Goal: Task Accomplishment & Management: Use online tool/utility

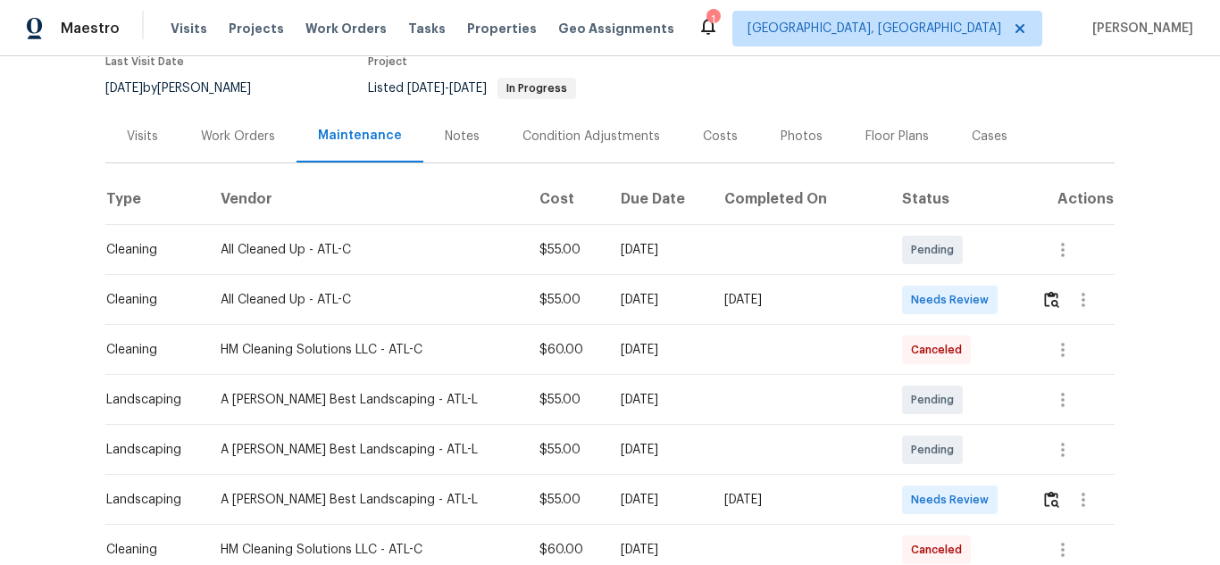
scroll to position [268, 0]
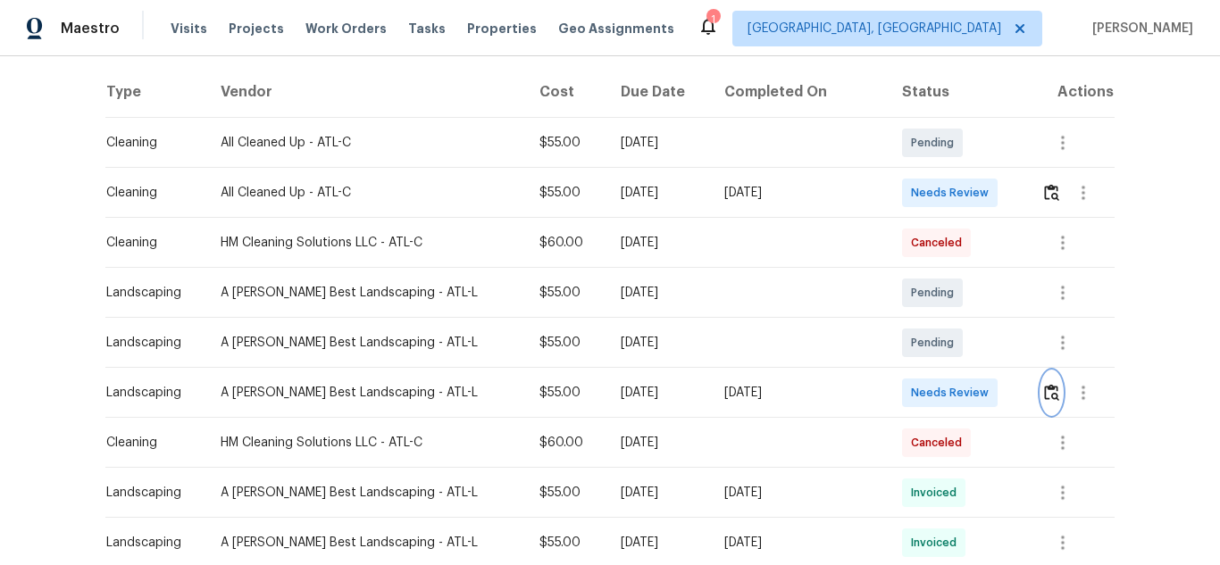
click at [1047, 398] on img "button" at bounding box center [1051, 392] width 15 height 17
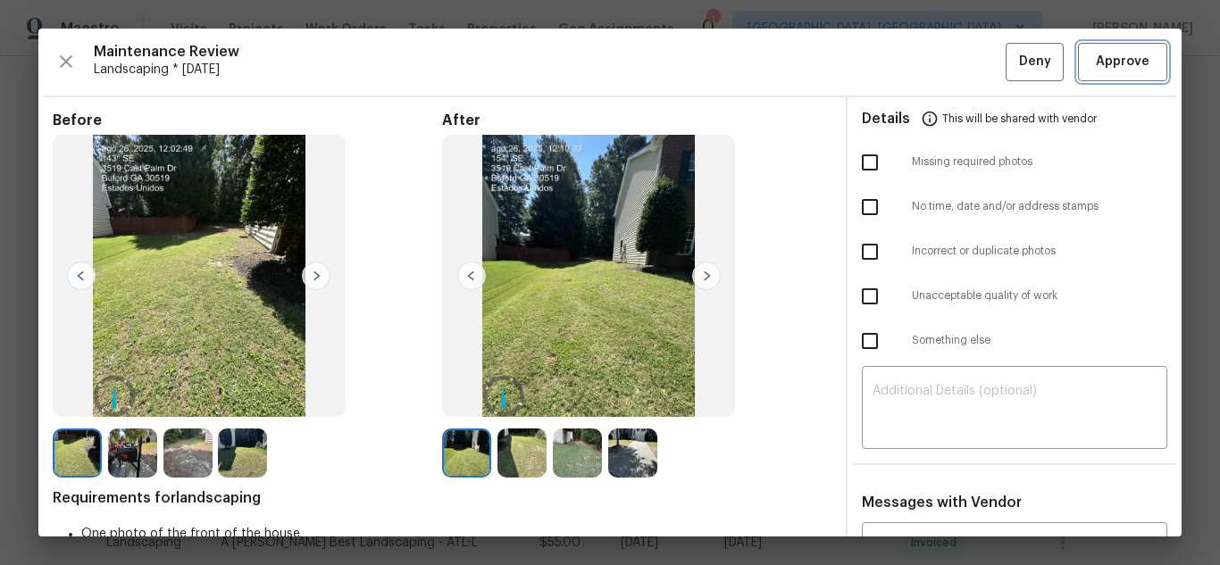
click at [1112, 69] on span "Approve" at bounding box center [1123, 62] width 54 height 22
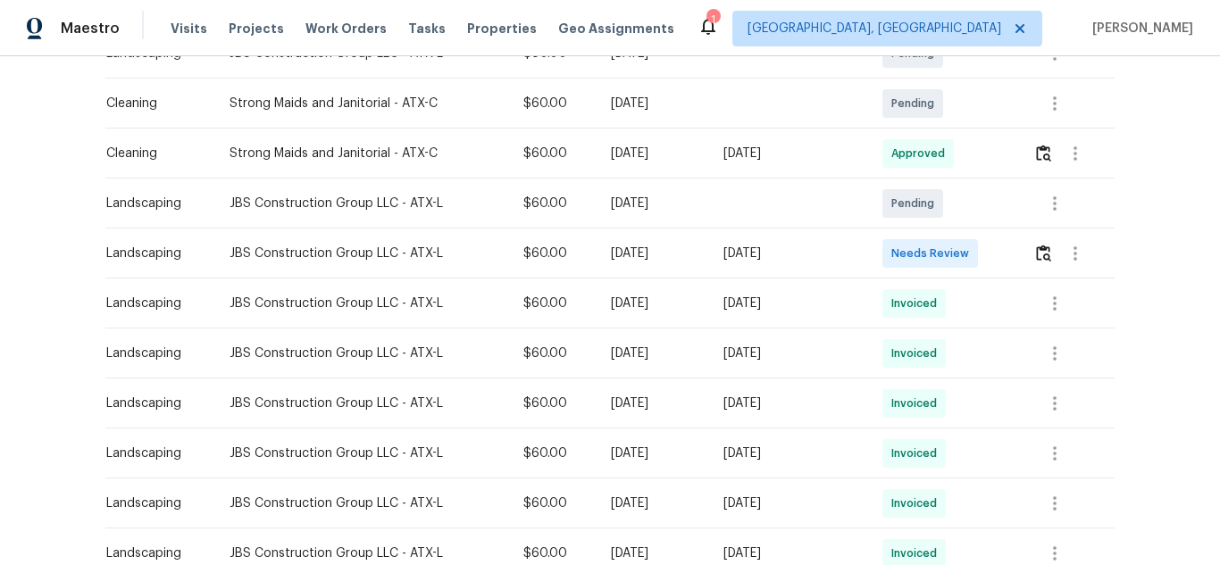
scroll to position [268, 0]
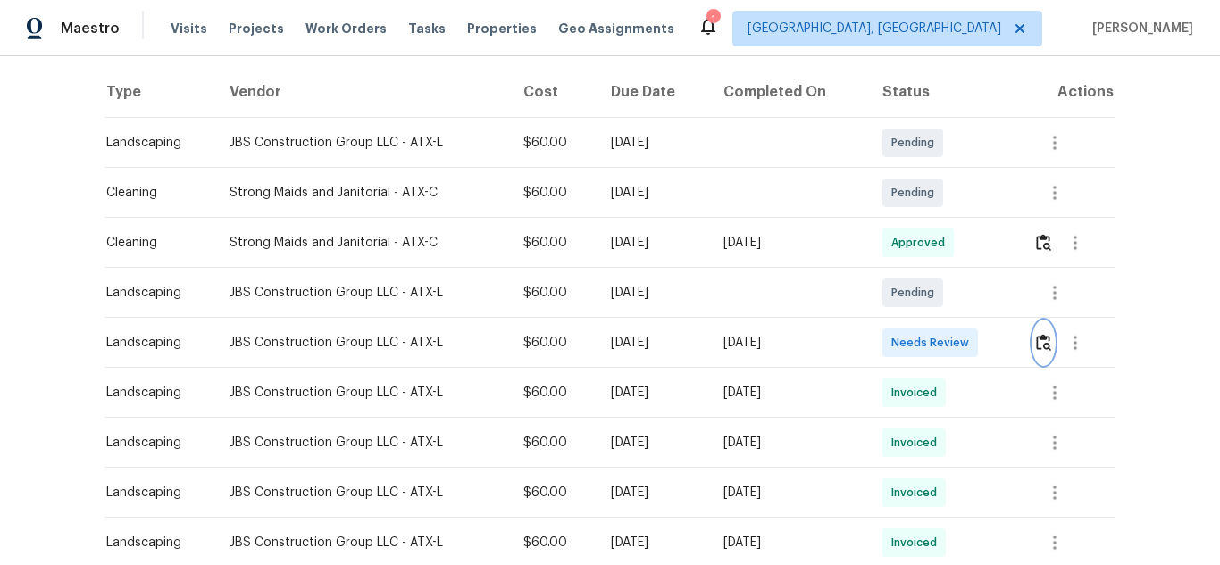
click at [1040, 344] on img "button" at bounding box center [1043, 342] width 15 height 17
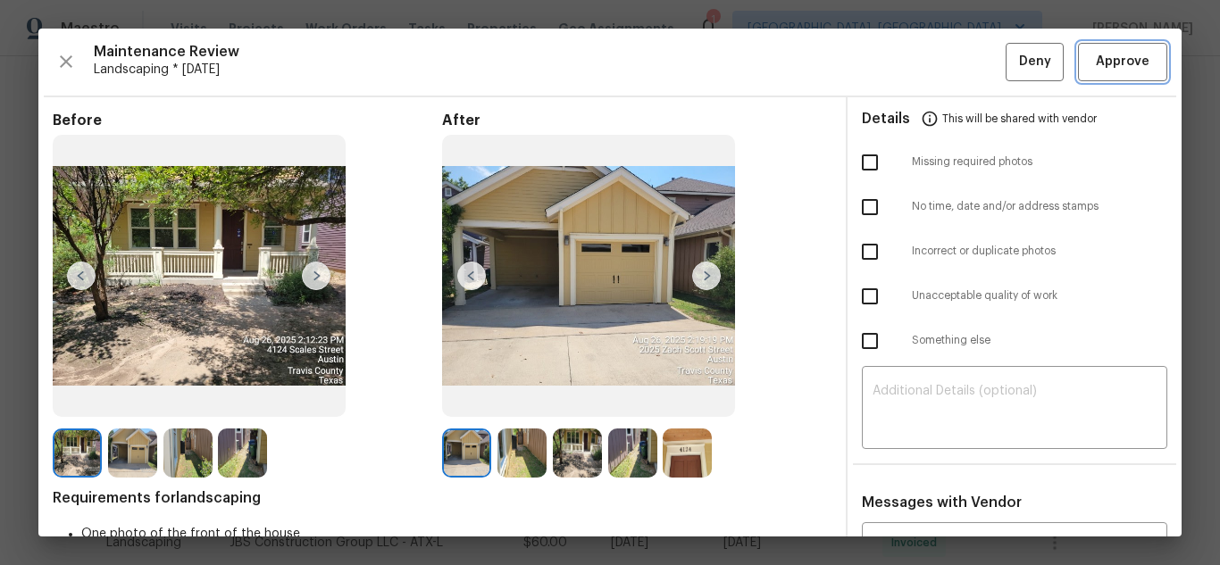
click at [1103, 77] on button "Approve" at bounding box center [1122, 62] width 89 height 38
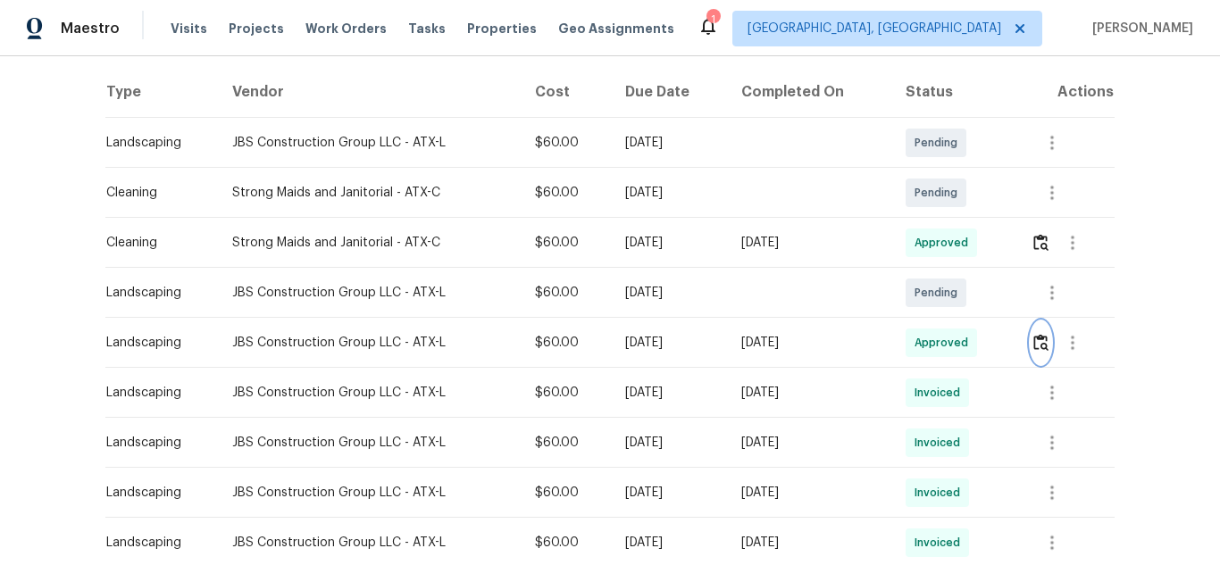
scroll to position [179, 0]
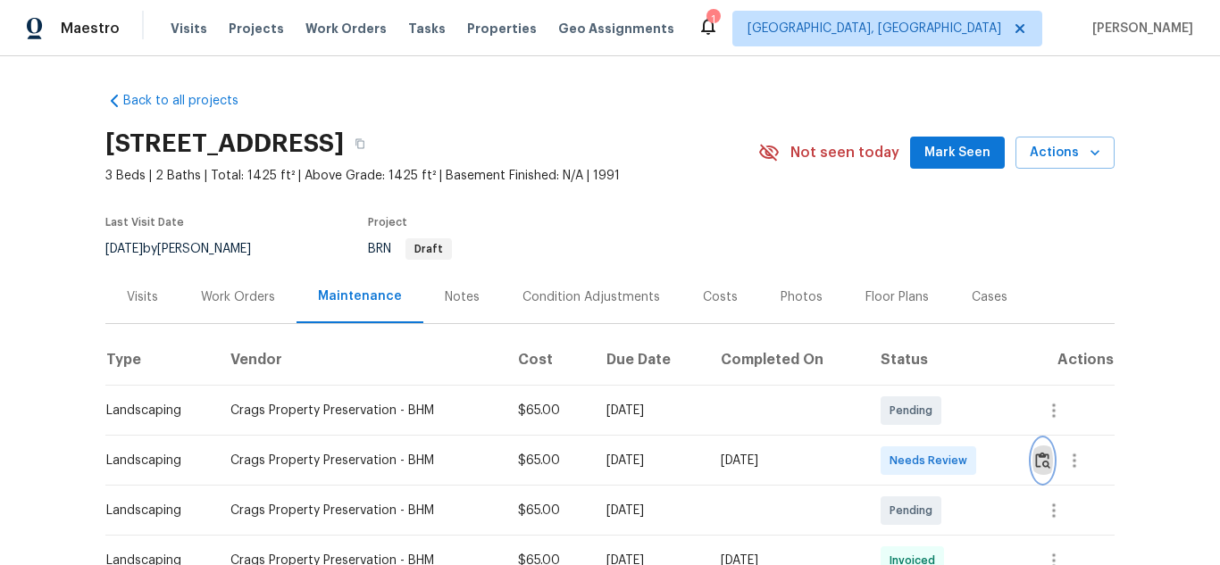
click at [1035, 459] on img "button" at bounding box center [1042, 460] width 15 height 17
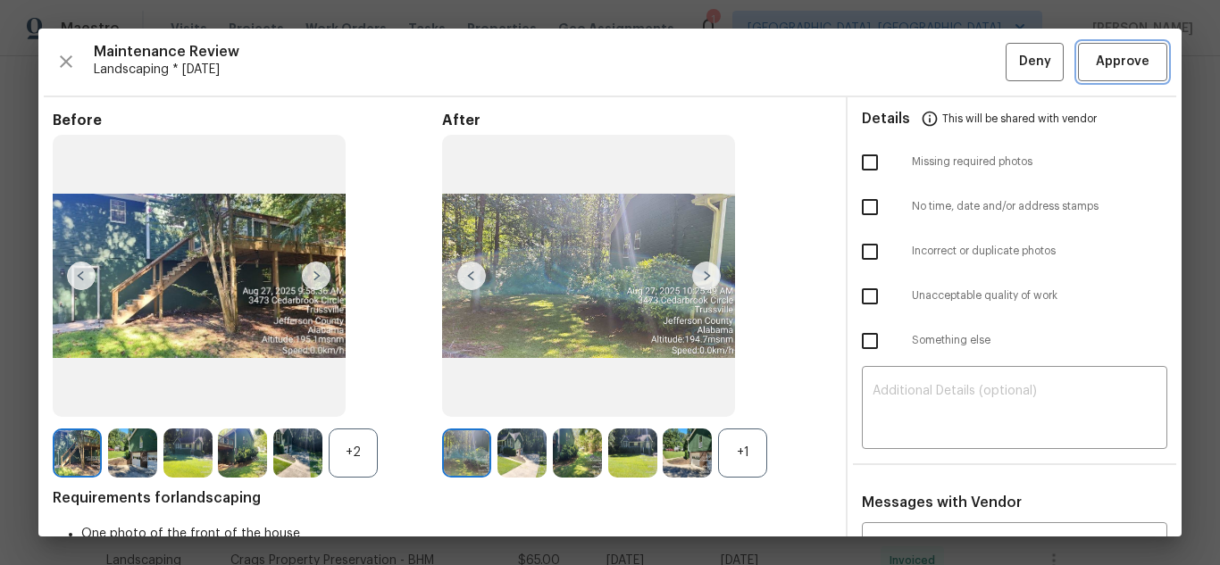
click at [1092, 62] on span "Approve" at bounding box center [1122, 62] width 61 height 22
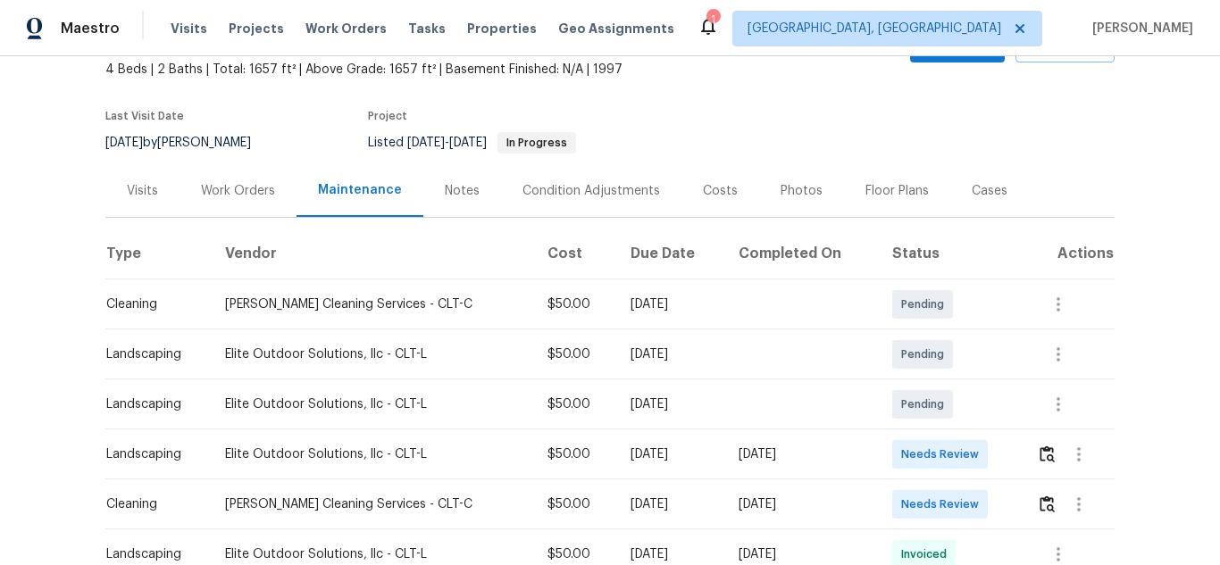
scroll to position [268, 0]
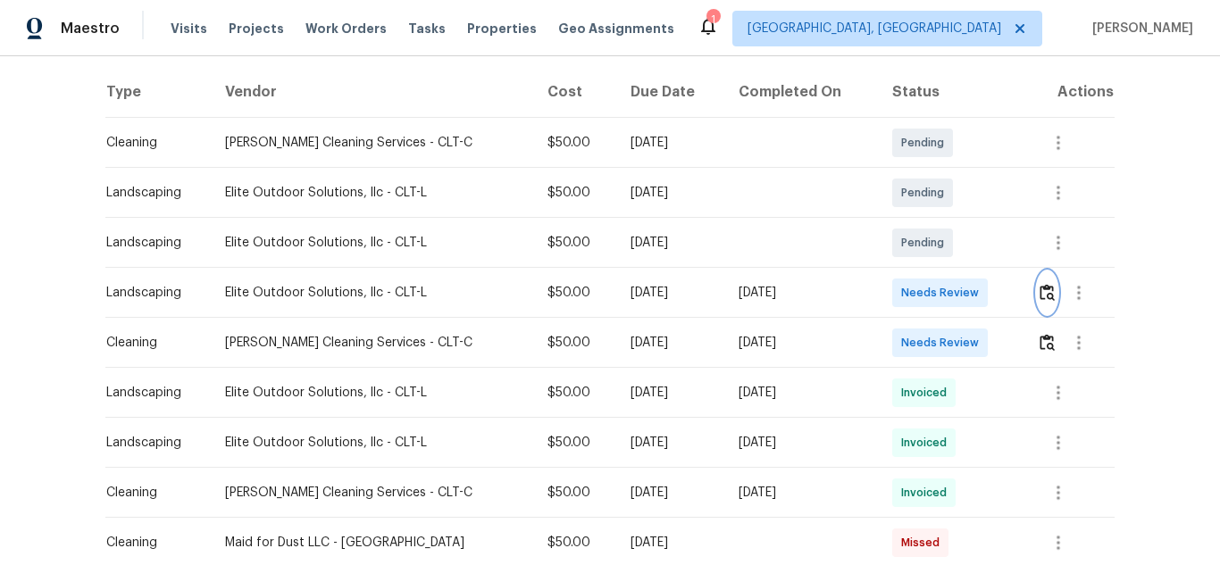
click at [1039, 287] on img "button" at bounding box center [1046, 292] width 15 height 17
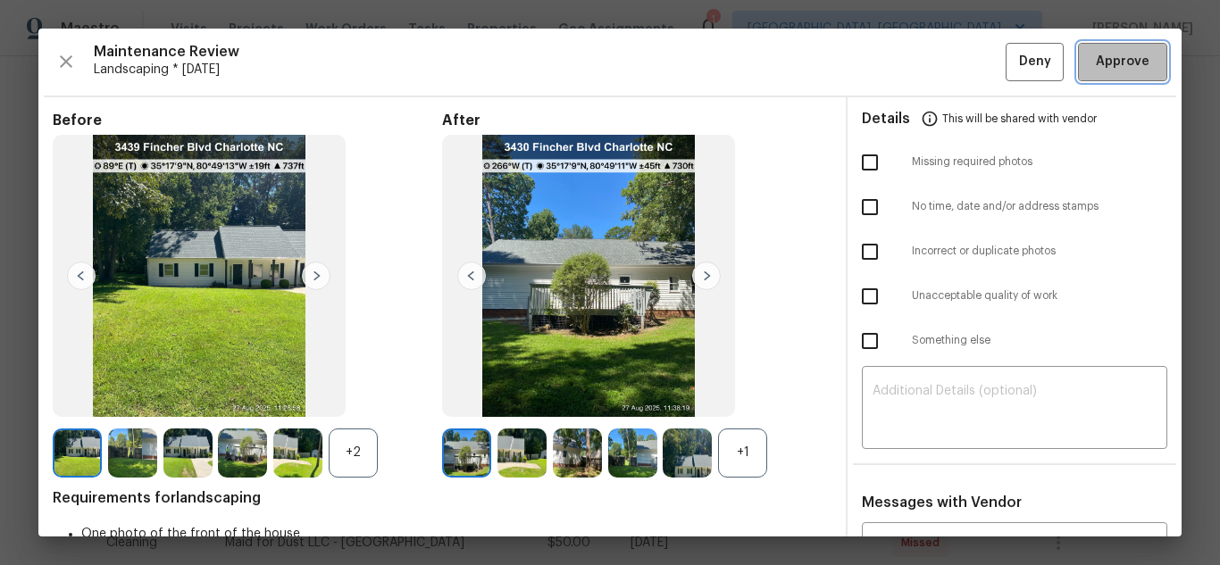
click at [1096, 63] on span "Approve" at bounding box center [1123, 62] width 54 height 22
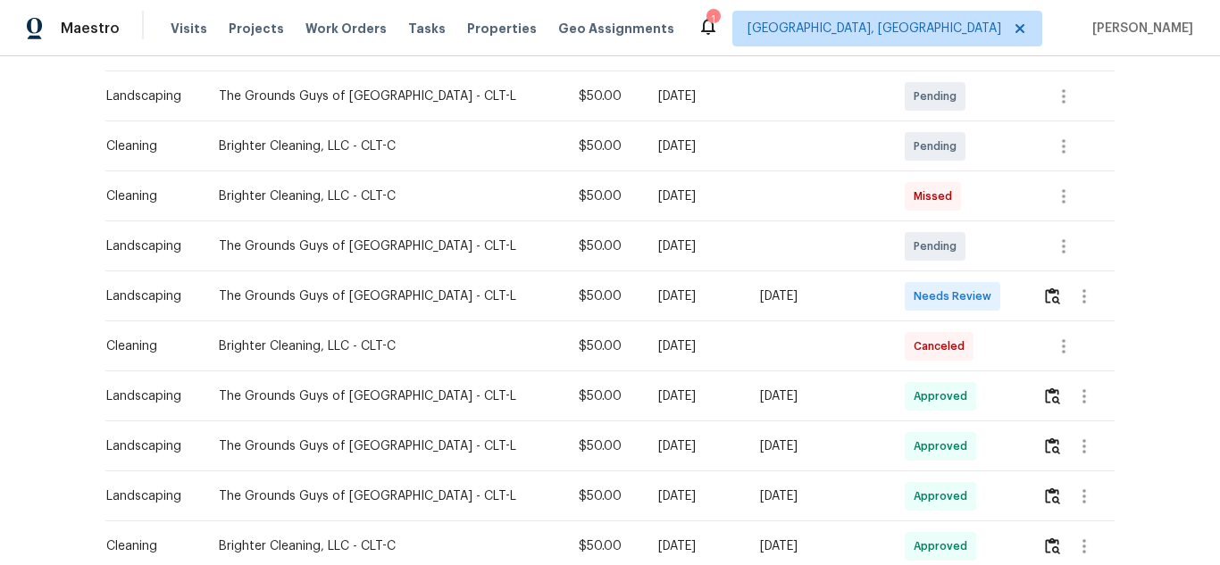
scroll to position [357, 0]
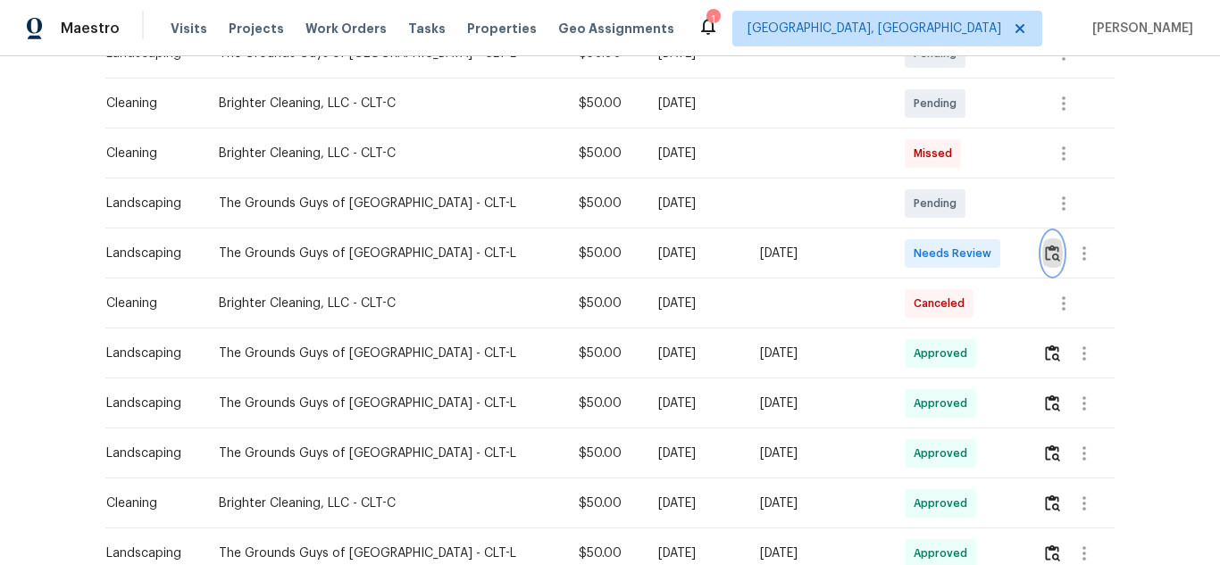
click at [1045, 257] on img "button" at bounding box center [1052, 253] width 15 height 17
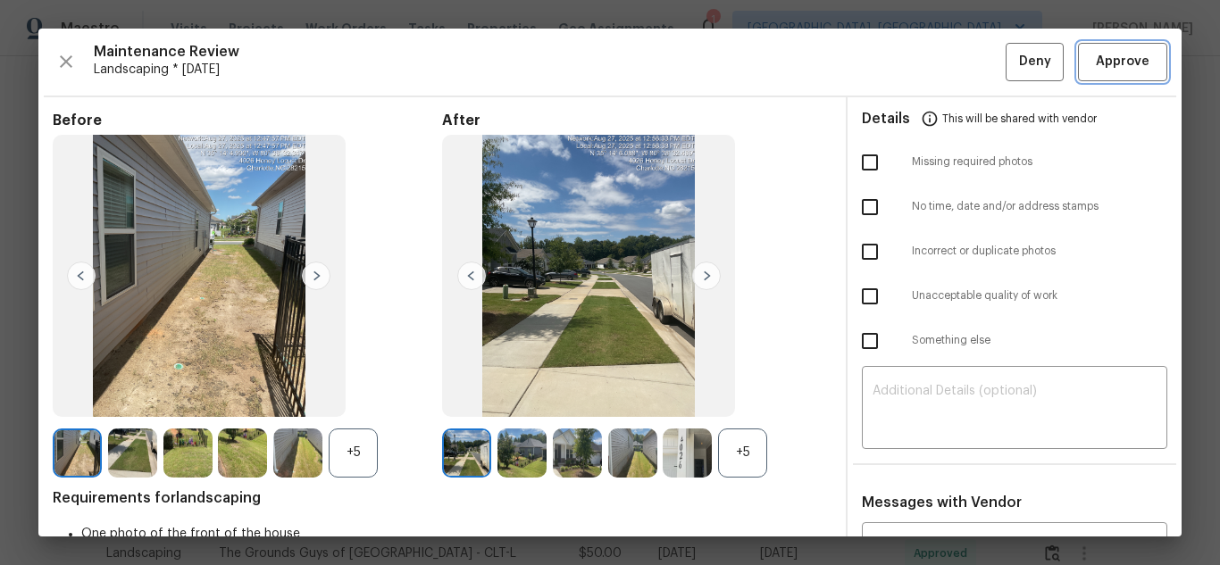
click at [1096, 65] on span "Approve" at bounding box center [1123, 62] width 54 height 22
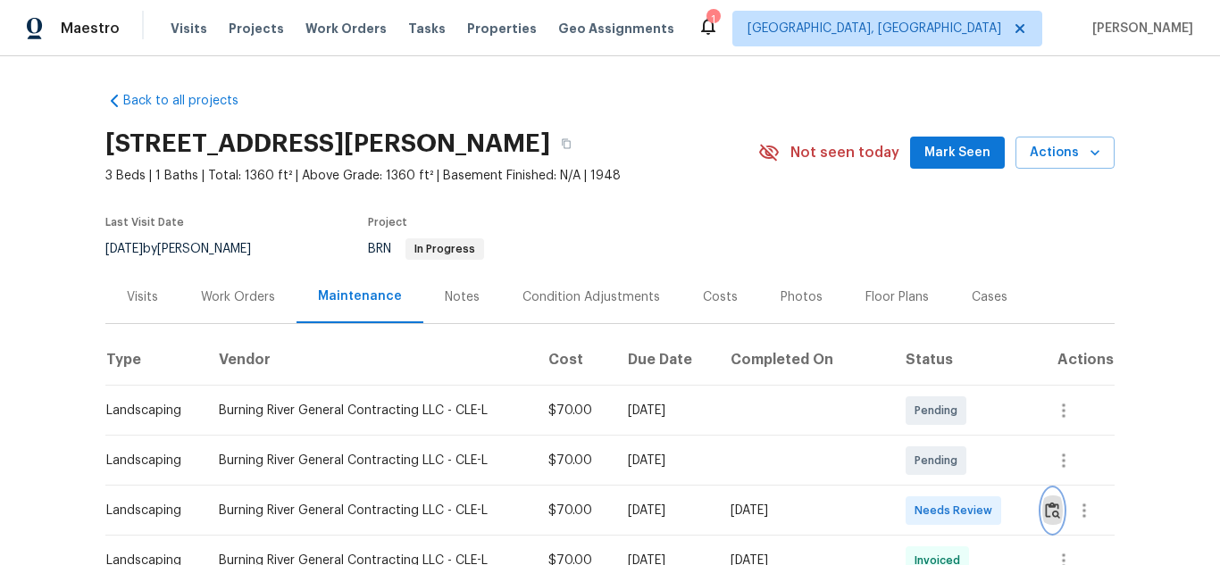
click at [1045, 512] on img "button" at bounding box center [1052, 510] width 15 height 17
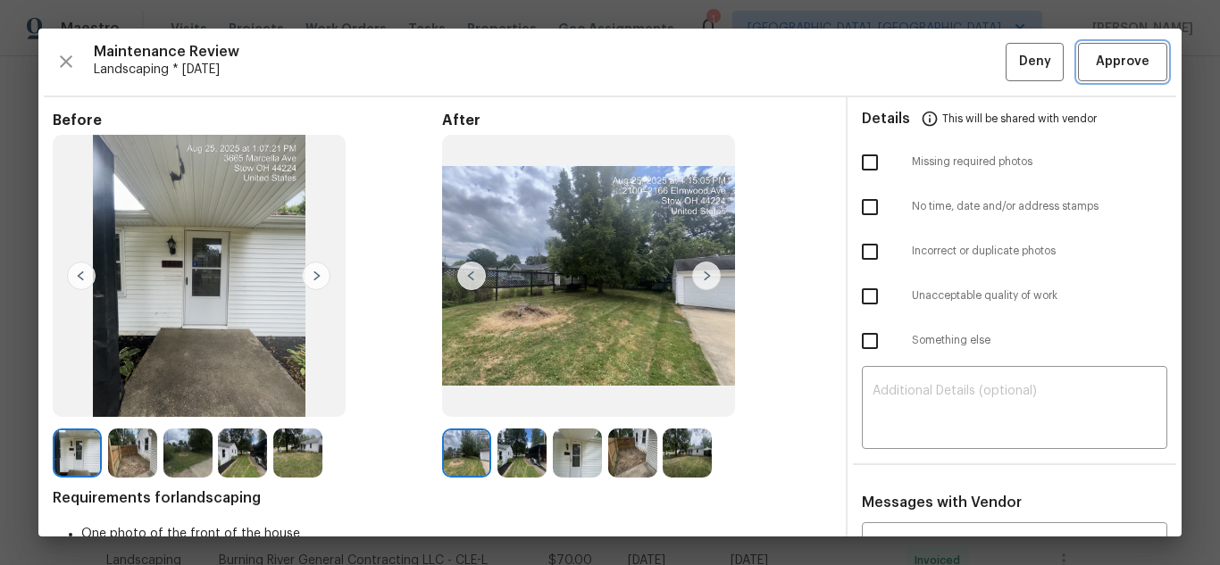
click at [1110, 62] on span "Approve" at bounding box center [1123, 62] width 54 height 22
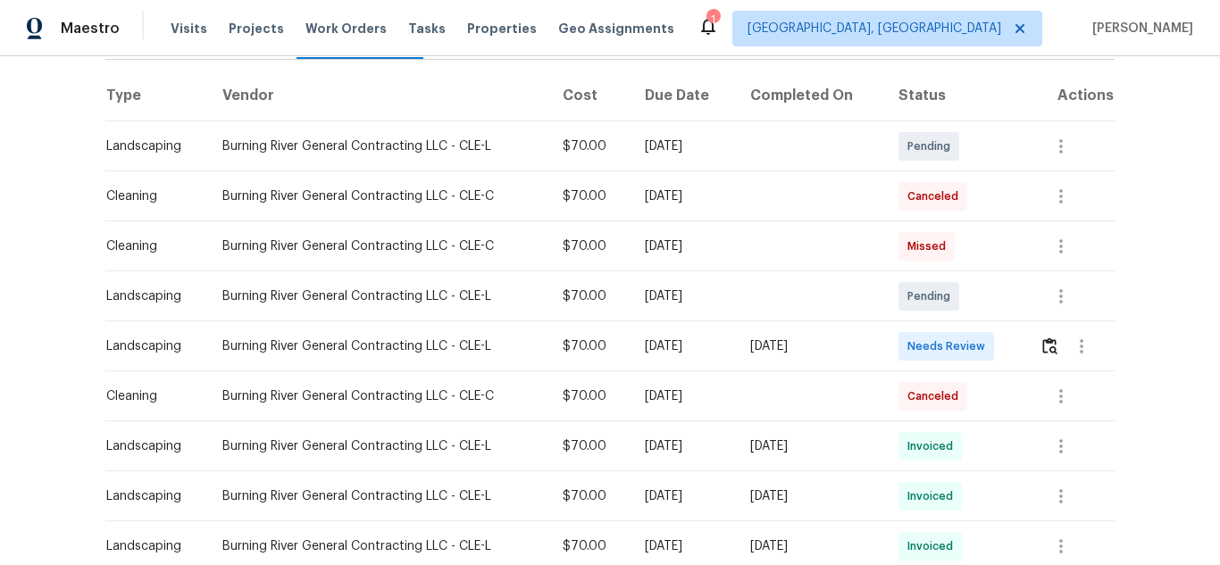
scroll to position [357, 0]
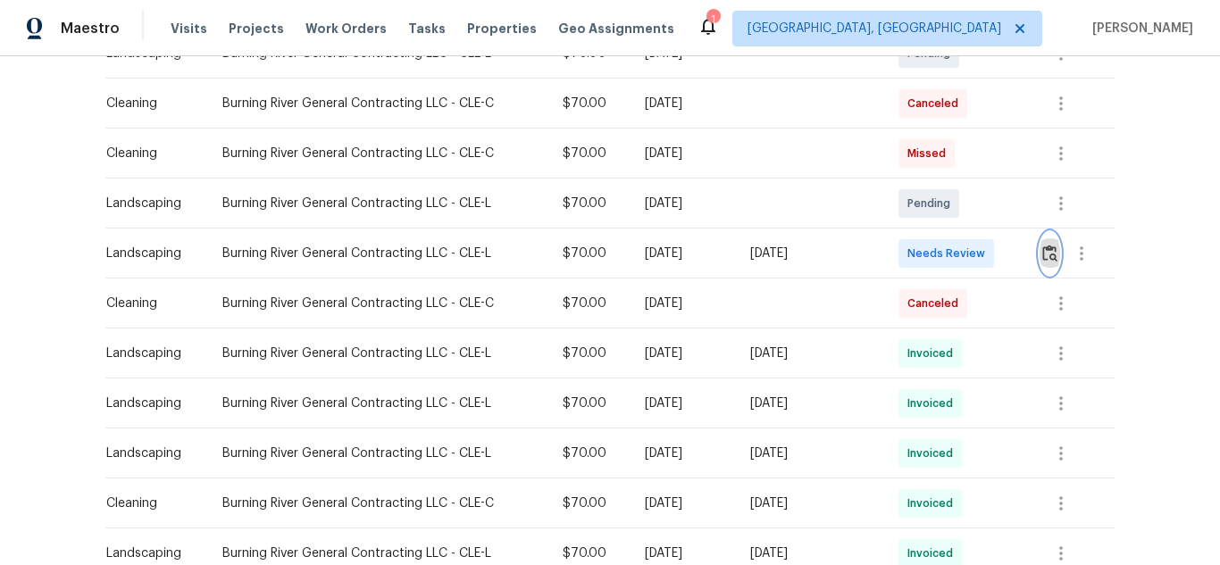
click at [1043, 245] on img "button" at bounding box center [1049, 253] width 15 height 17
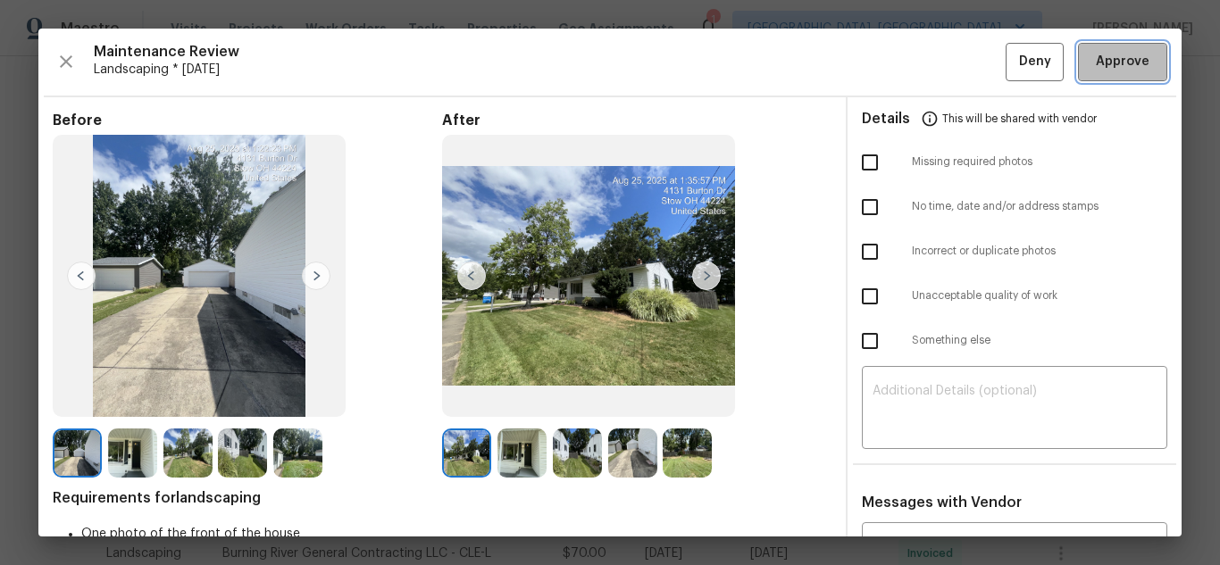
click at [1106, 65] on span "Approve" at bounding box center [1123, 62] width 54 height 22
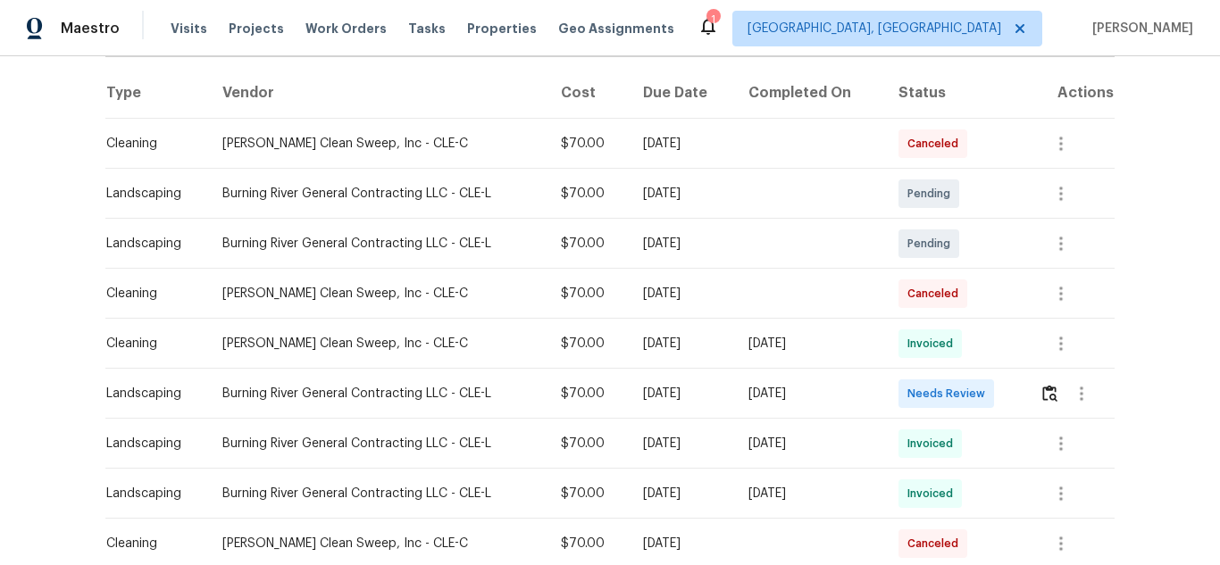
scroll to position [268, 0]
click at [1042, 391] on img "button" at bounding box center [1049, 392] width 15 height 17
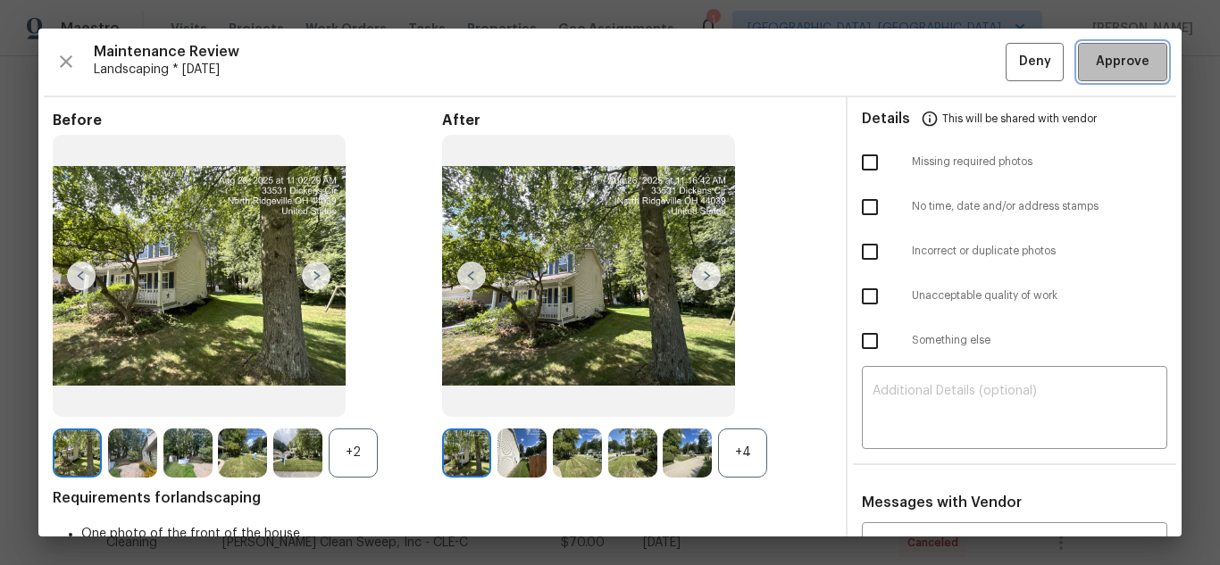
click at [1096, 72] on span "Approve" at bounding box center [1123, 62] width 54 height 22
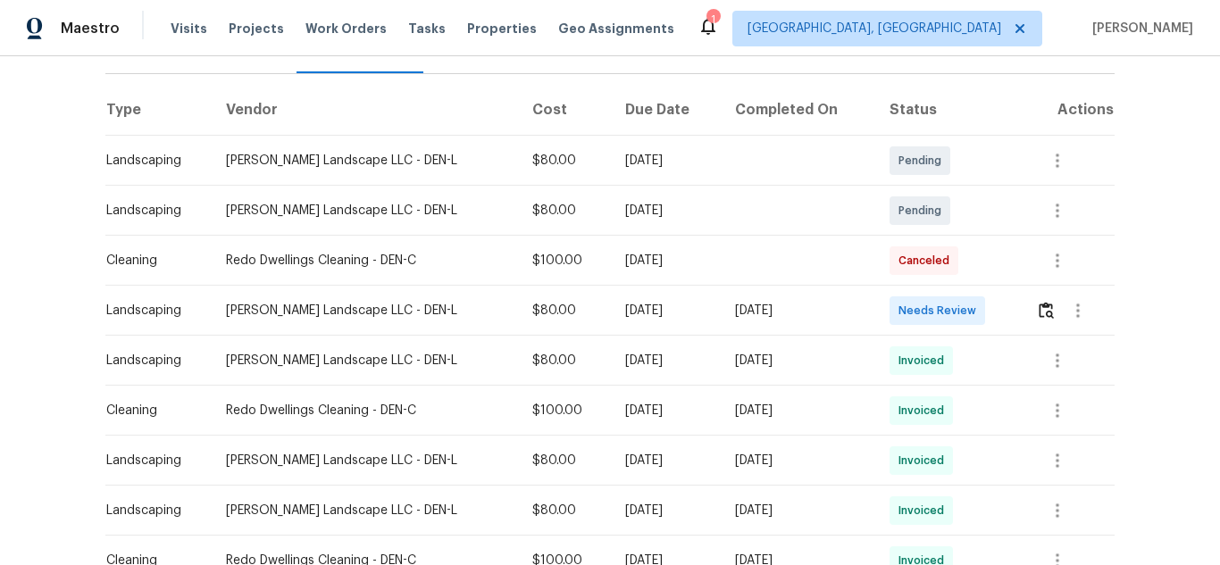
scroll to position [268, 0]
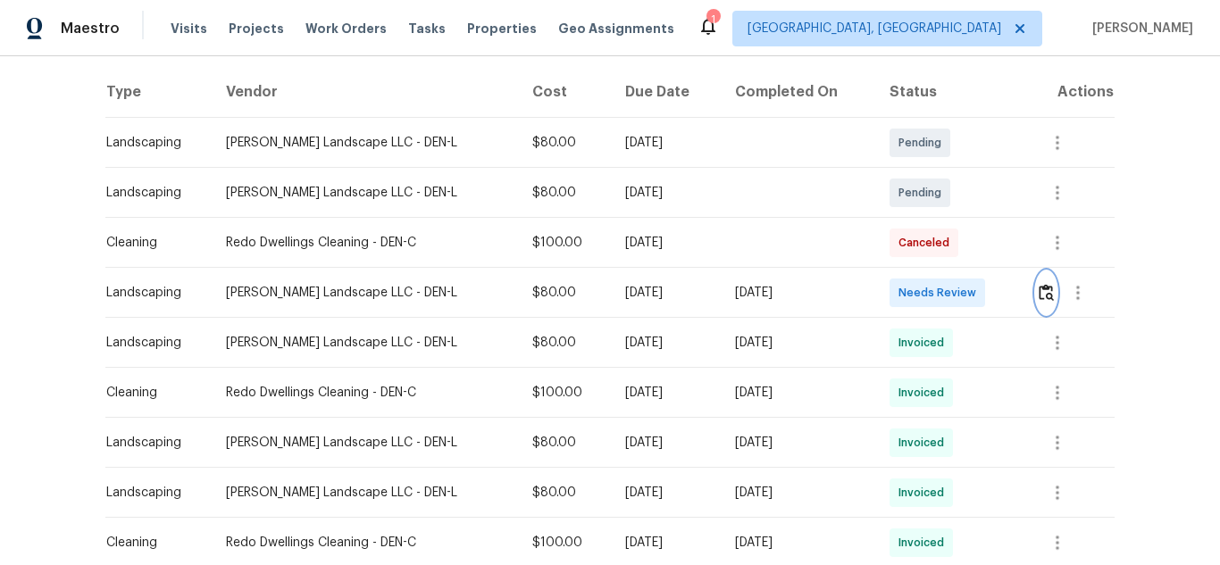
click at [1042, 302] on button "button" at bounding box center [1046, 292] width 21 height 43
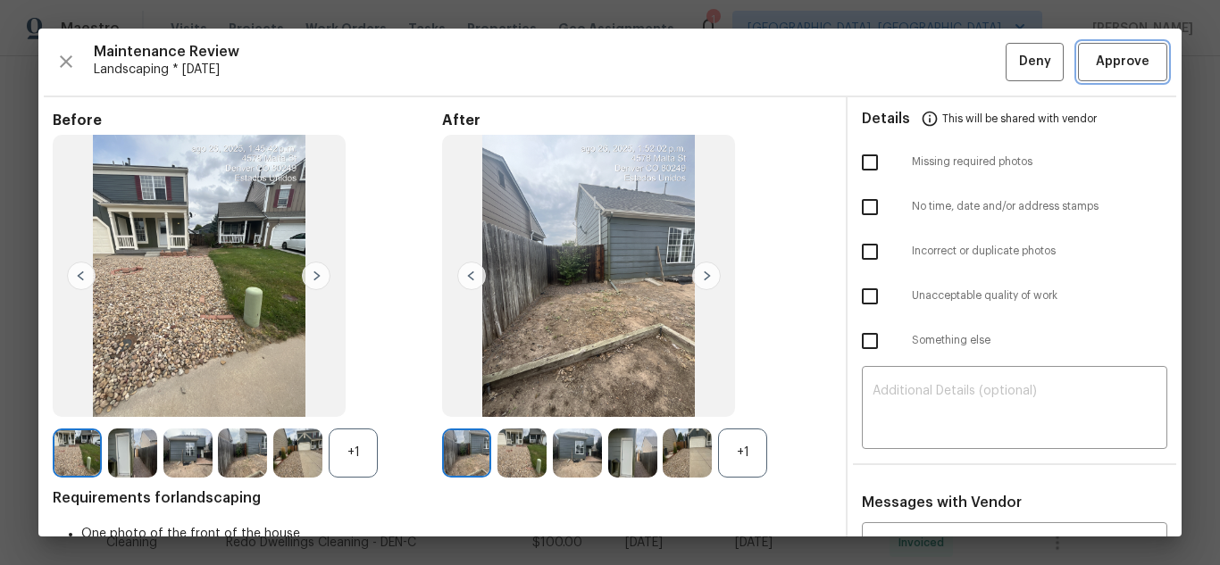
drag, startPoint x: 1124, startPoint y: 65, endPoint x: 1212, endPoint y: 133, distance: 111.4
click at [1124, 65] on span "Approve" at bounding box center [1123, 62] width 54 height 22
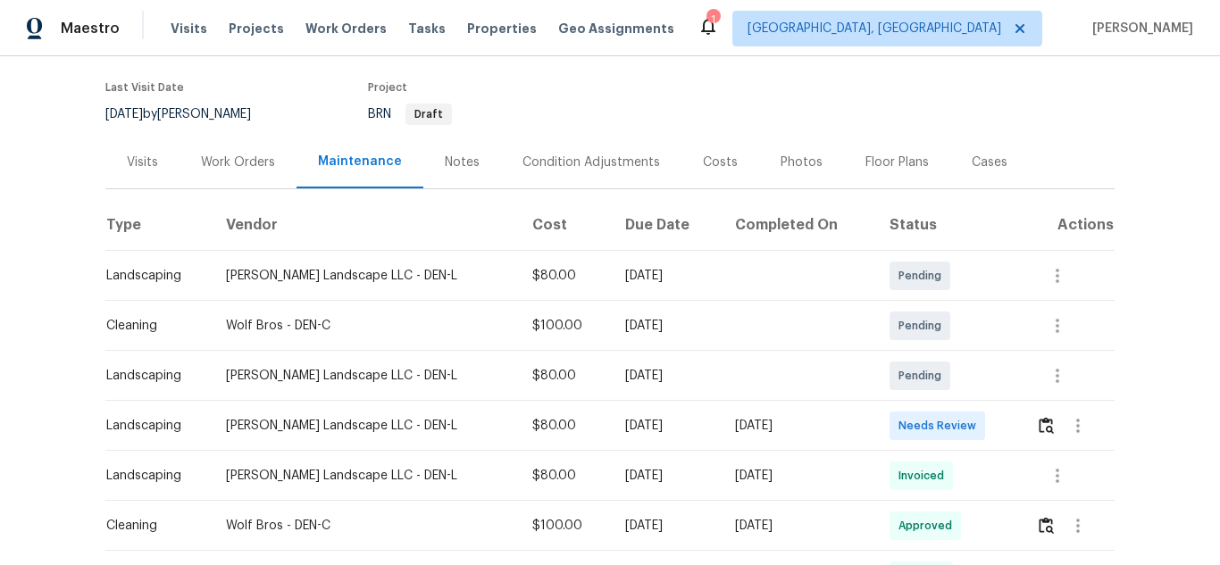
scroll to position [268, 0]
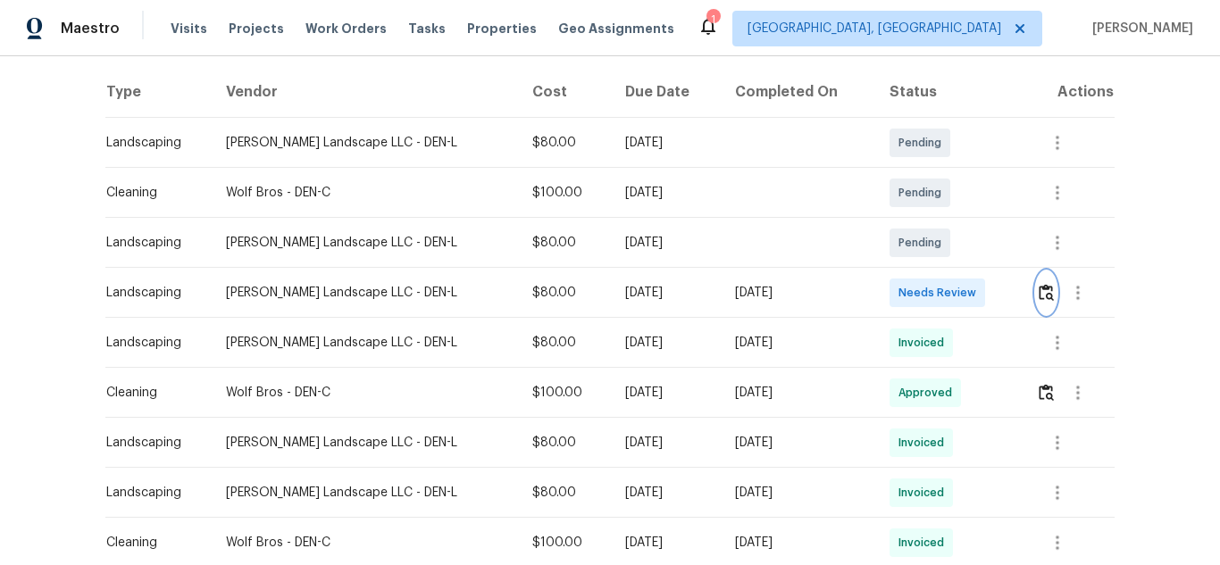
click at [1038, 298] on img "button" at bounding box center [1045, 292] width 15 height 17
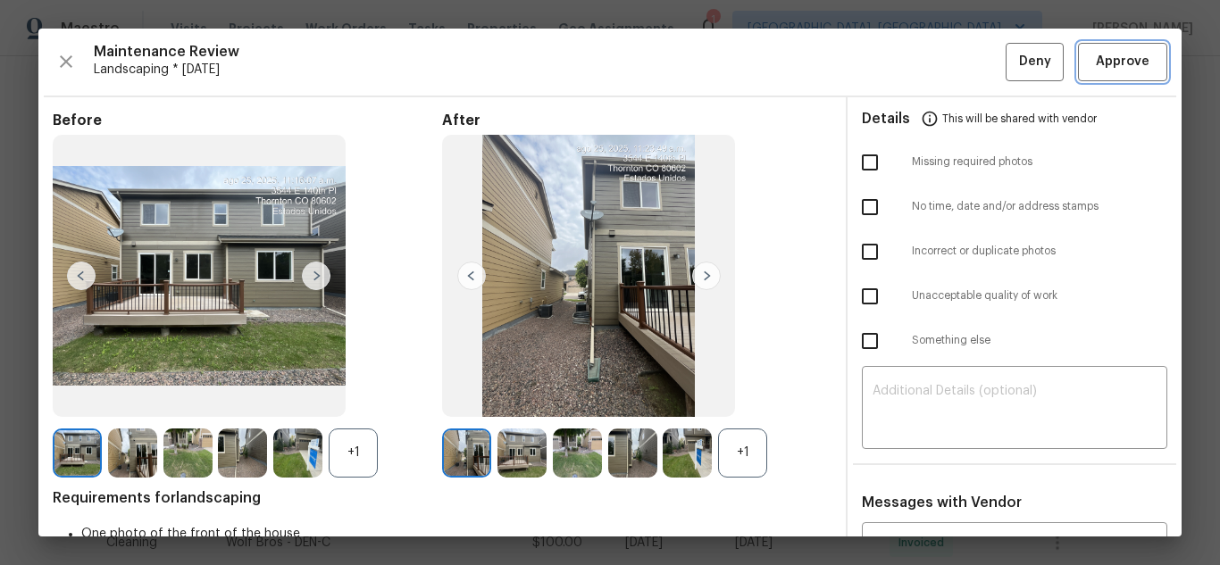
click at [1100, 72] on span "Approve" at bounding box center [1123, 62] width 54 height 22
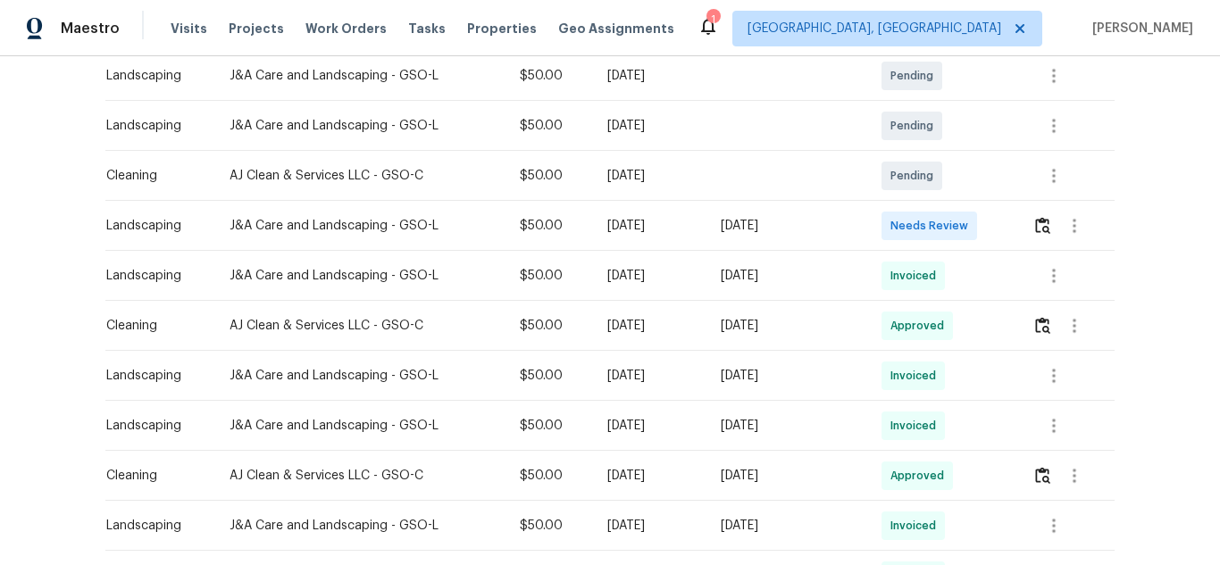
scroll to position [357, 0]
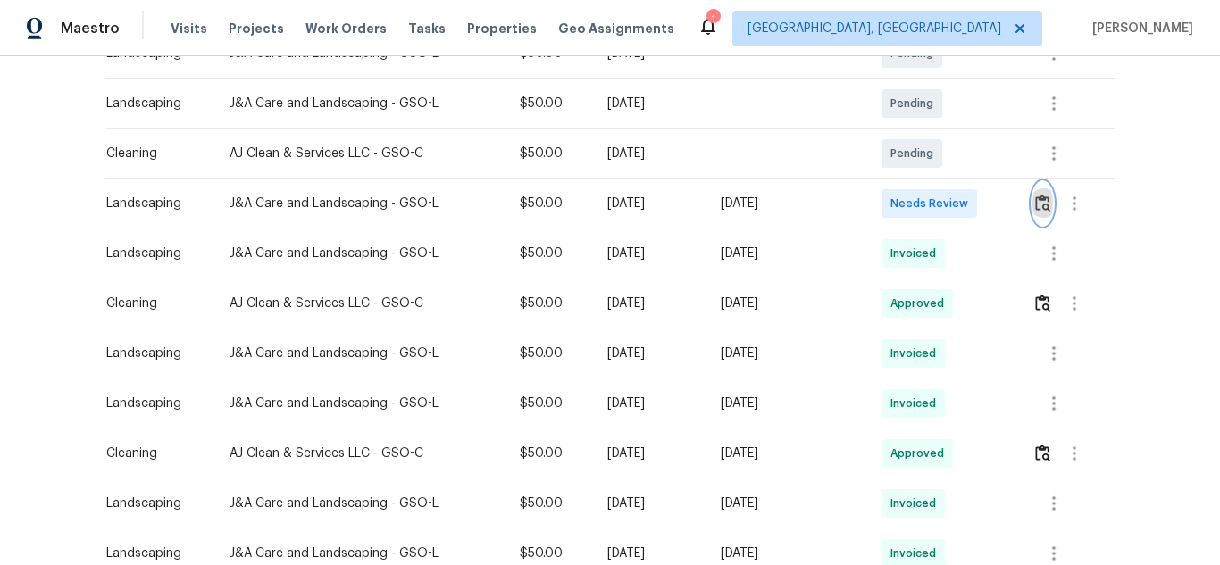
click at [1035, 204] on img "button" at bounding box center [1042, 203] width 15 height 17
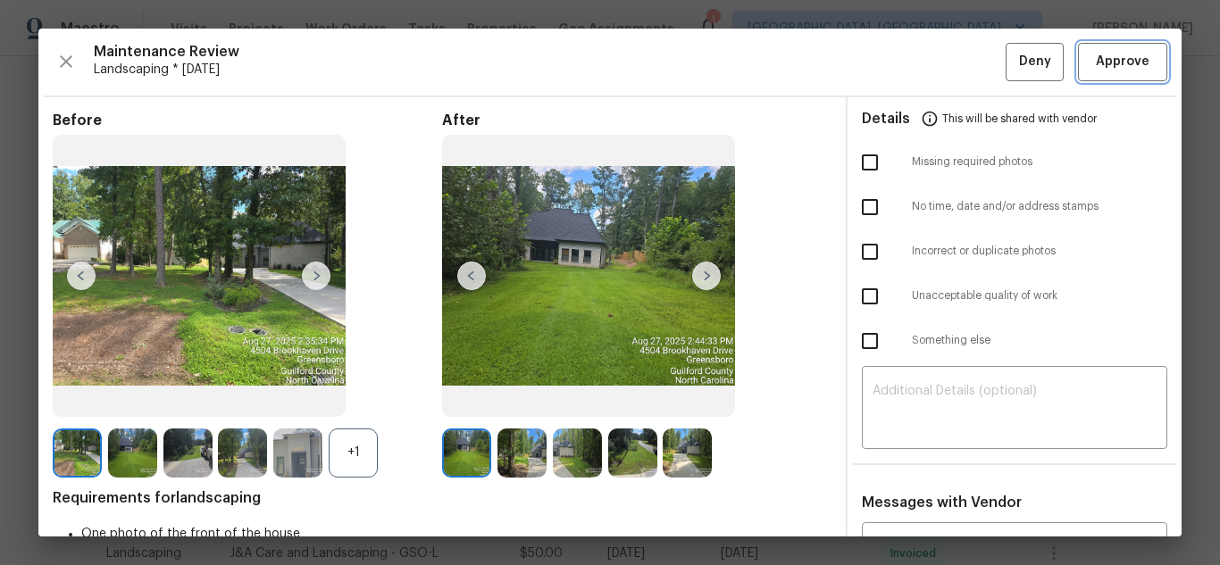
click at [1101, 65] on span "Approve" at bounding box center [1123, 62] width 54 height 22
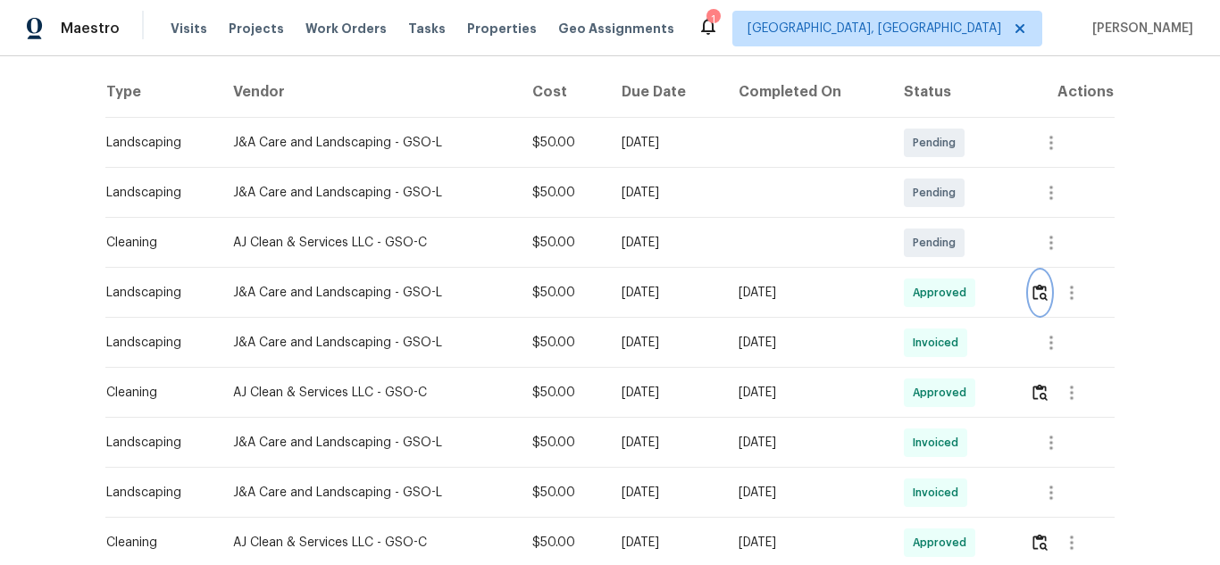
scroll to position [179, 0]
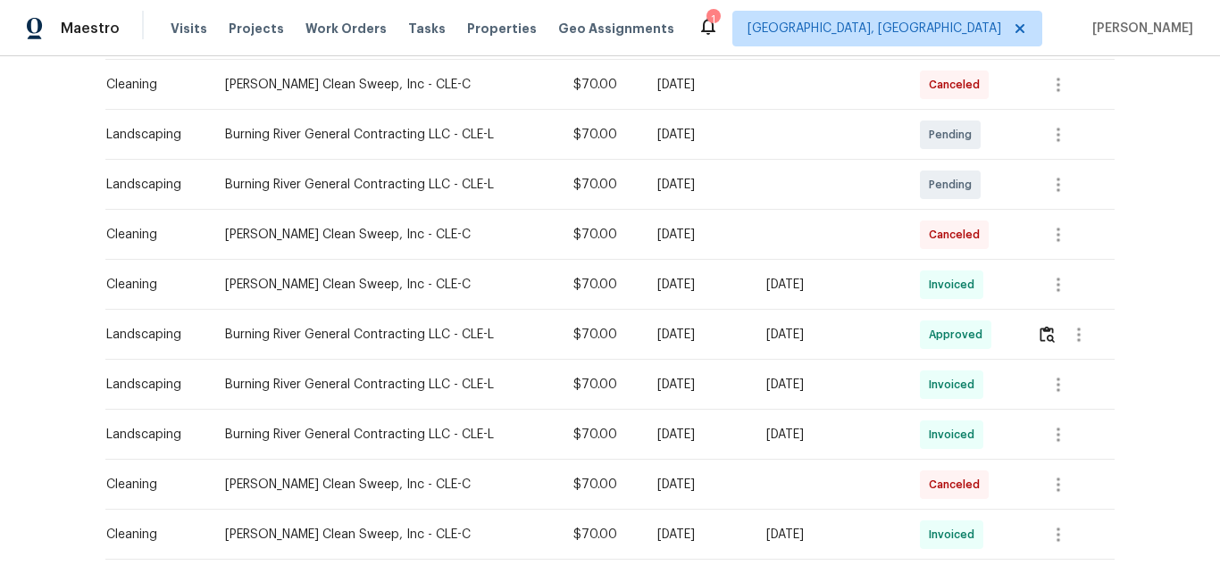
scroll to position [357, 0]
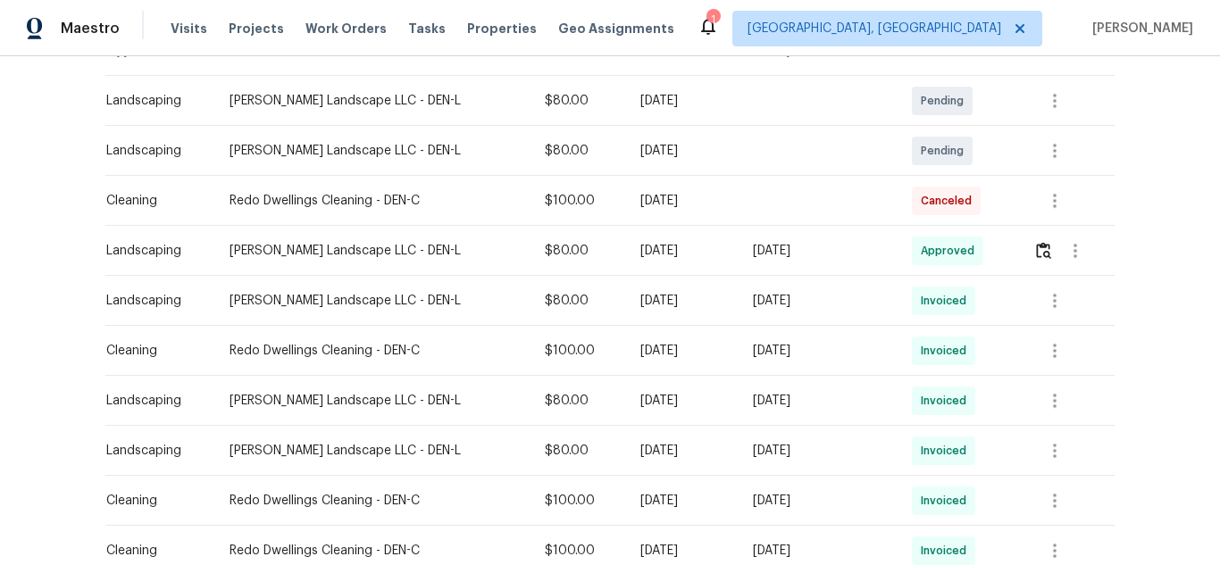
scroll to position [357, 0]
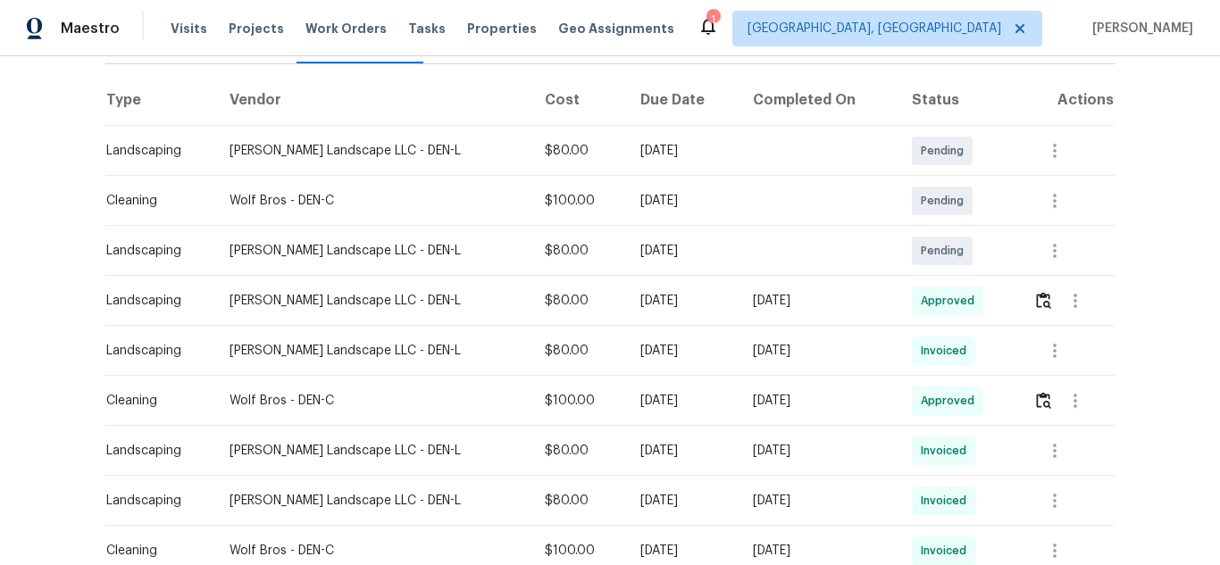
scroll to position [268, 0]
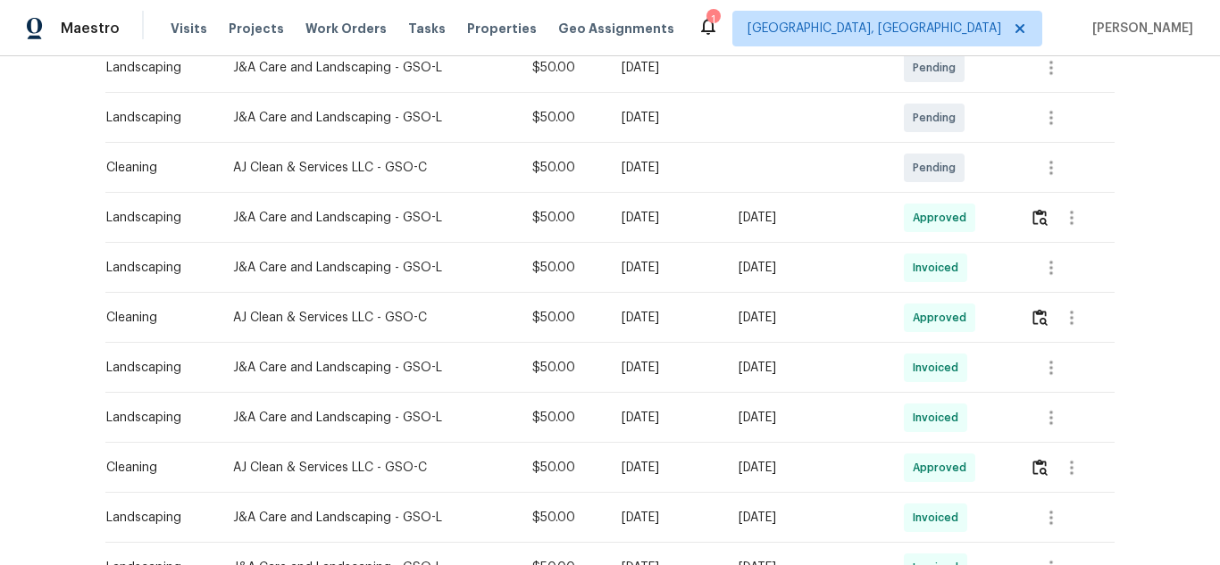
scroll to position [357, 0]
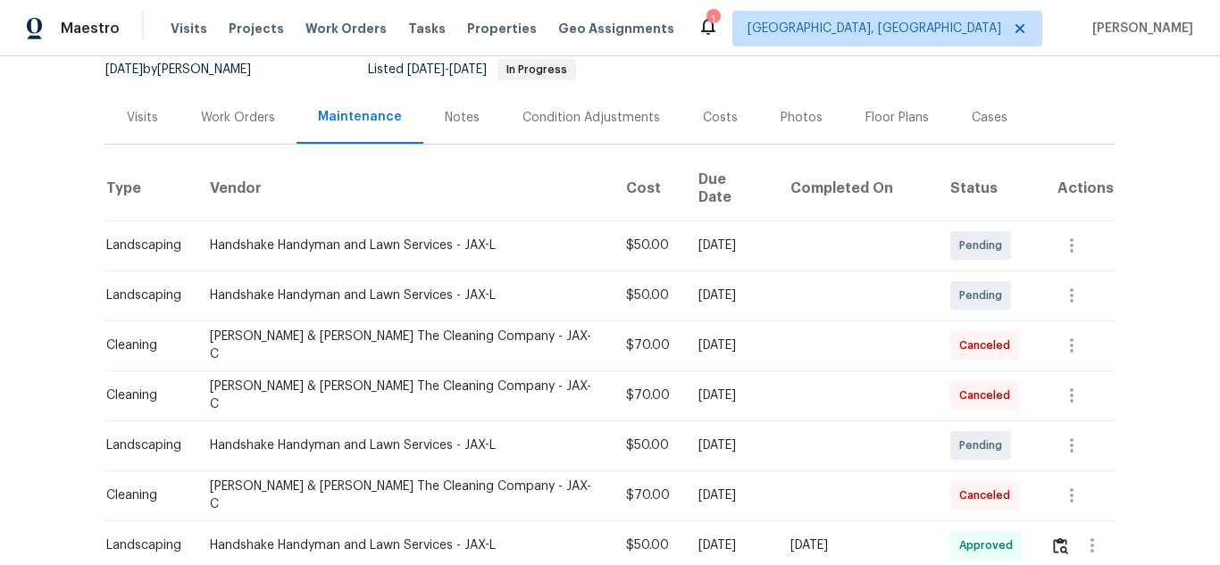
scroll to position [179, 0]
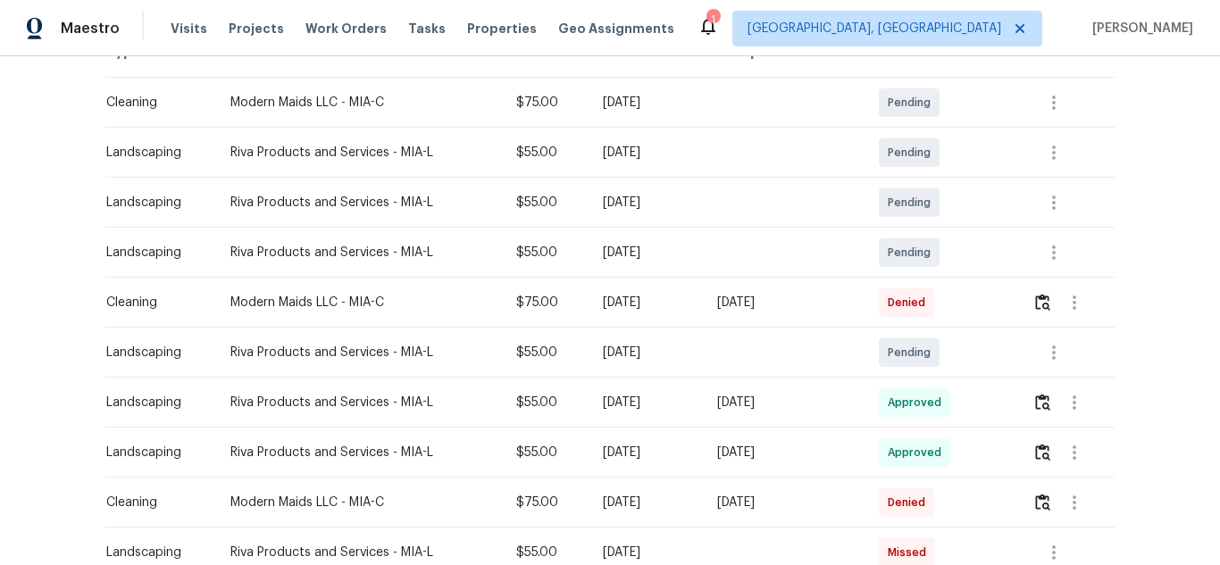
scroll to position [179, 0]
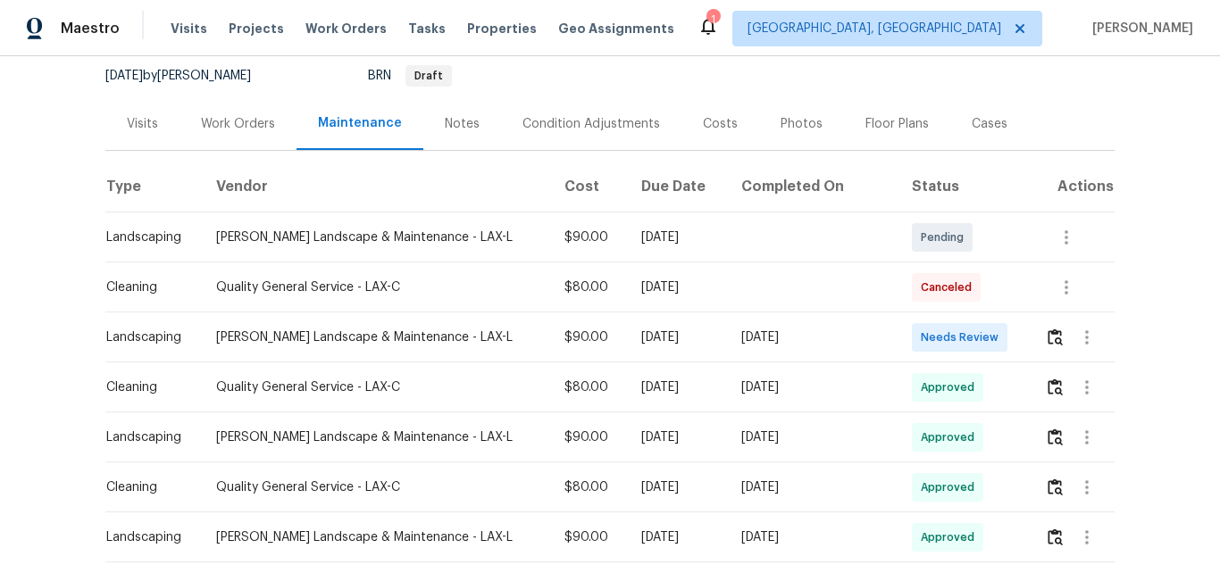
scroll to position [179, 0]
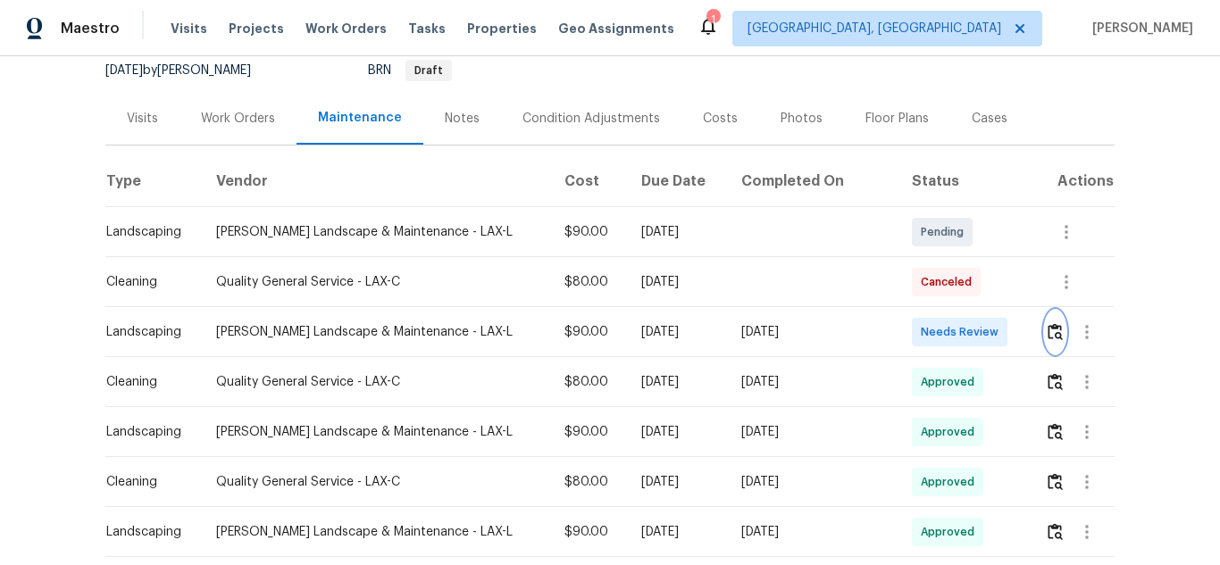
click at [1047, 331] on img "button" at bounding box center [1054, 331] width 15 height 17
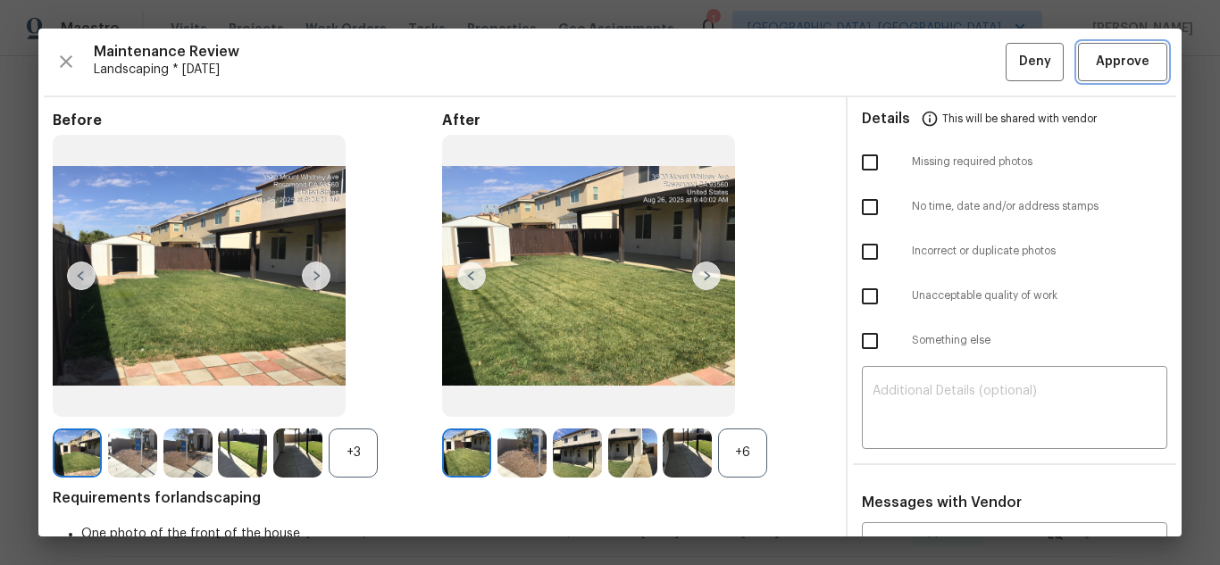
click at [1096, 52] on span "Approve" at bounding box center [1123, 62] width 54 height 22
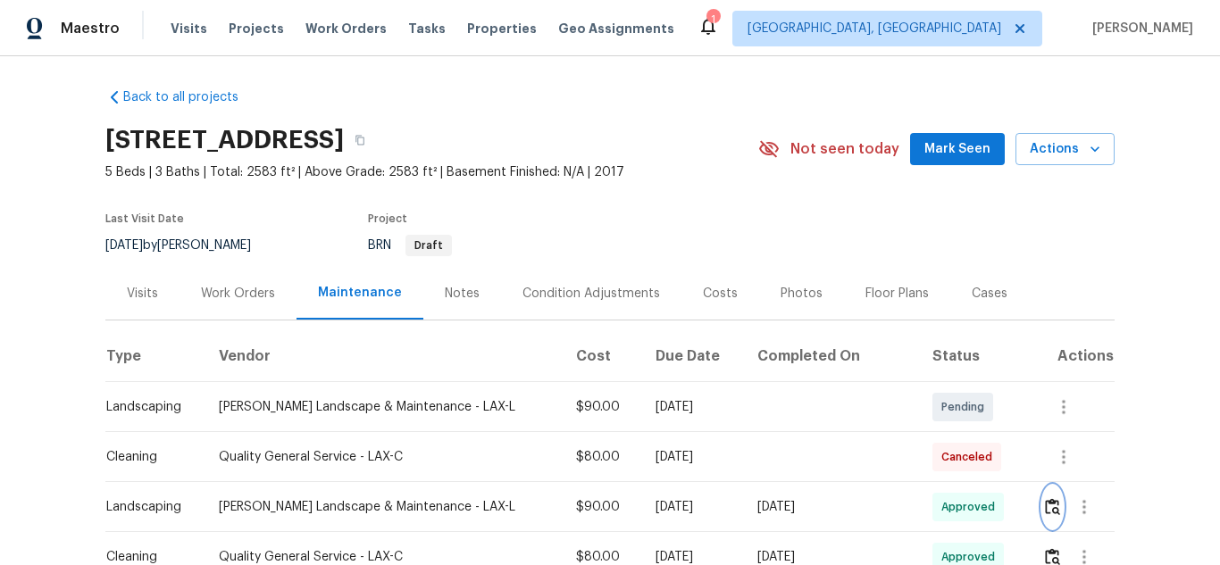
scroll to position [0, 0]
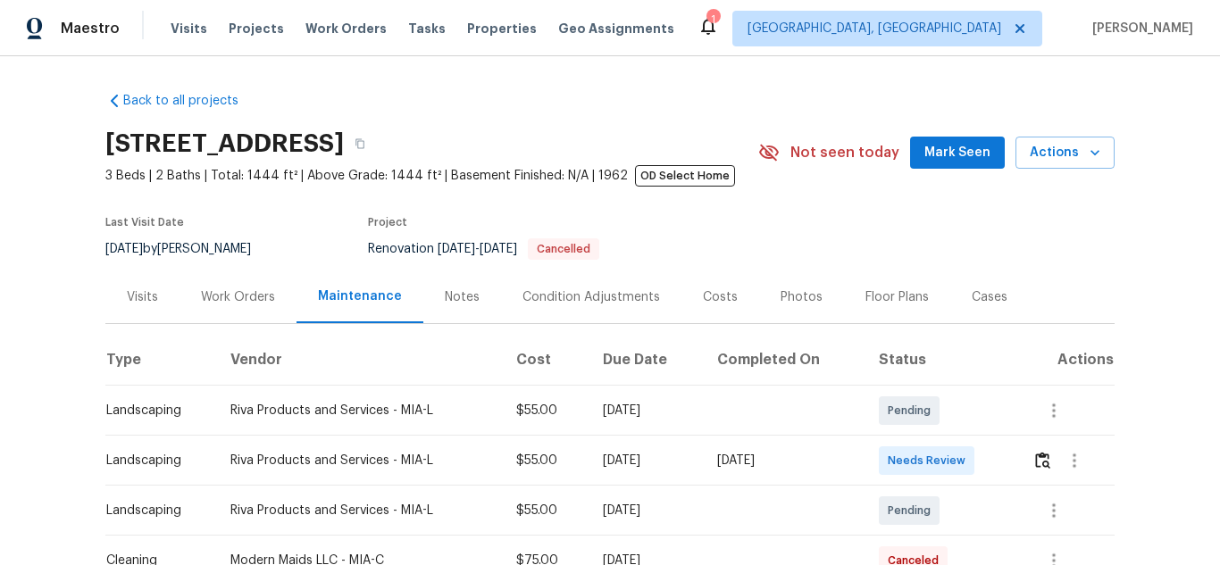
scroll to position [179, 0]
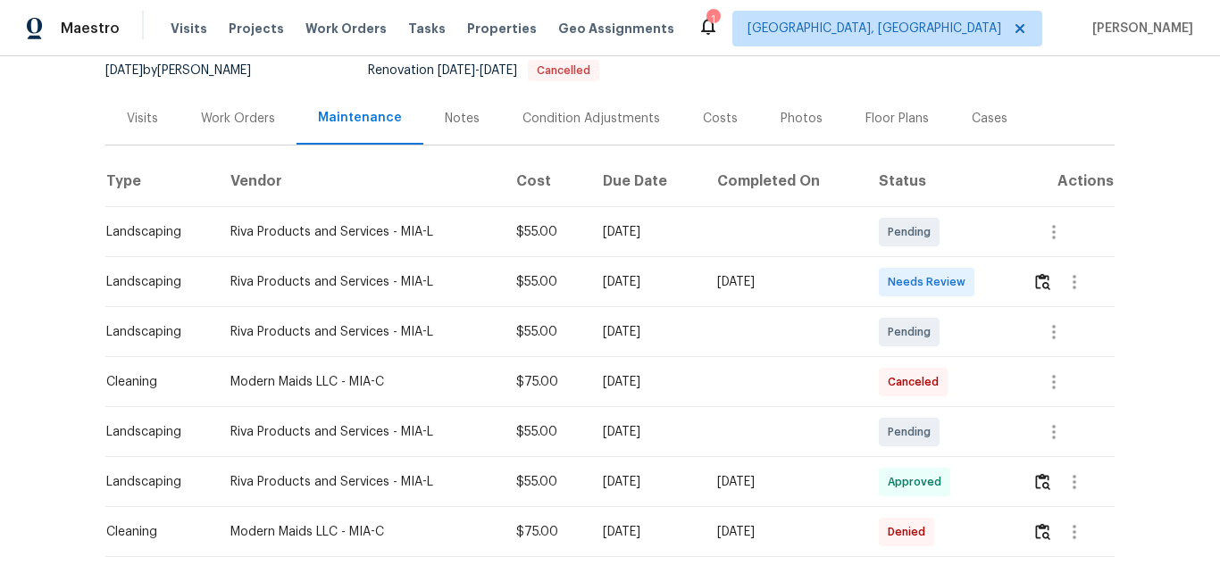
click at [1029, 287] on td at bounding box center [1066, 282] width 96 height 50
click at [1037, 286] on img "button" at bounding box center [1042, 281] width 15 height 17
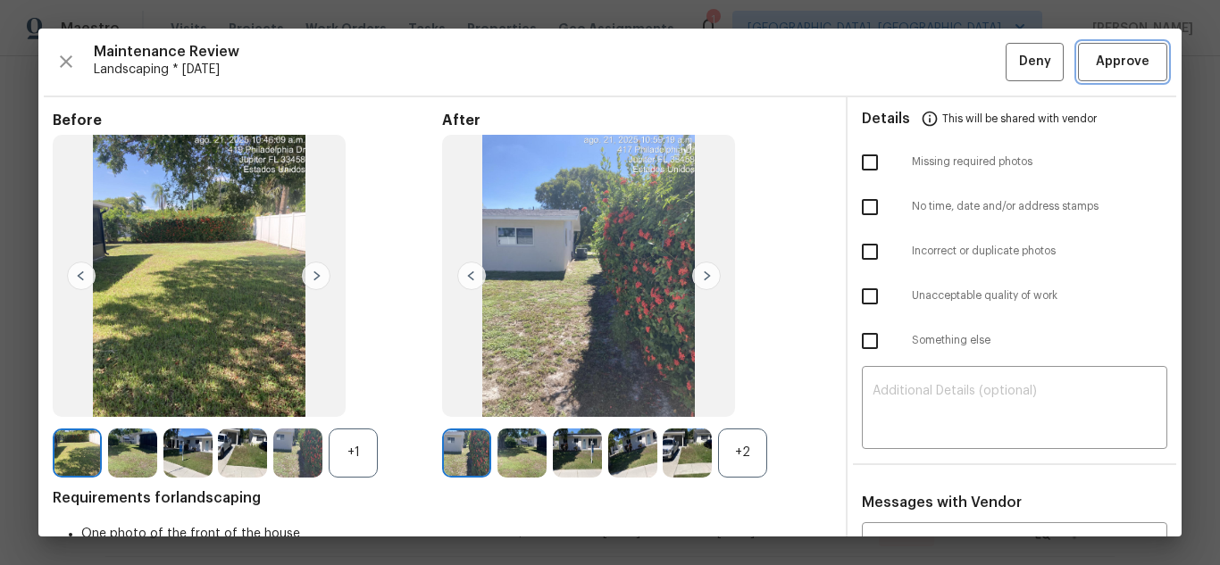
drag, startPoint x: 1092, startPoint y: 64, endPoint x: 978, endPoint y: 92, distance: 117.6
click at [1096, 64] on span "Approve" at bounding box center [1123, 62] width 54 height 22
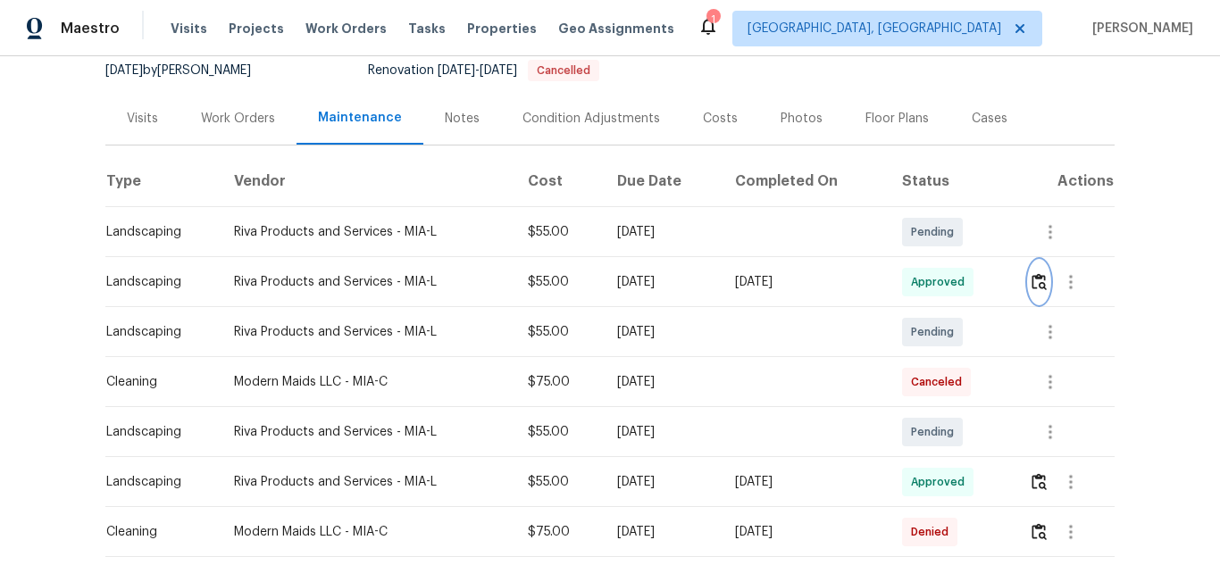
scroll to position [0, 0]
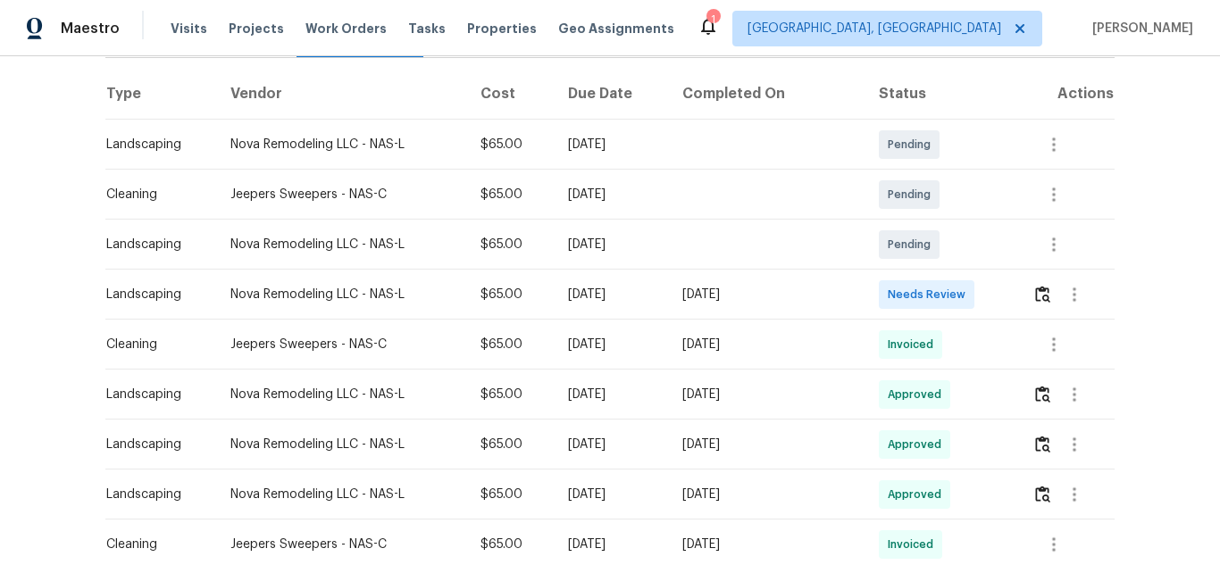
scroll to position [268, 0]
click at [1035, 293] on img "button" at bounding box center [1042, 292] width 15 height 17
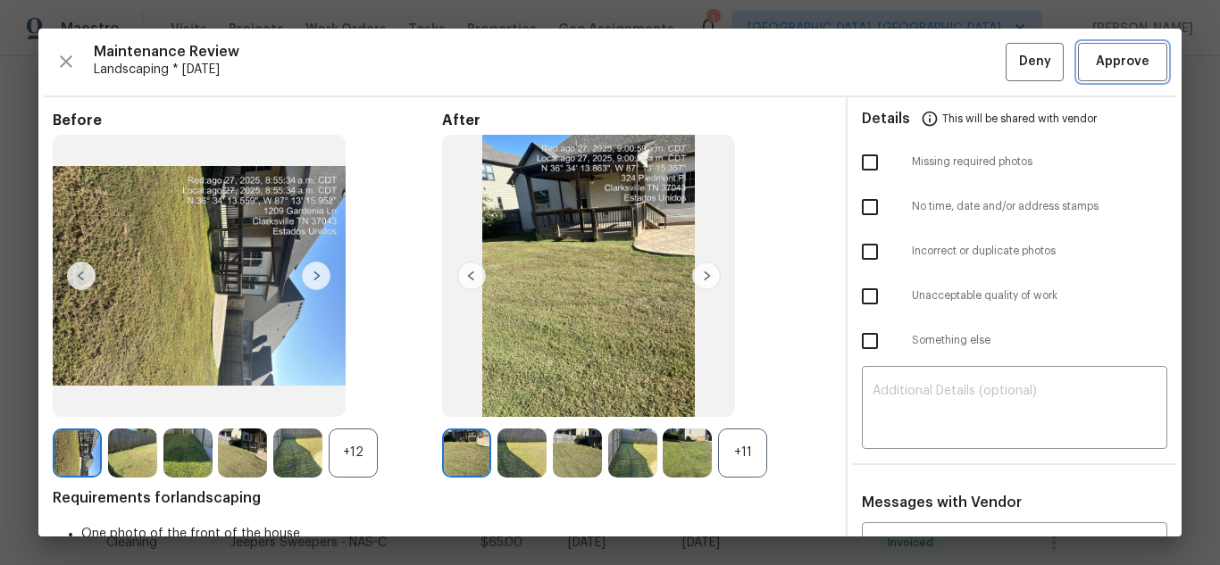
click at [1096, 66] on span "Approve" at bounding box center [1123, 62] width 54 height 22
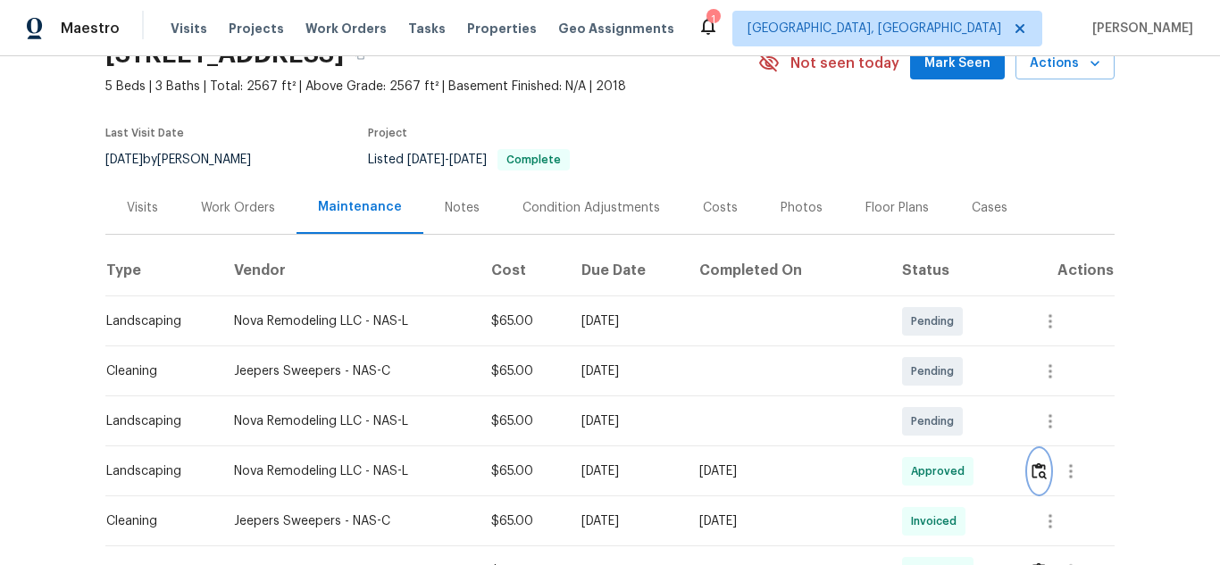
scroll to position [0, 0]
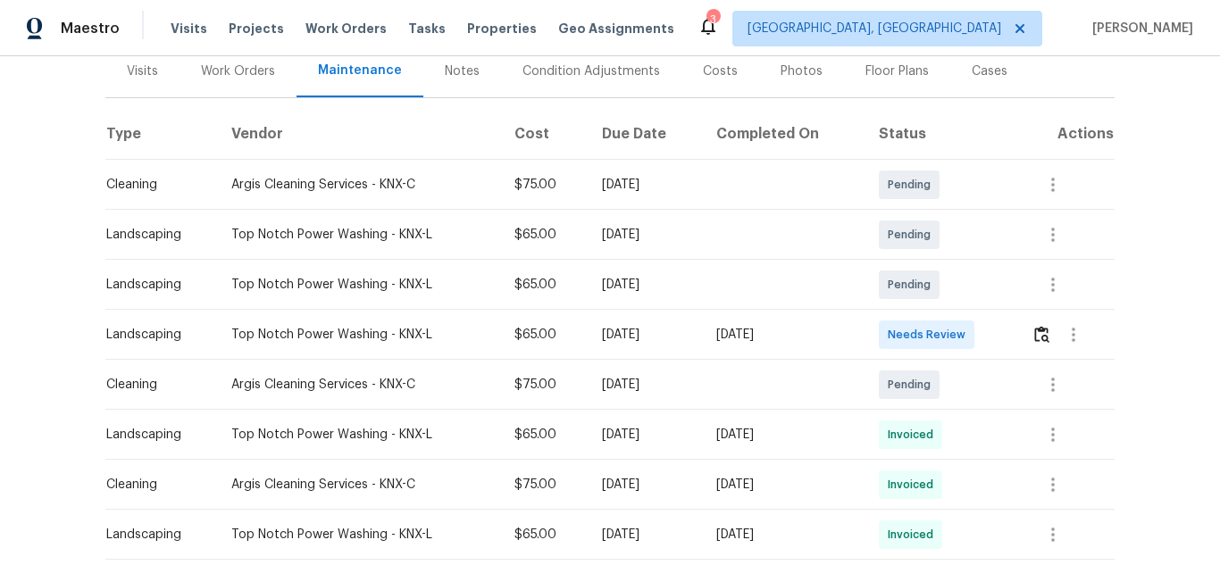
scroll to position [179, 0]
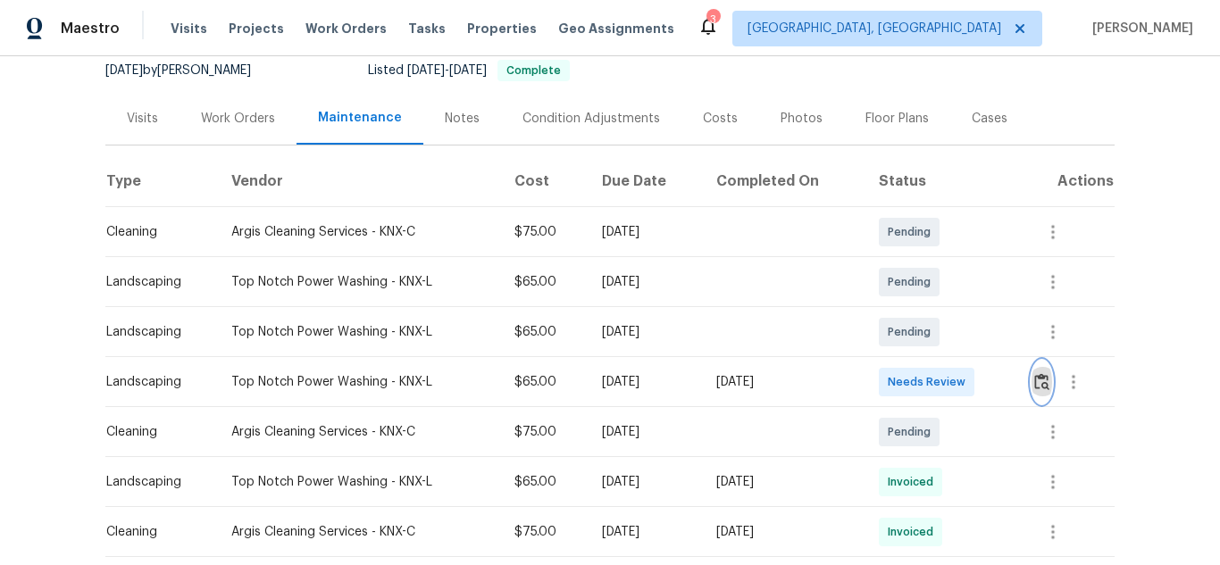
click at [1045, 390] on img "button" at bounding box center [1041, 381] width 15 height 17
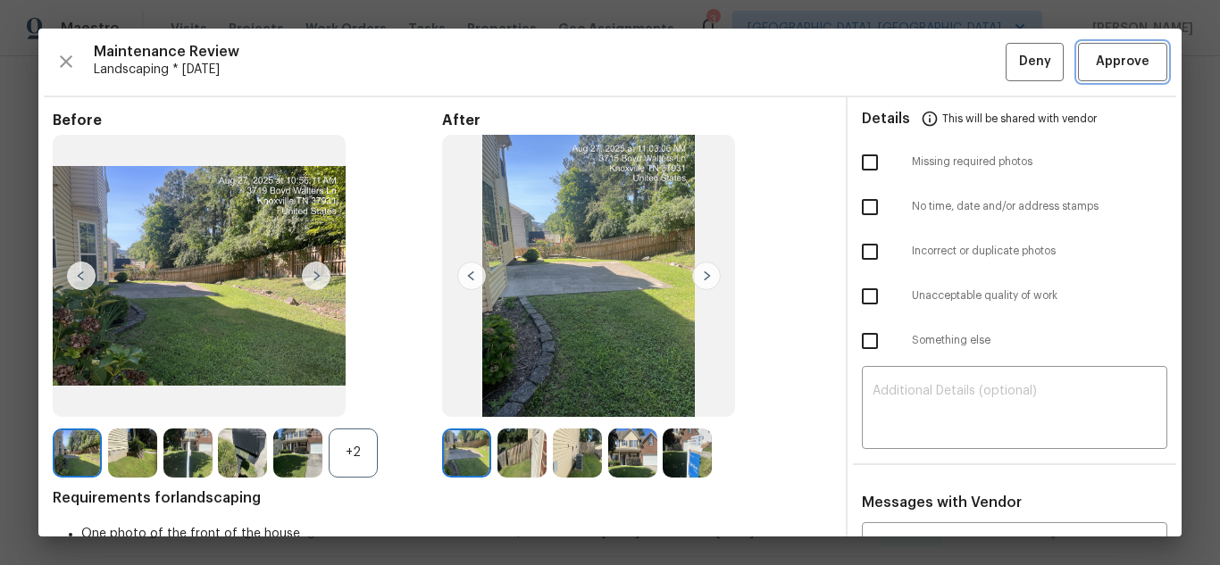
click at [1108, 47] on button "Approve" at bounding box center [1122, 62] width 89 height 38
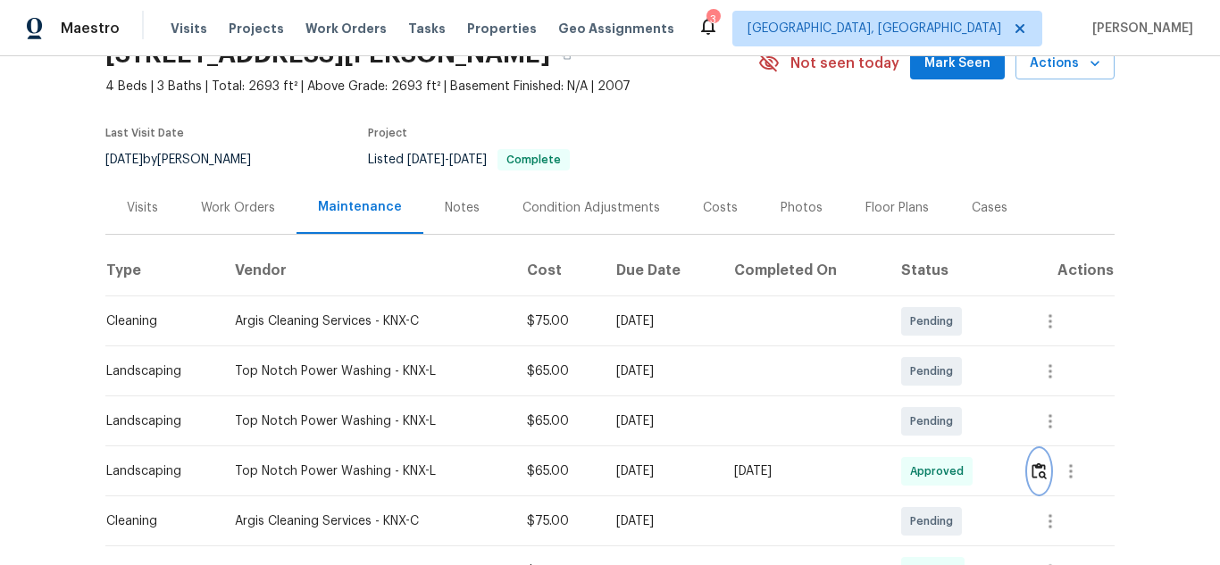
scroll to position [0, 0]
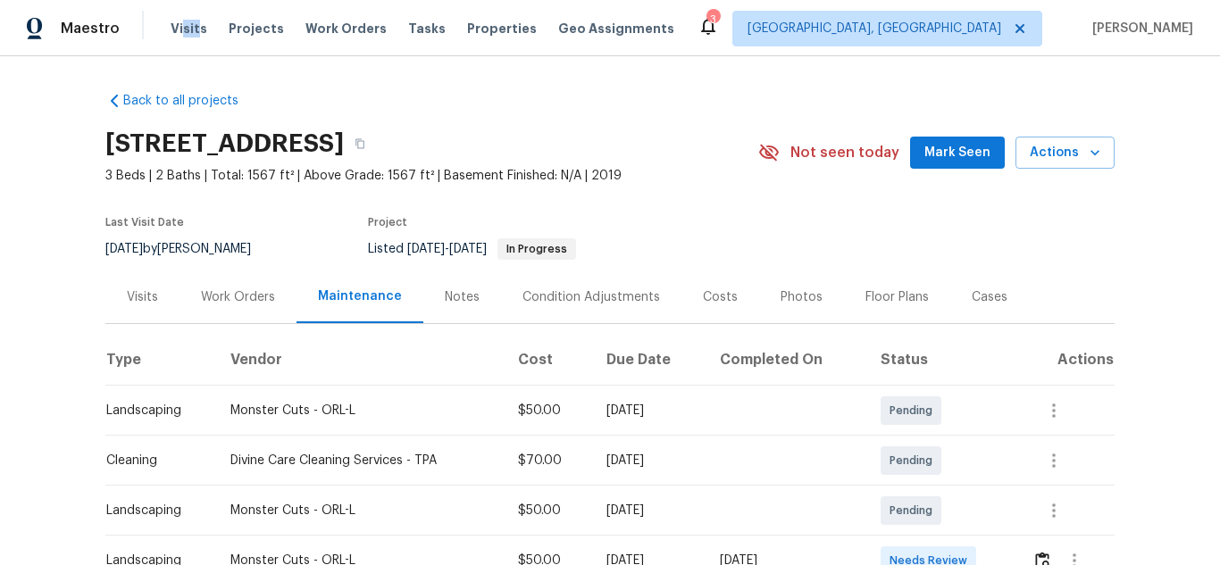
drag, startPoint x: 192, startPoint y: -4, endPoint x: 207, endPoint y: 13, distance: 22.8
click at [199, 0] on html "Maestro Visits Projects Work Orders Tasks Properties Geo Assignments 3 [GEOGRAP…" at bounding box center [610, 282] width 1220 height 565
click at [269, 66] on div "Back to all projects [STREET_ADDRESS] 3 Beds | 2 Baths | Total: 1567 ft² | Abov…" at bounding box center [610, 310] width 1220 height 509
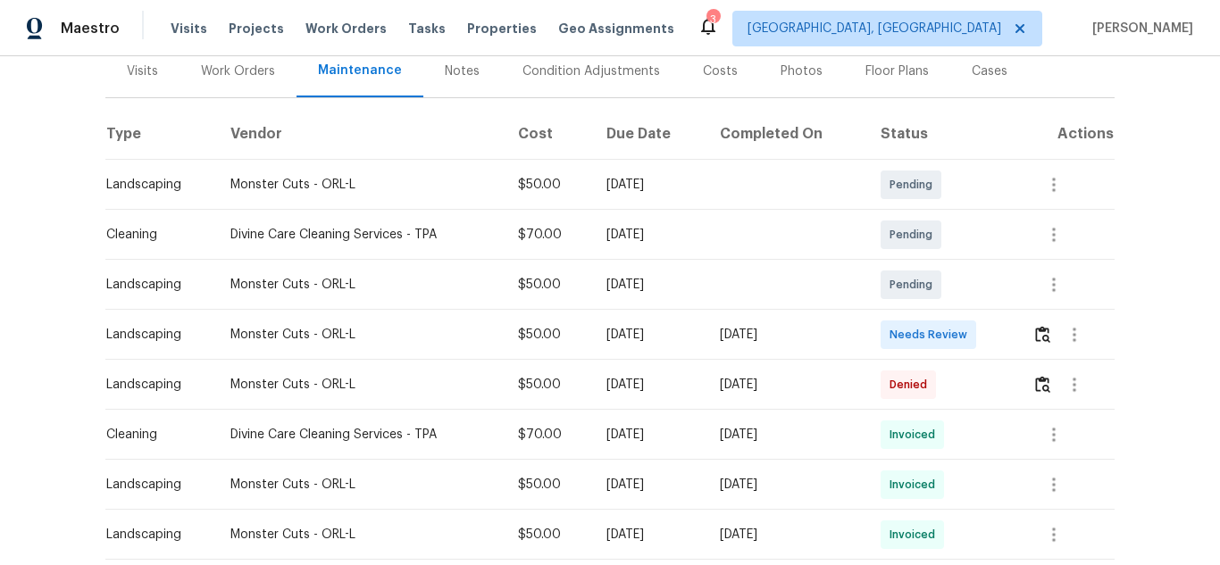
scroll to position [268, 0]
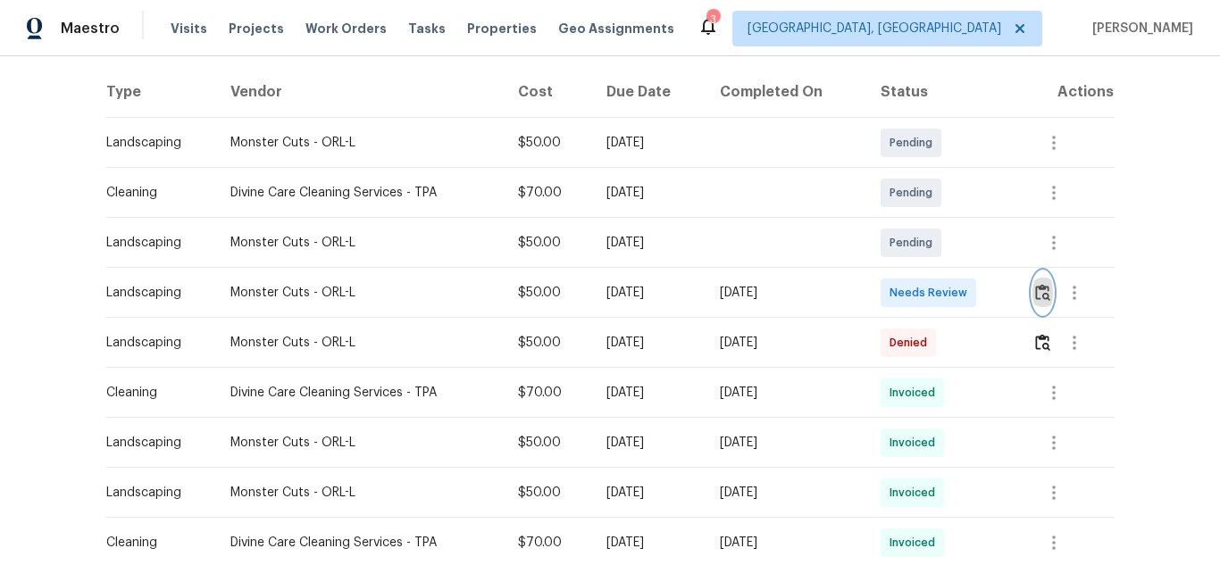
click at [1043, 296] on img "button" at bounding box center [1042, 292] width 15 height 17
click at [1039, 300] on img "button" at bounding box center [1042, 292] width 15 height 17
click at [1044, 291] on img "button" at bounding box center [1042, 292] width 15 height 17
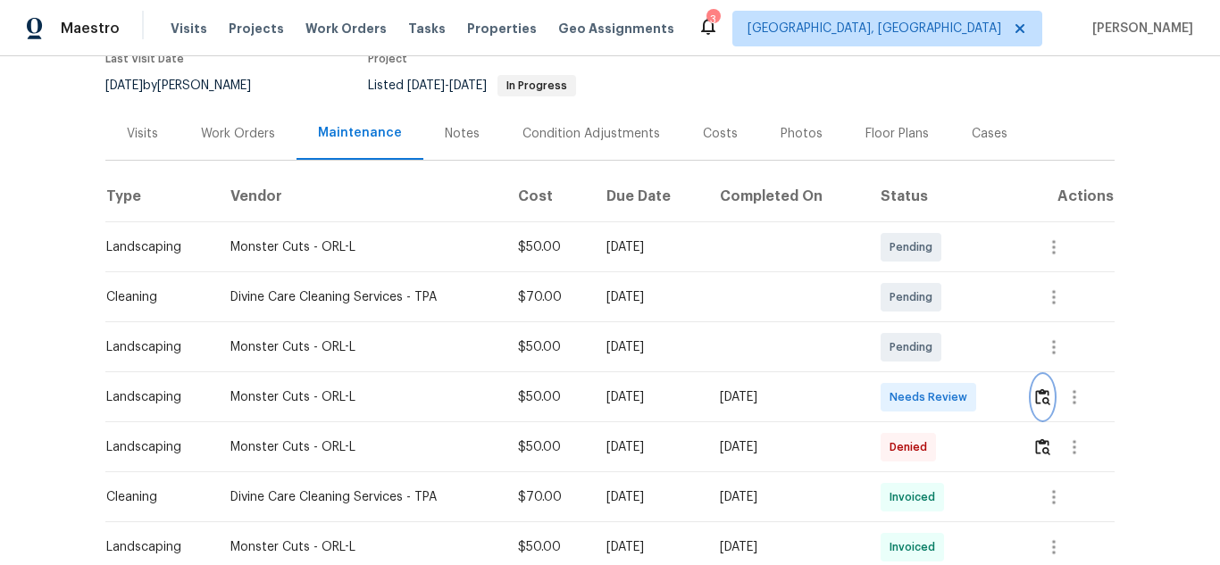
scroll to position [179, 0]
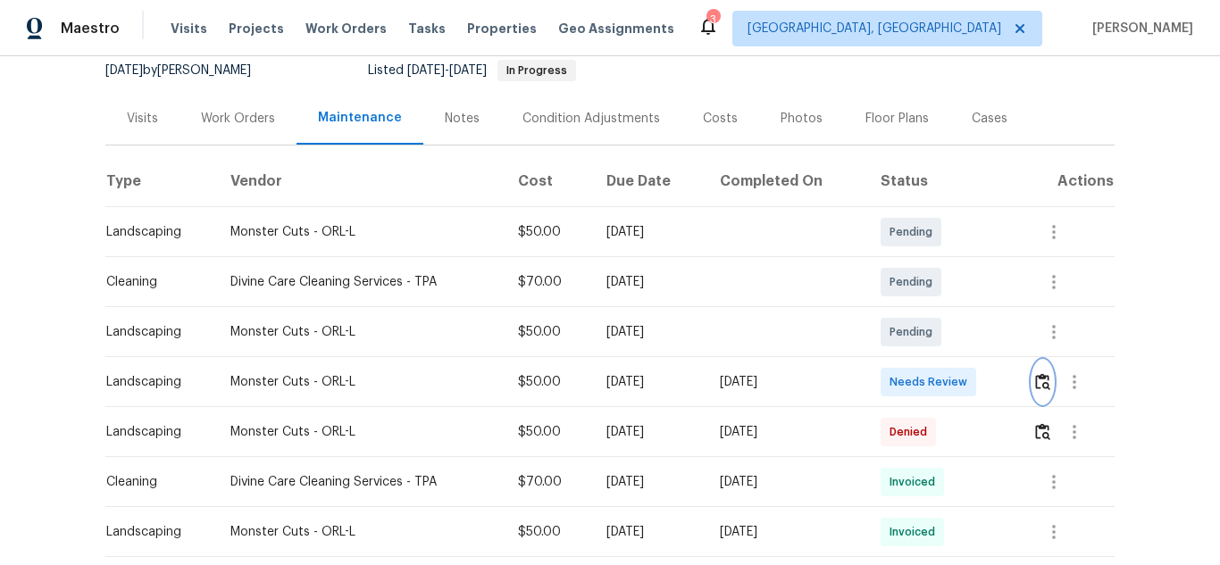
click at [1035, 374] on img "button" at bounding box center [1042, 381] width 15 height 17
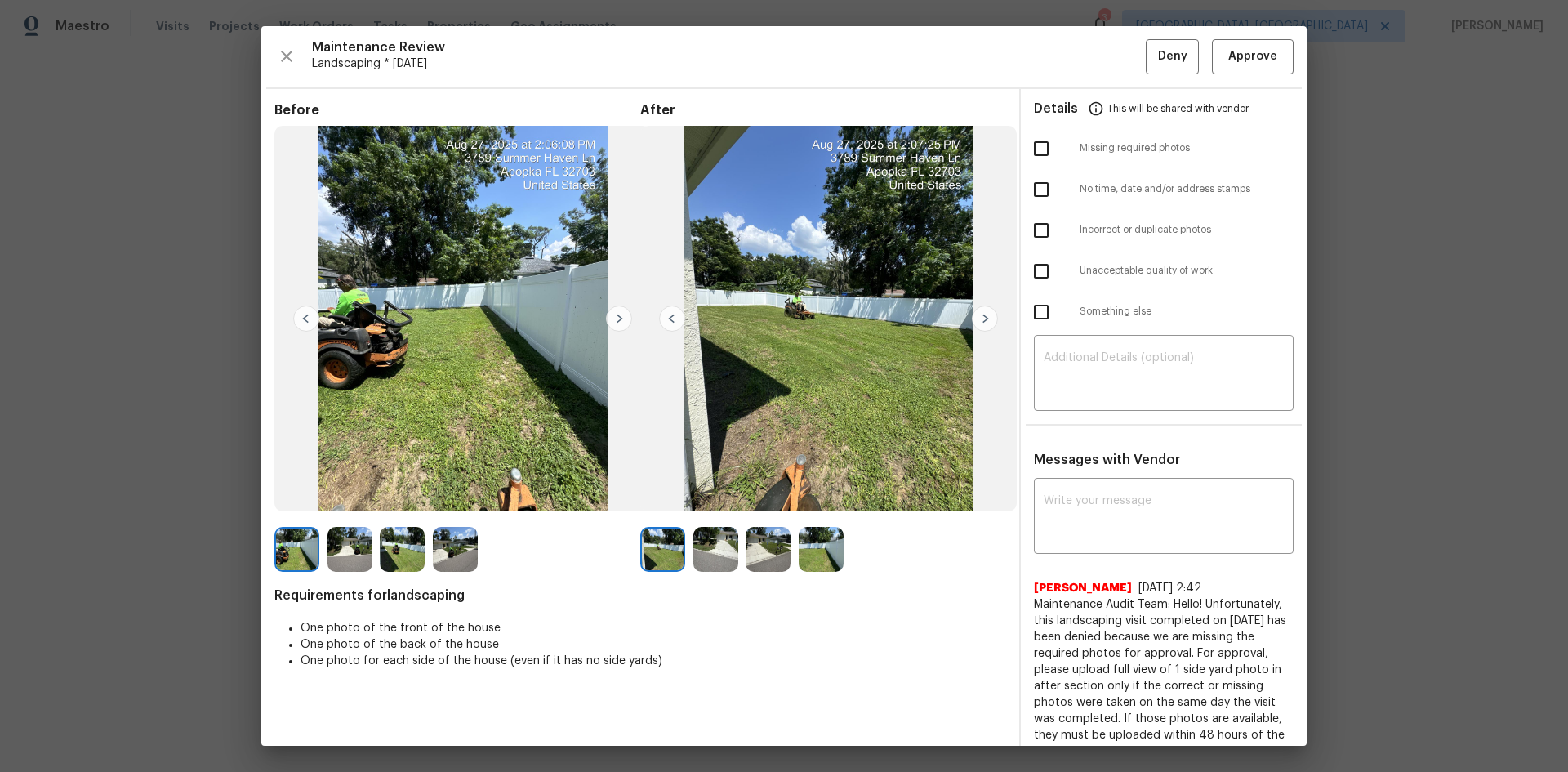
scroll to position [108, 0]
click at [718, 516] on img at bounding box center [715, 549] width 45 height 45
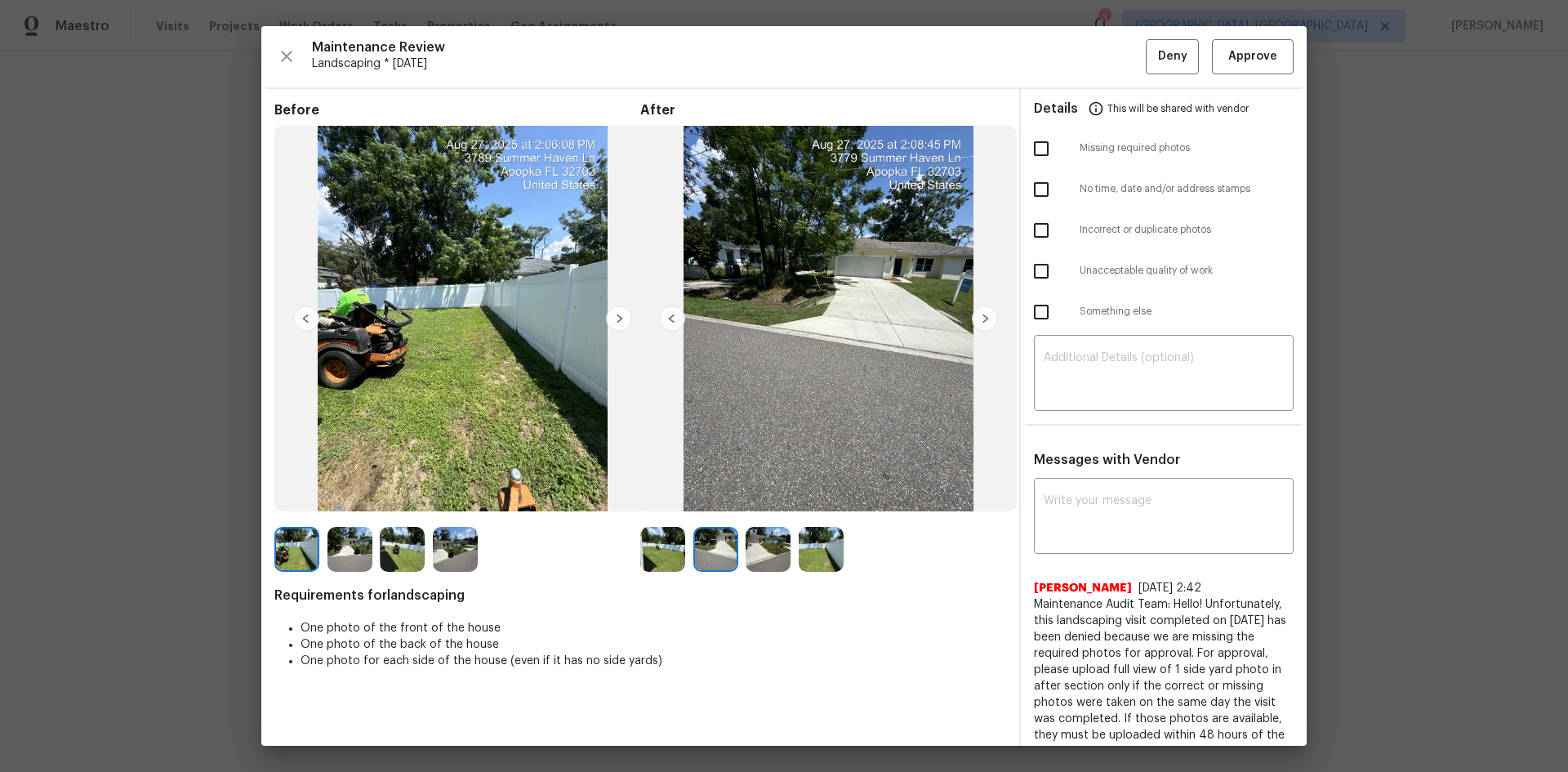
click at [719, 516] on img at bounding box center [715, 549] width 45 height 45
click at [764, 516] on img at bounding box center [768, 549] width 45 height 45
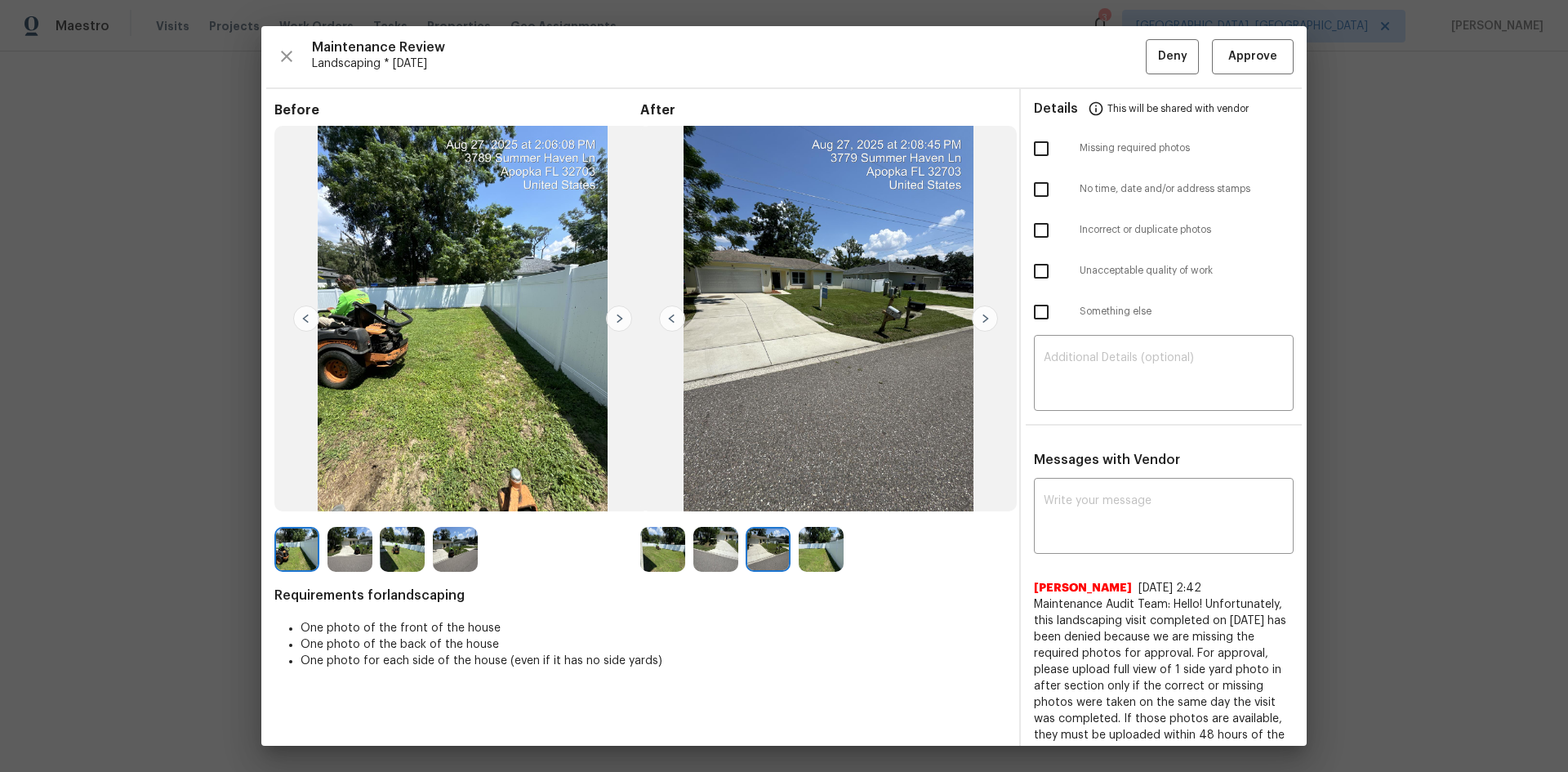
click at [790, 516] on div at bounding box center [772, 549] width 53 height 45
click at [662, 516] on img at bounding box center [662, 549] width 45 height 45
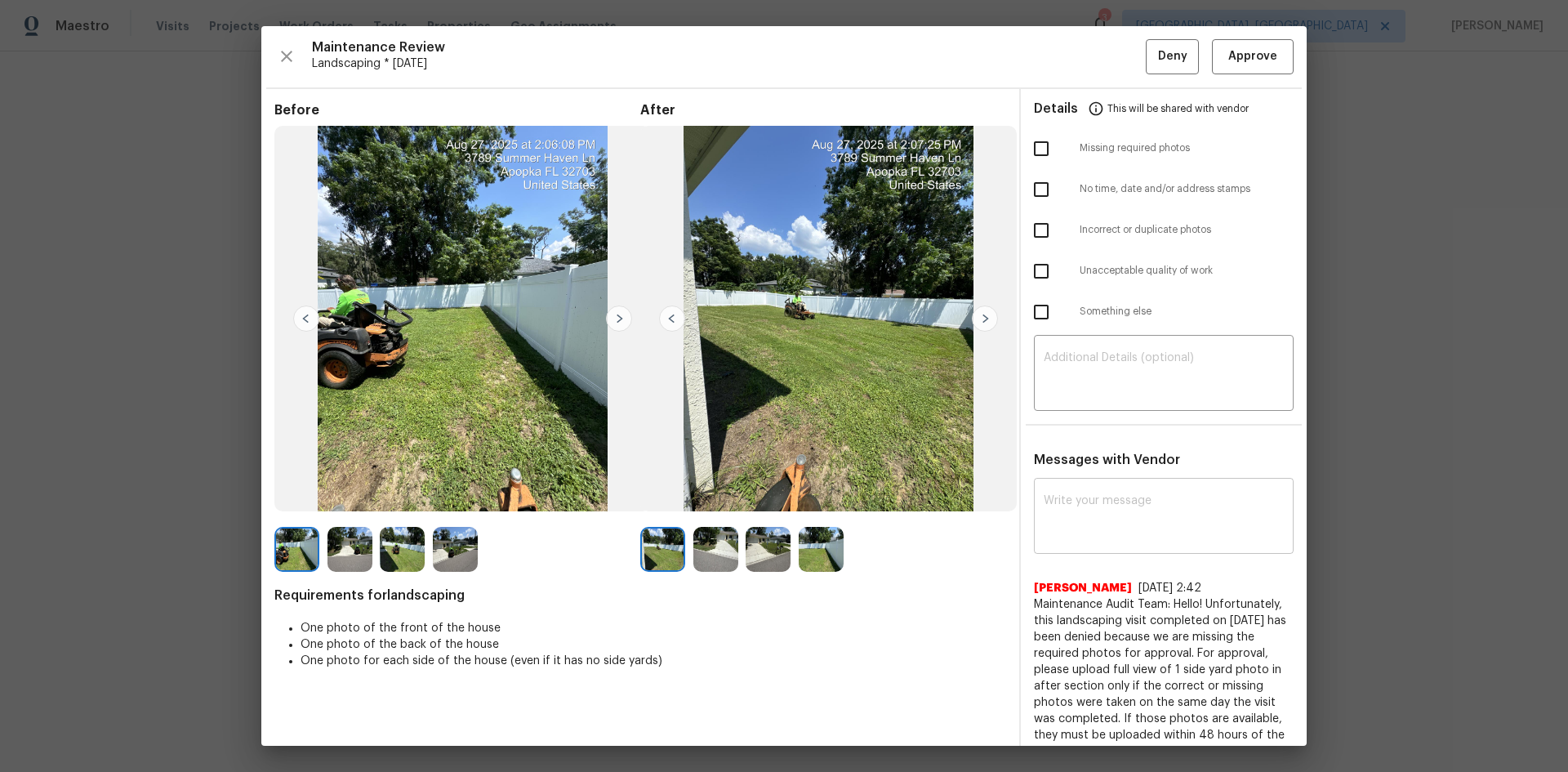
click at [1101, 516] on textarea at bounding box center [1164, 518] width 240 height 46
paste textarea "Maintenance Audit Team: Hello! Unfortunately, this landscaping visit completed …"
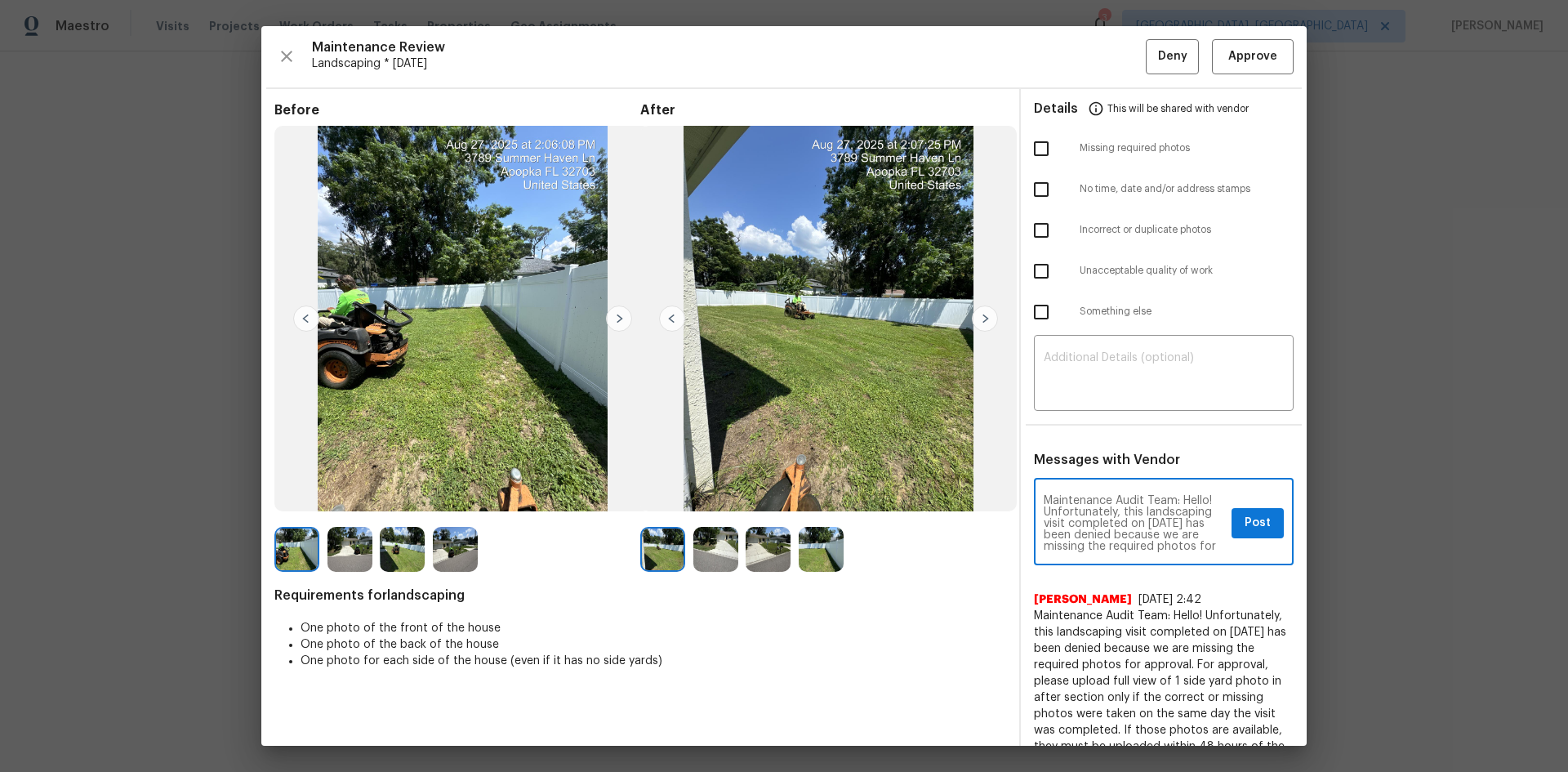
scroll to position [229, 0]
type textarea "Maintenance Audit Team: Hello! Unfortunately, this landscaping visit completed …"
click at [1083, 396] on textarea at bounding box center [1164, 375] width 240 height 46
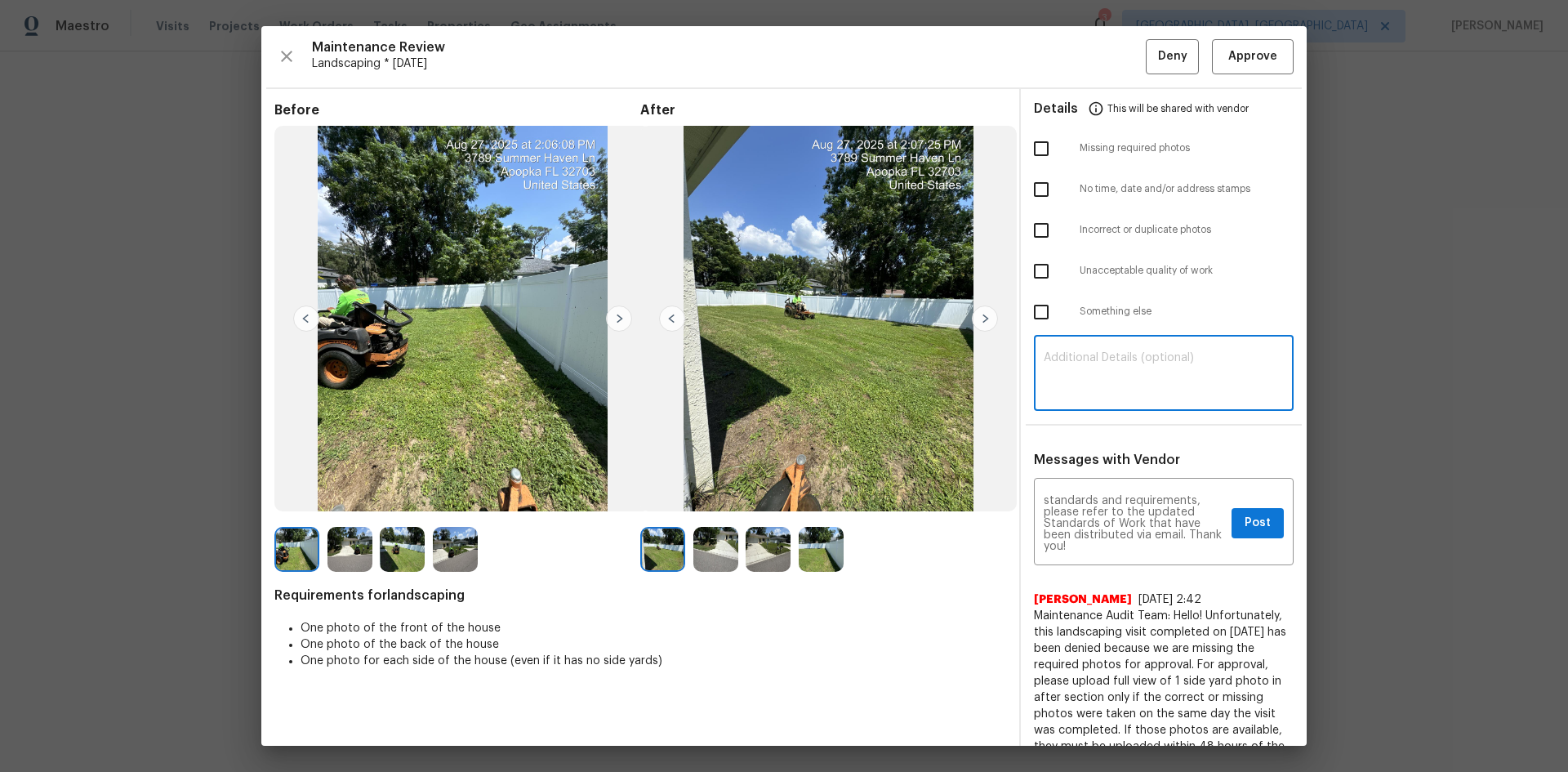
paste textarea "Maintenance Audit Team: Hello! Unfortunately, this landscaping visit completed …"
type textarea "Maintenance Audit Team: Hello! Unfortunately, this landscaping visit completed …"
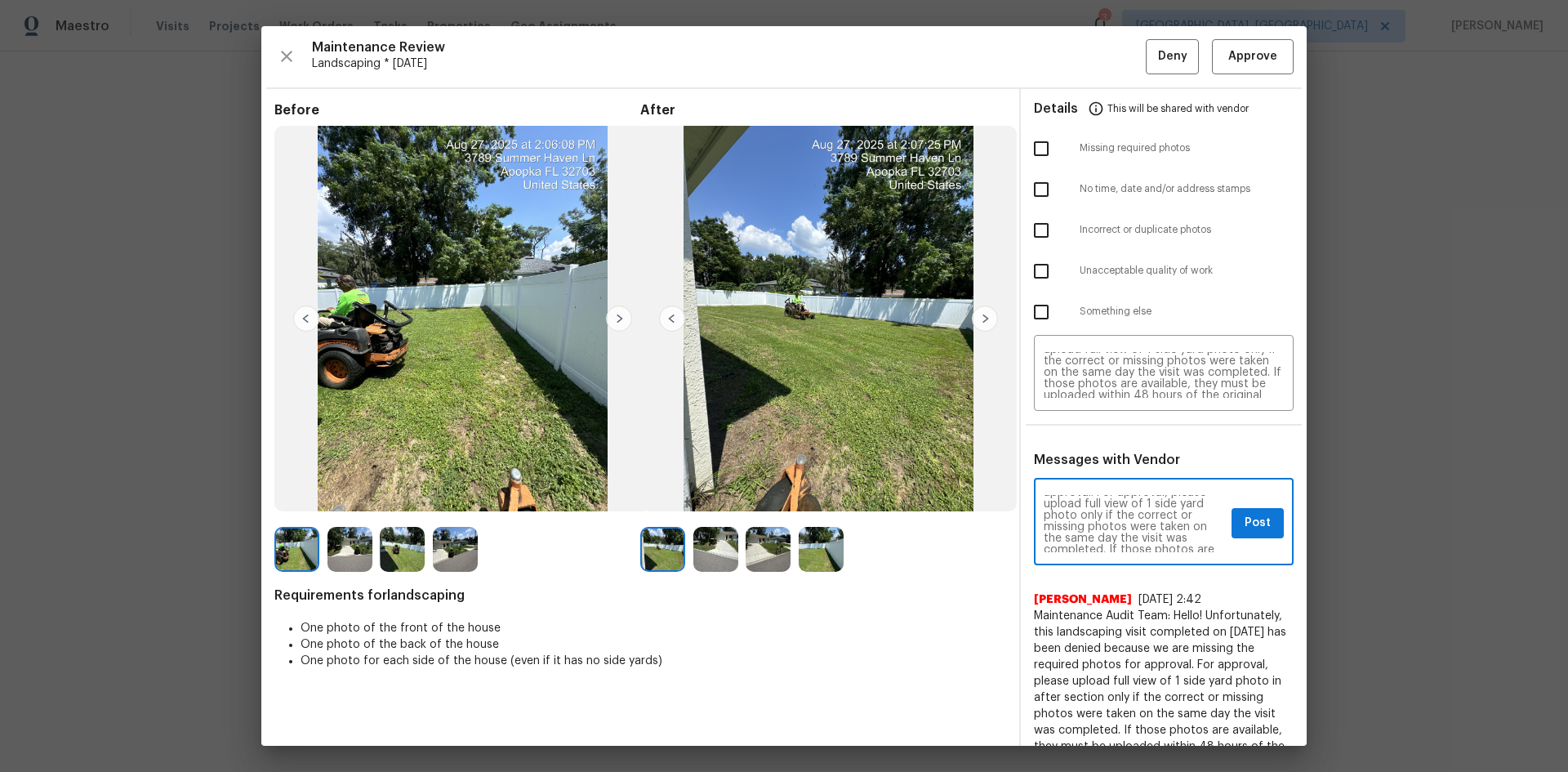
click at [1115, 516] on textarea "Maintenance Audit Team: Hello! Unfortunately, this landscaping visit completed …" at bounding box center [1134, 523] width 181 height 57
click at [1115, 516] on button "Post" at bounding box center [1257, 522] width 52 height 30
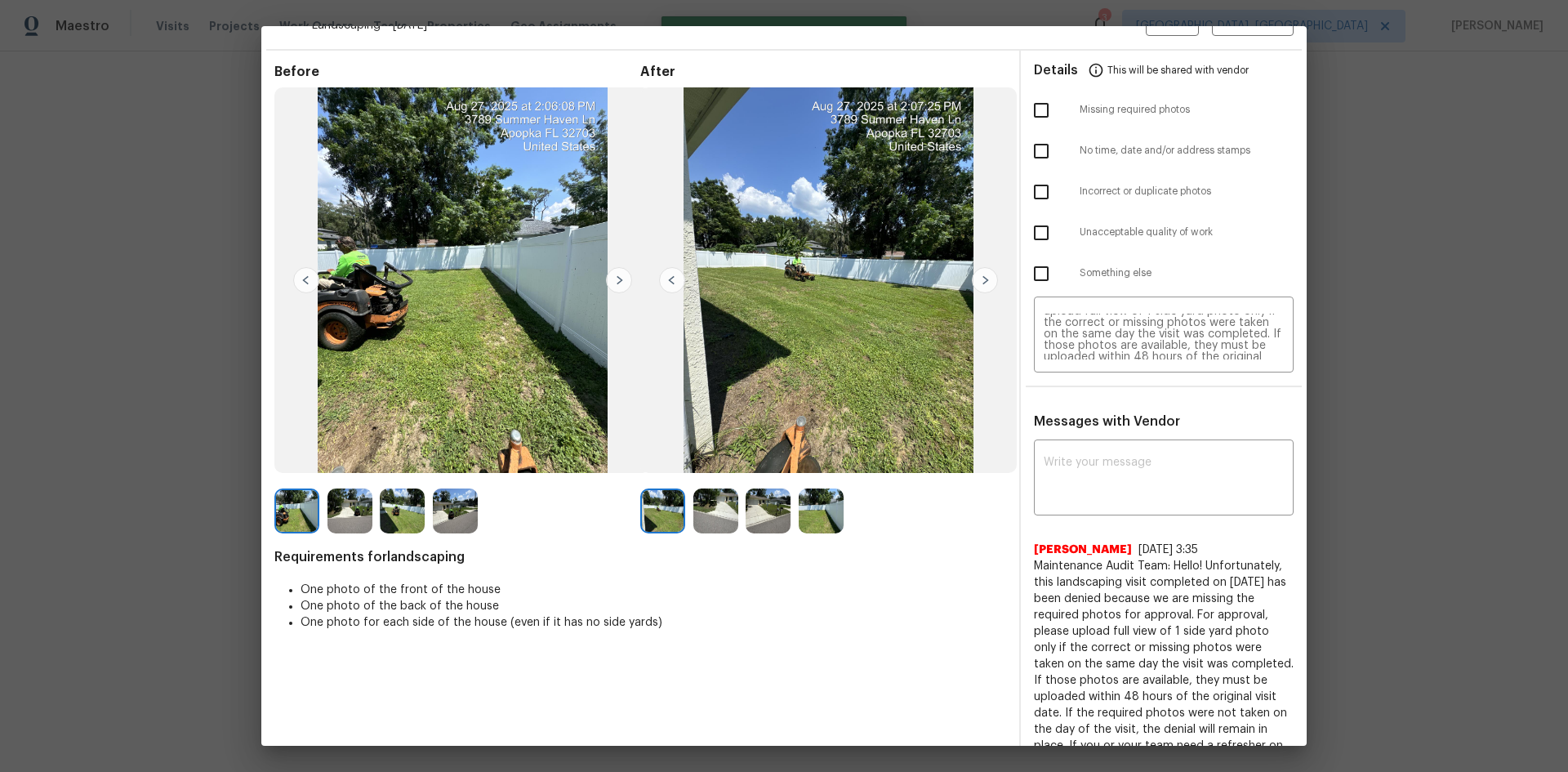
scroll to position [0, 0]
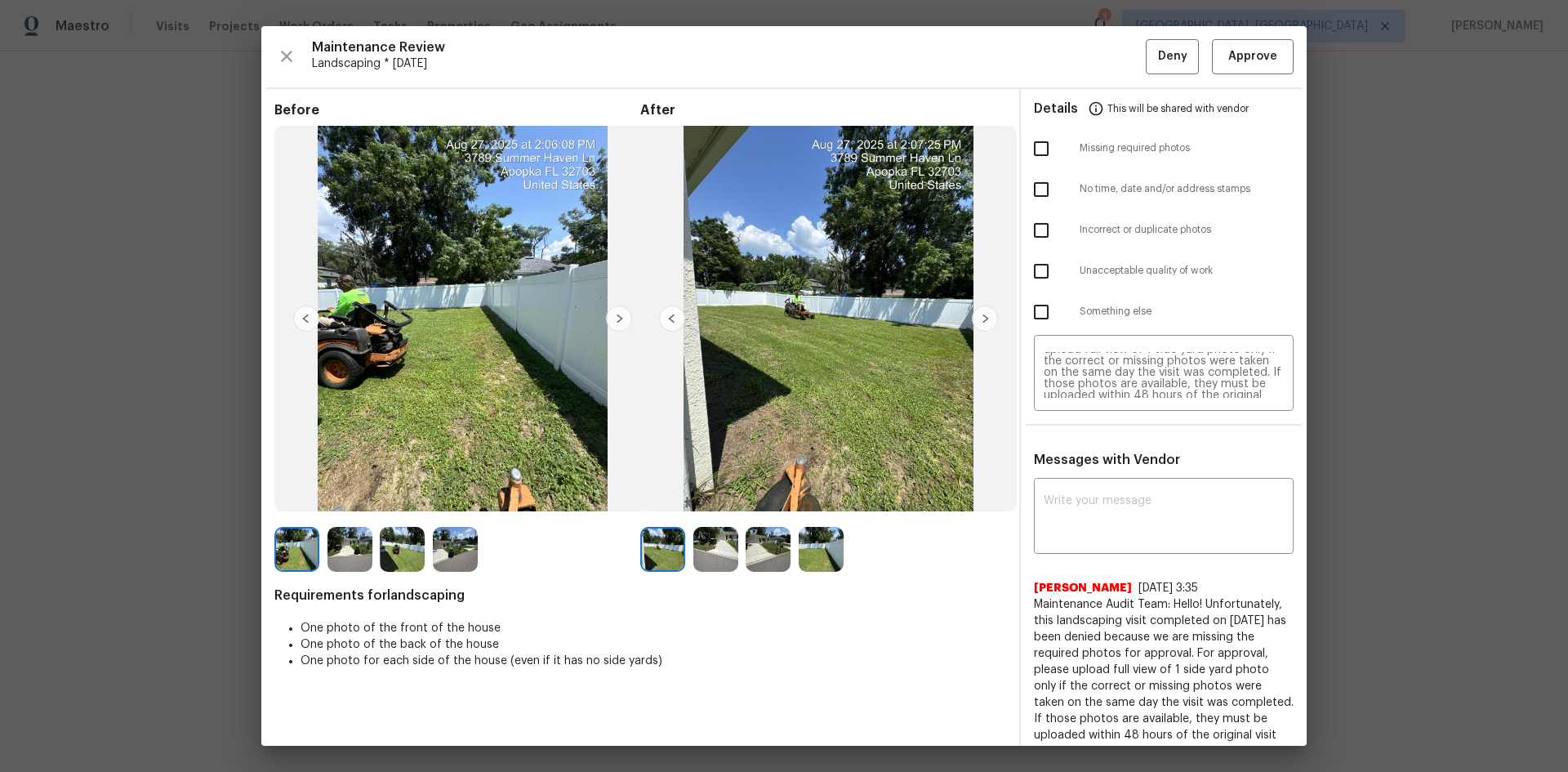
drag, startPoint x: 1030, startPoint y: 148, endPoint x: 1055, endPoint y: 150, distance: 25.1
click at [1033, 148] on input "checkbox" at bounding box center [1041, 148] width 34 height 34
checkbox input "true"
click at [1115, 65] on button "Deny" at bounding box center [1173, 57] width 53 height 35
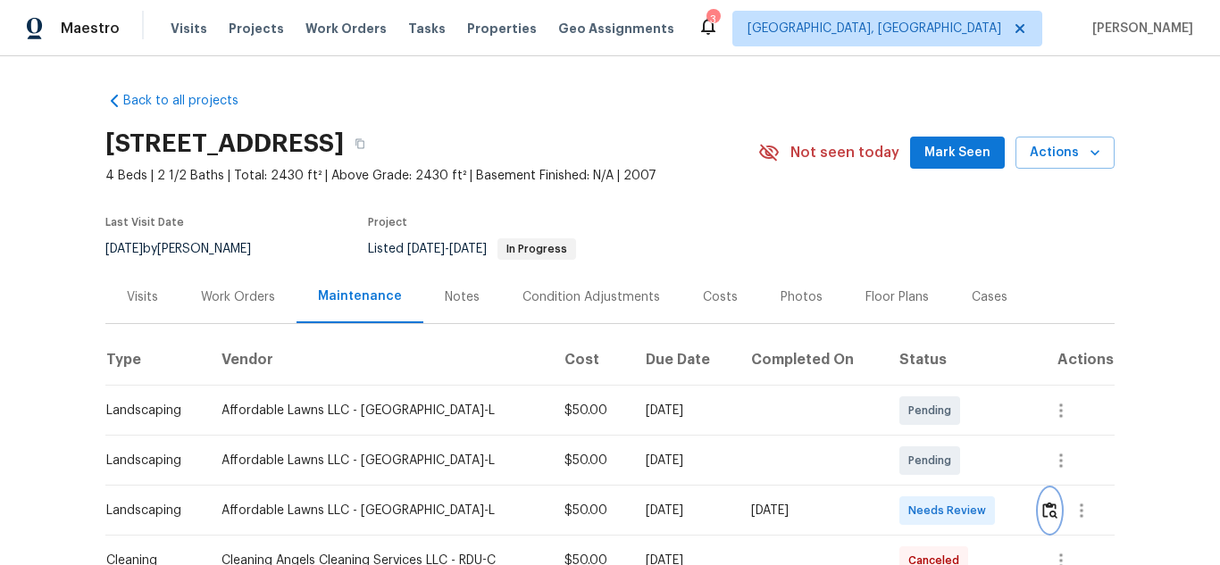
click at [1051, 512] on img "button" at bounding box center [1049, 510] width 15 height 17
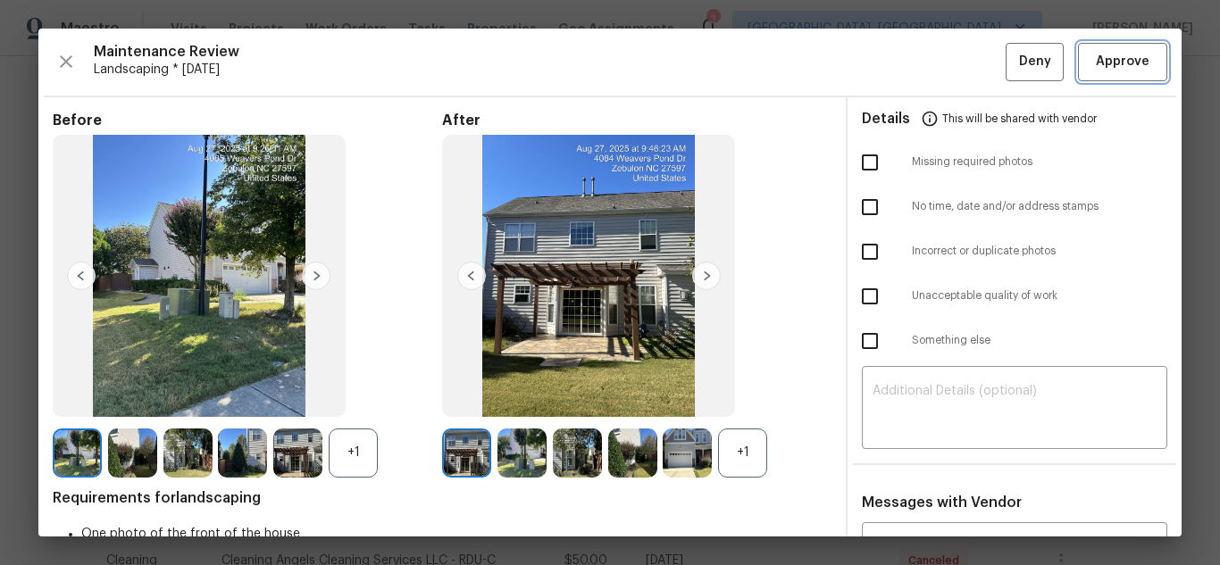
drag, startPoint x: 1105, startPoint y: 73, endPoint x: 1143, endPoint y: 126, distance: 64.7
click at [1105, 73] on button "Approve" at bounding box center [1122, 62] width 89 height 38
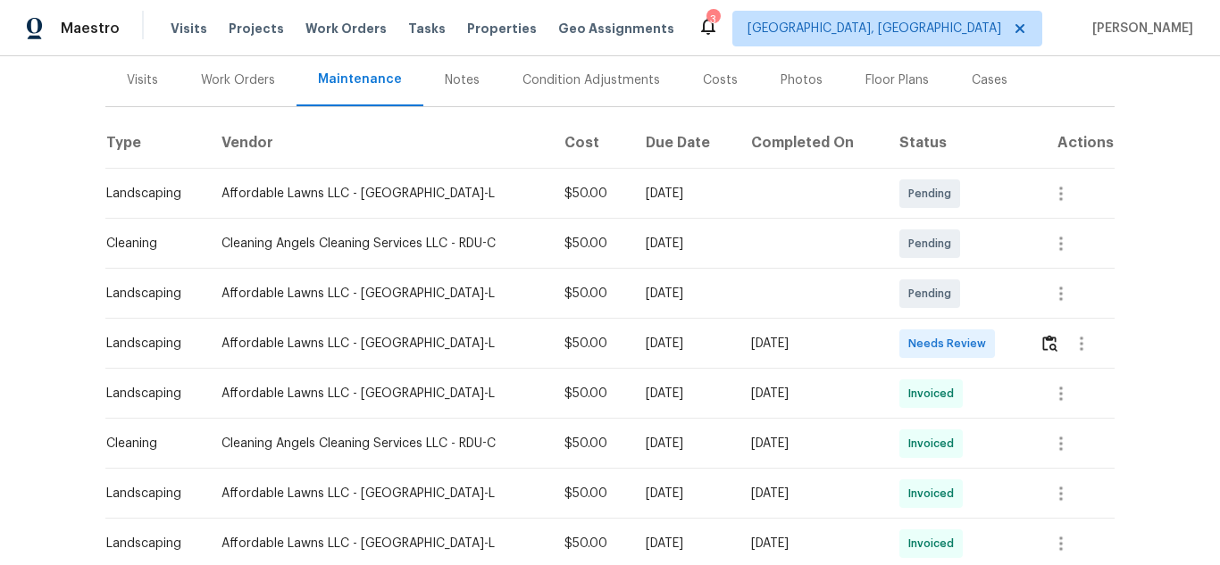
scroll to position [268, 0]
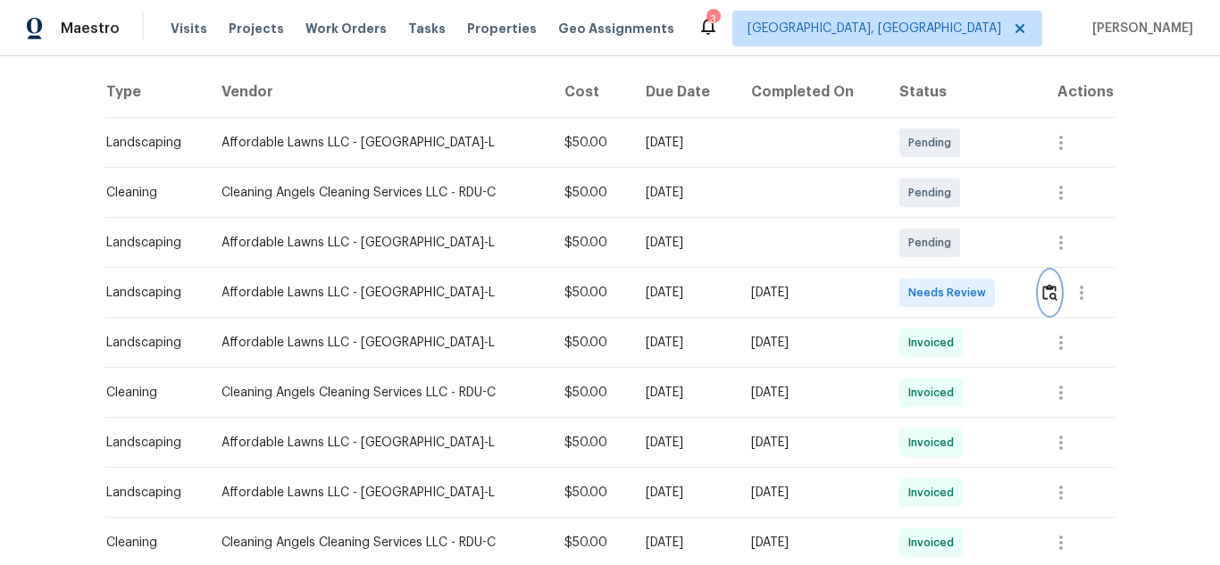
click at [1045, 300] on img "button" at bounding box center [1049, 292] width 15 height 17
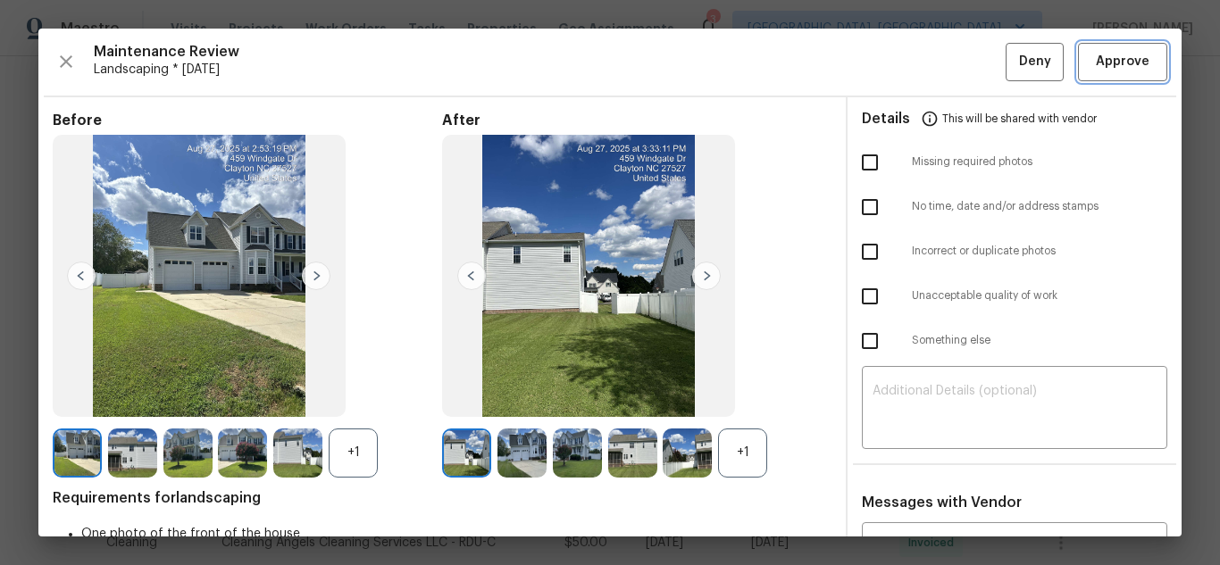
click at [1102, 59] on span "Approve" at bounding box center [1123, 62] width 54 height 22
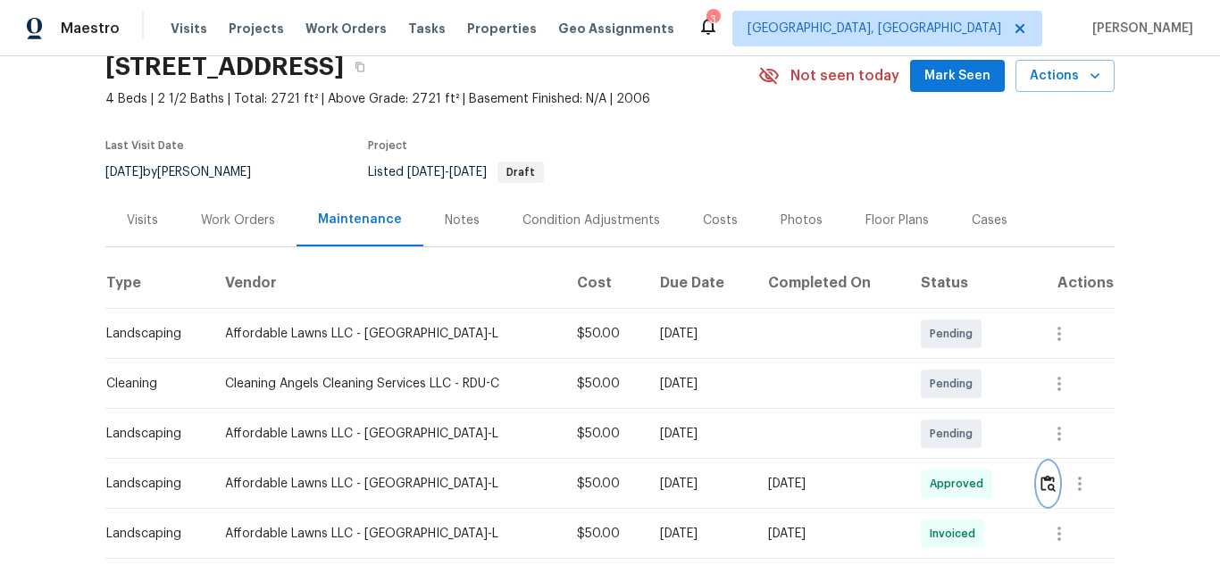
scroll to position [179, 0]
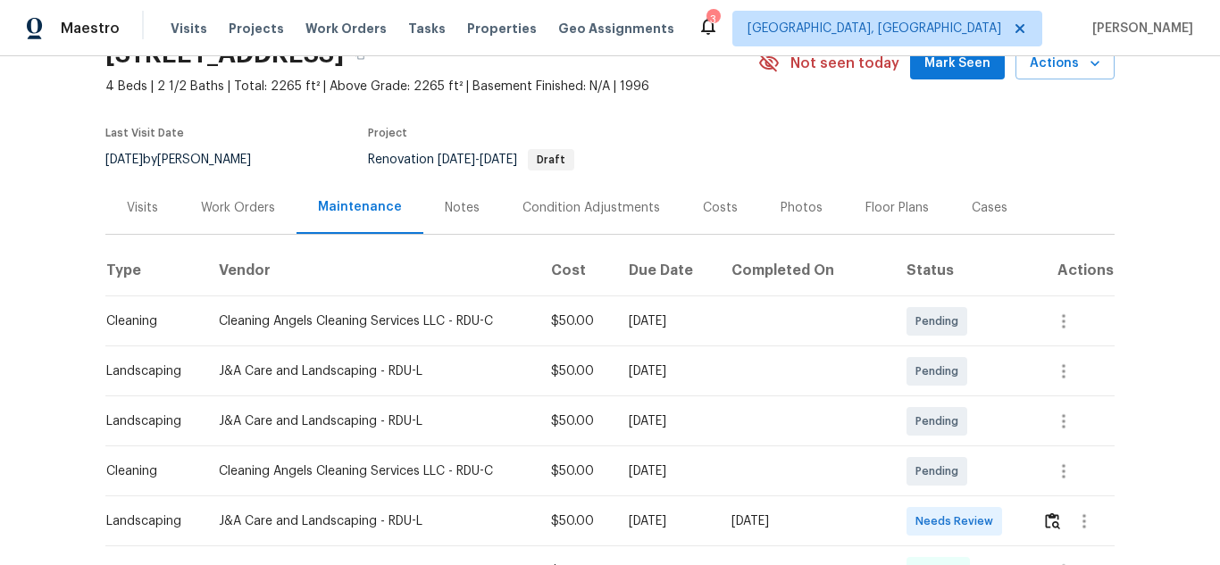
scroll to position [179, 0]
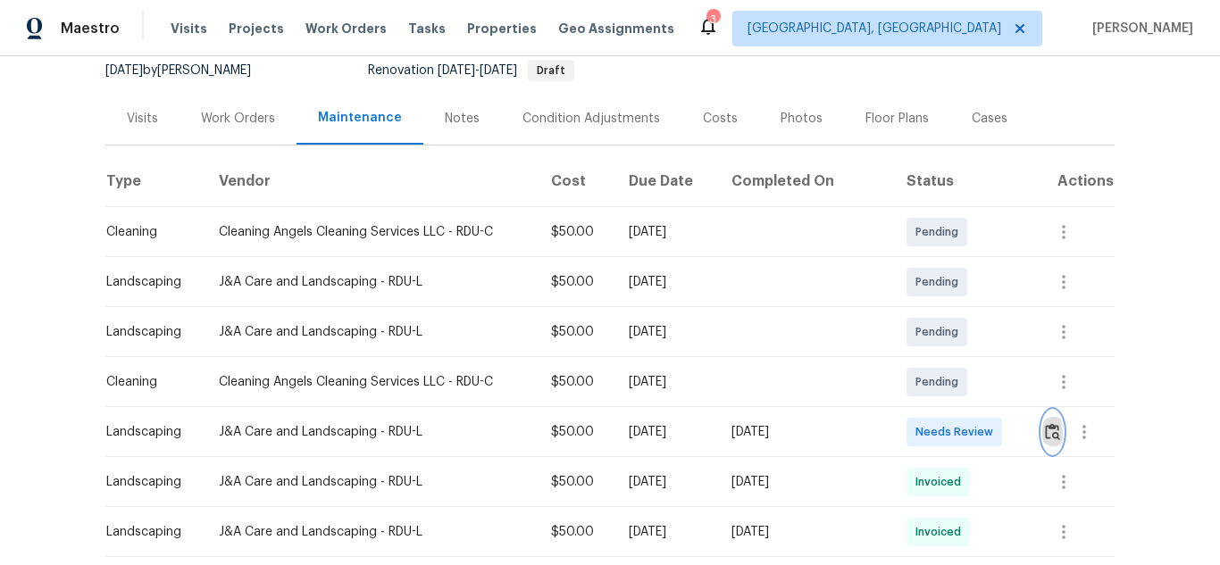
click at [1047, 433] on img "button" at bounding box center [1052, 431] width 15 height 17
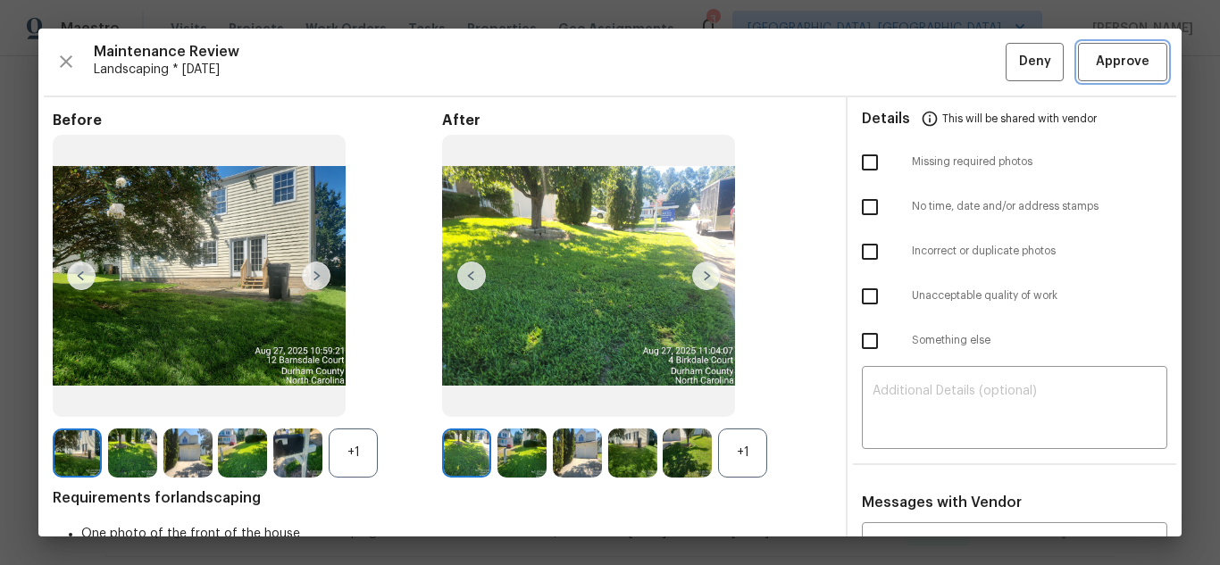
drag, startPoint x: 1104, startPoint y: 60, endPoint x: 1071, endPoint y: 70, distance: 34.5
click at [1104, 60] on span "Approve" at bounding box center [1123, 62] width 54 height 22
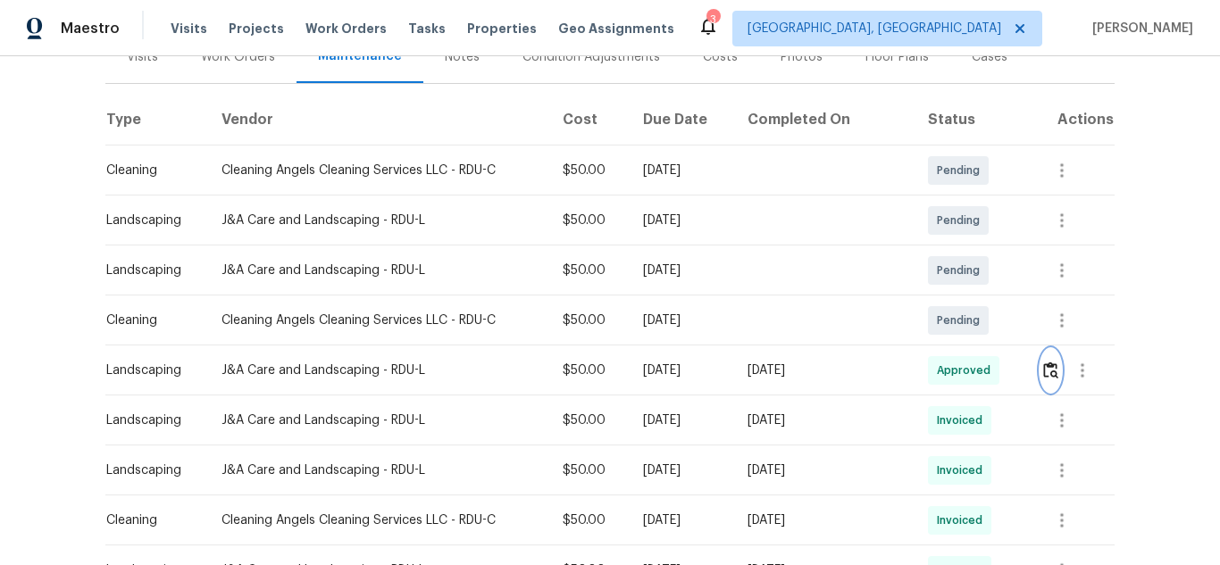
scroll to position [268, 0]
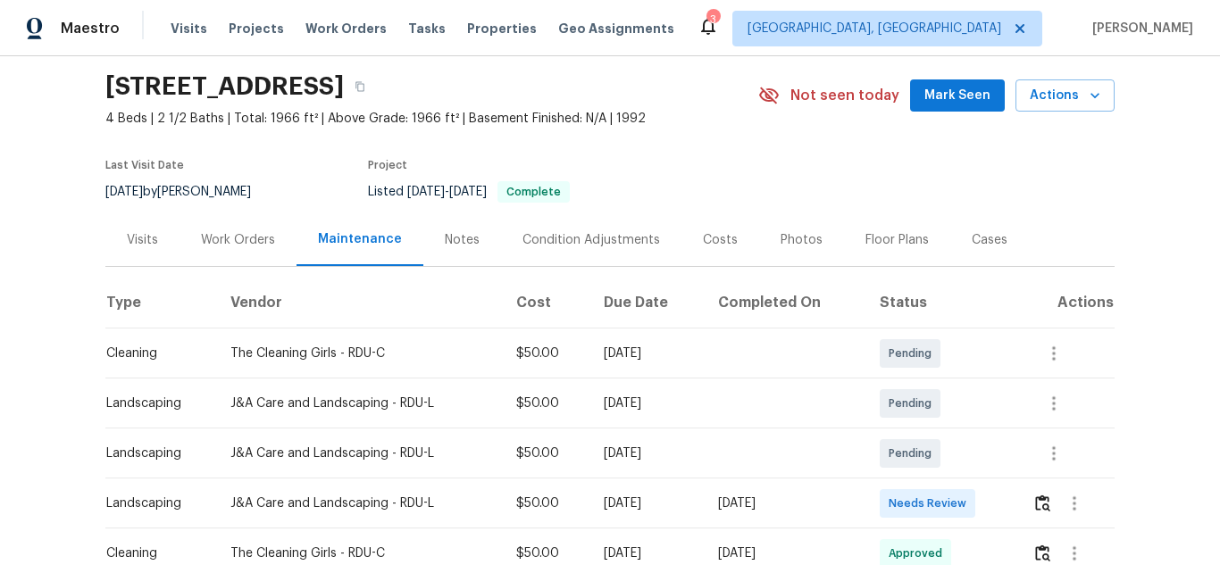
scroll to position [89, 0]
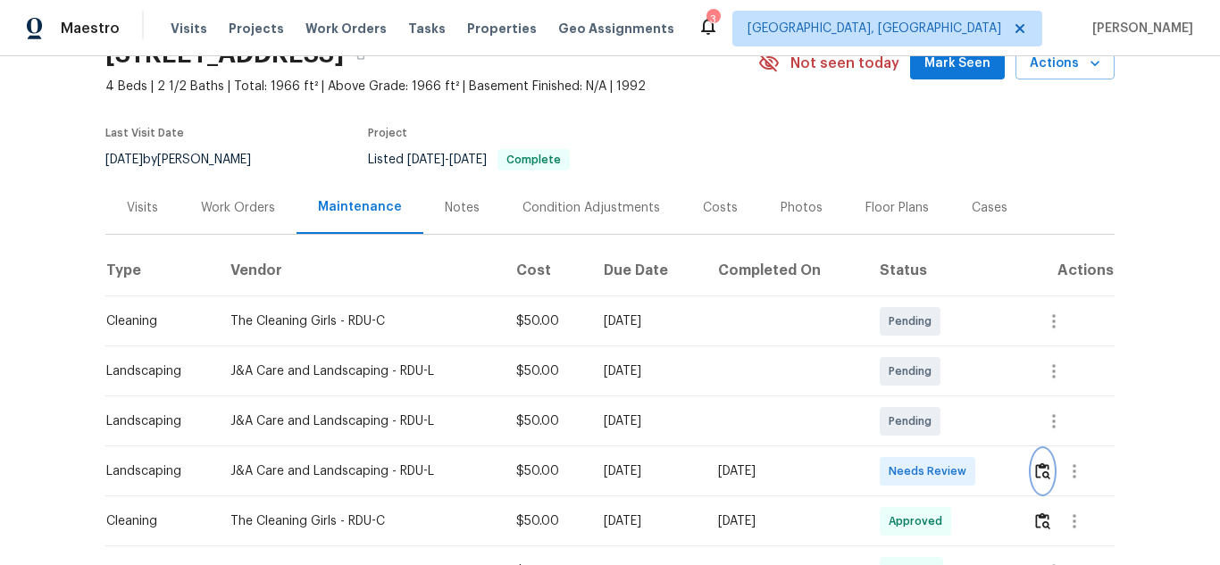
click at [1045, 481] on button "button" at bounding box center [1042, 471] width 21 height 43
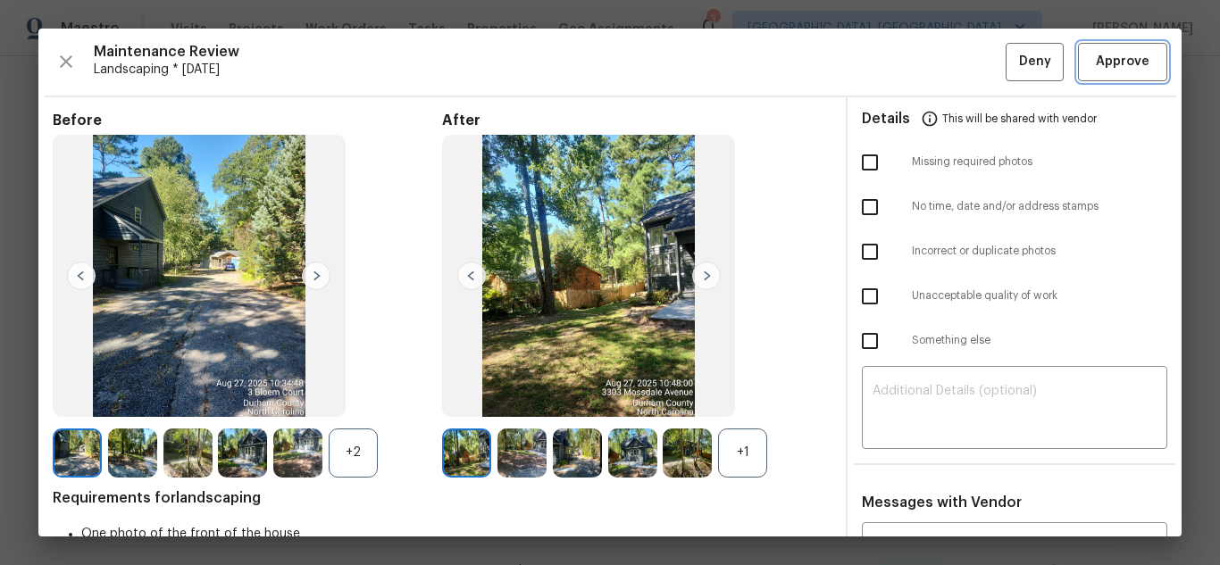
click at [1115, 53] on span "Approve" at bounding box center [1123, 62] width 54 height 22
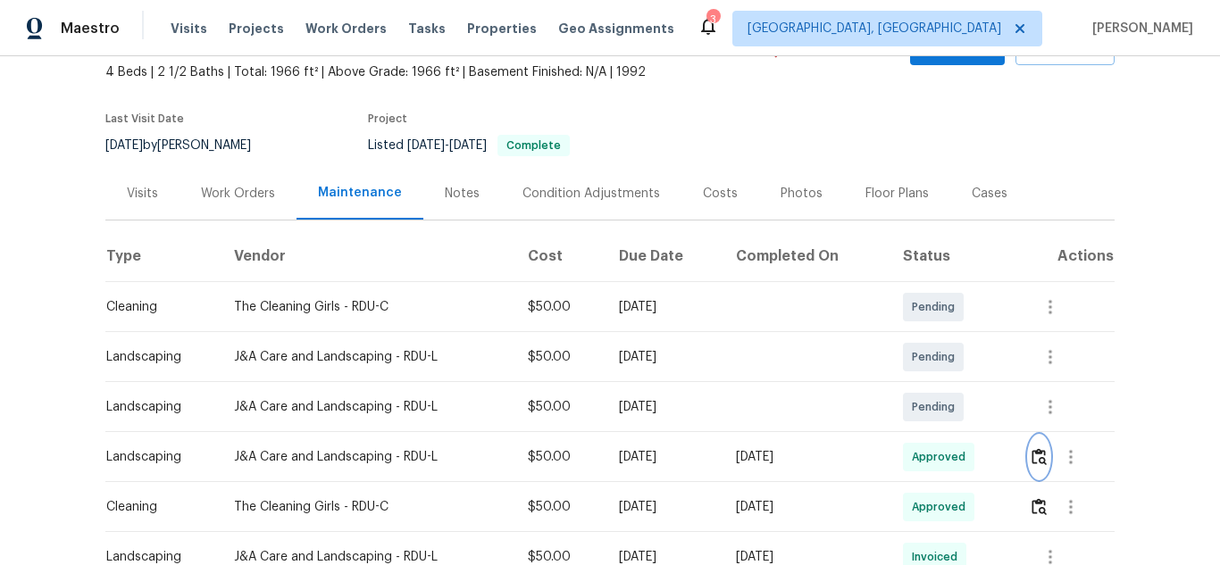
scroll to position [0, 0]
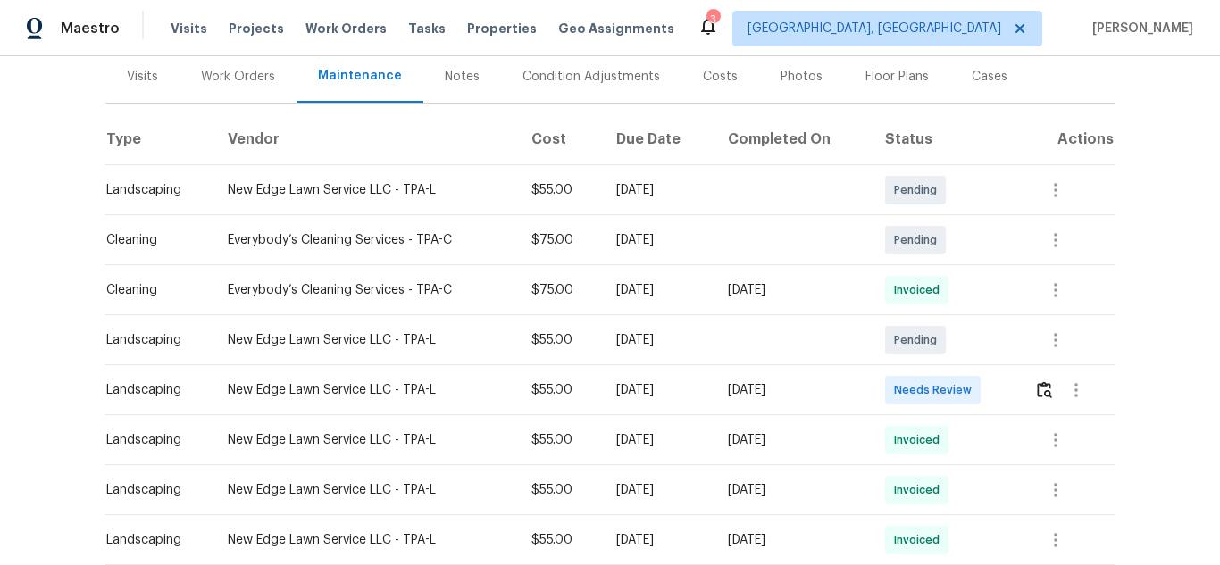
scroll to position [179, 0]
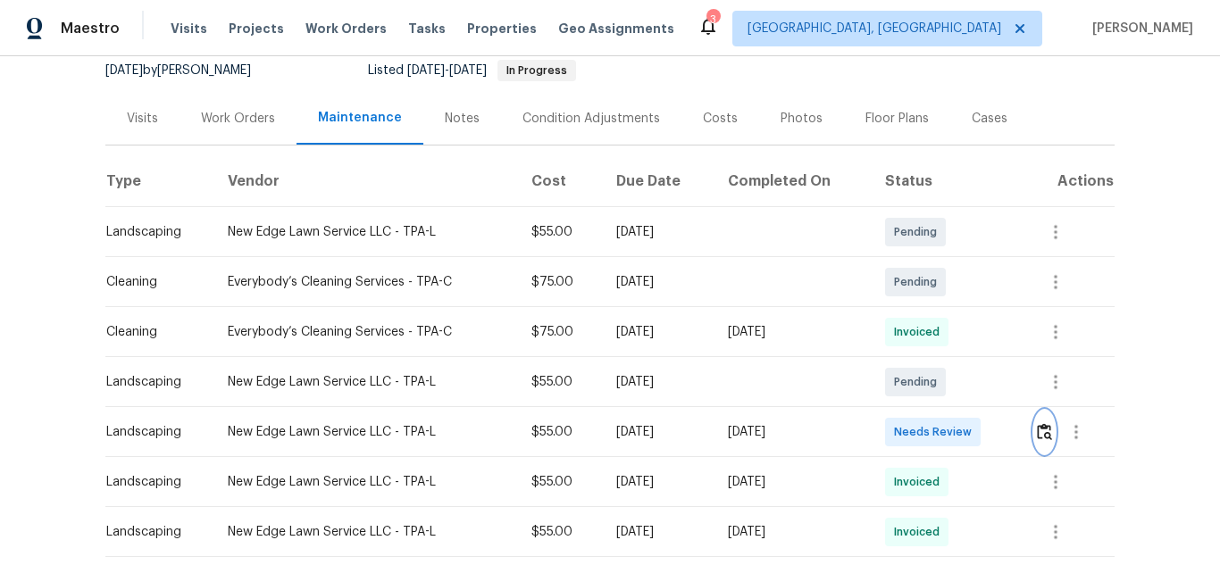
click at [1038, 429] on img "button" at bounding box center [1044, 431] width 15 height 17
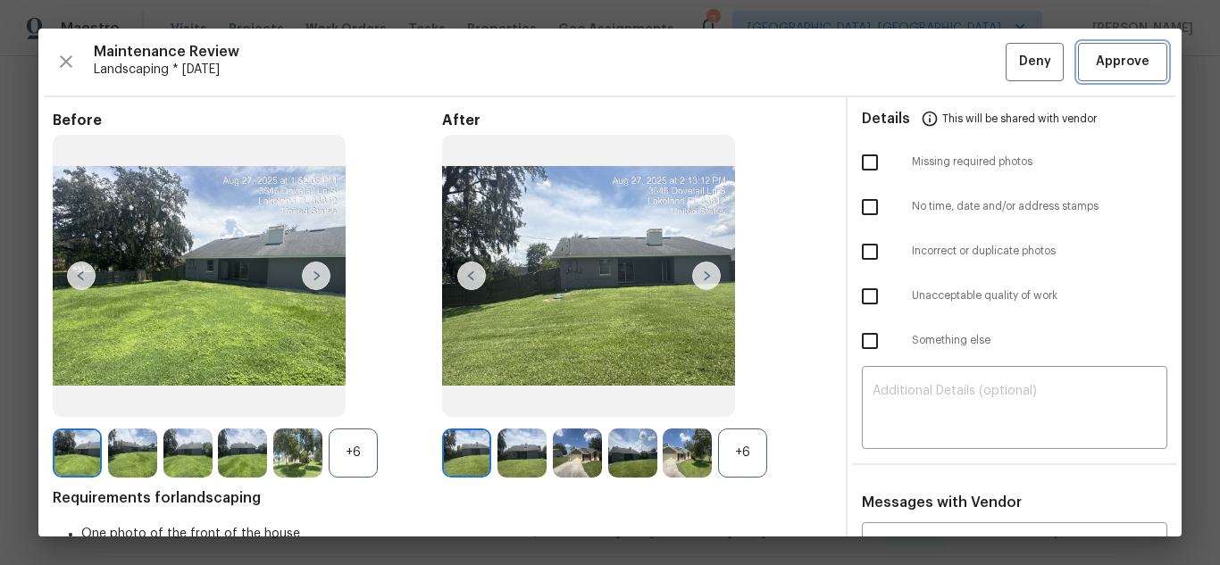
click at [1096, 70] on span "Approve" at bounding box center [1123, 62] width 54 height 22
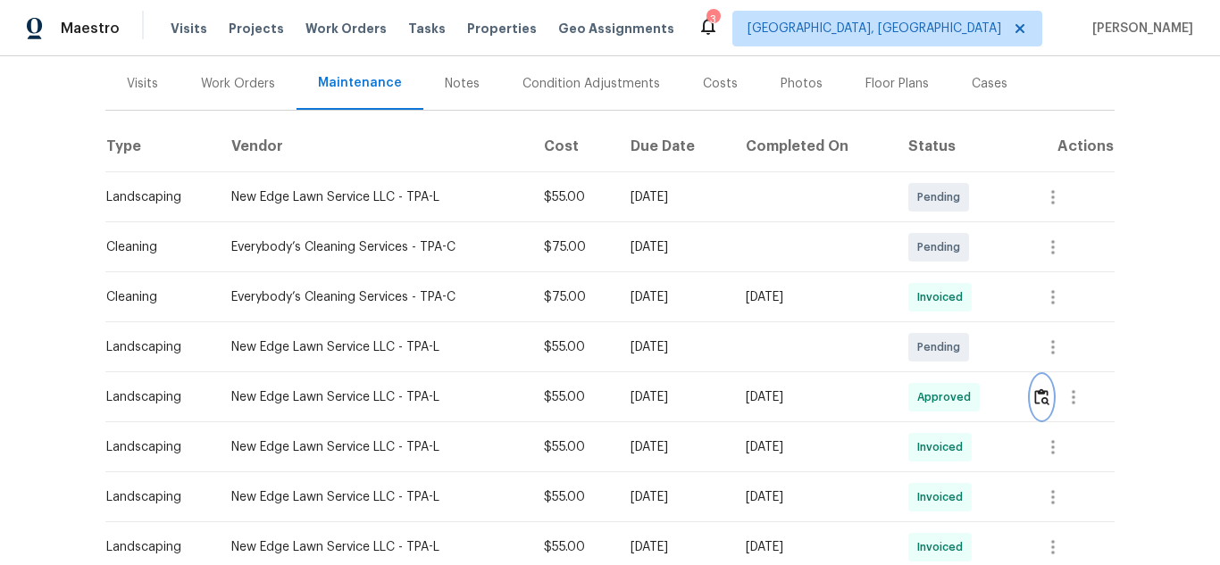
scroll to position [268, 0]
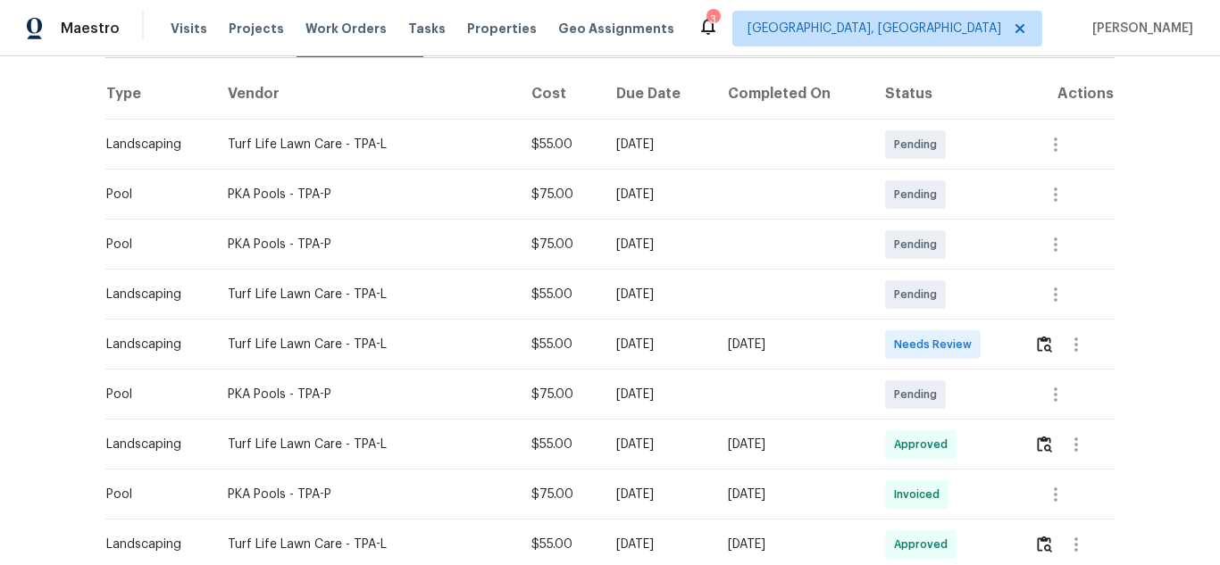
scroll to position [268, 0]
click at [1045, 336] on img "button" at bounding box center [1044, 342] width 15 height 17
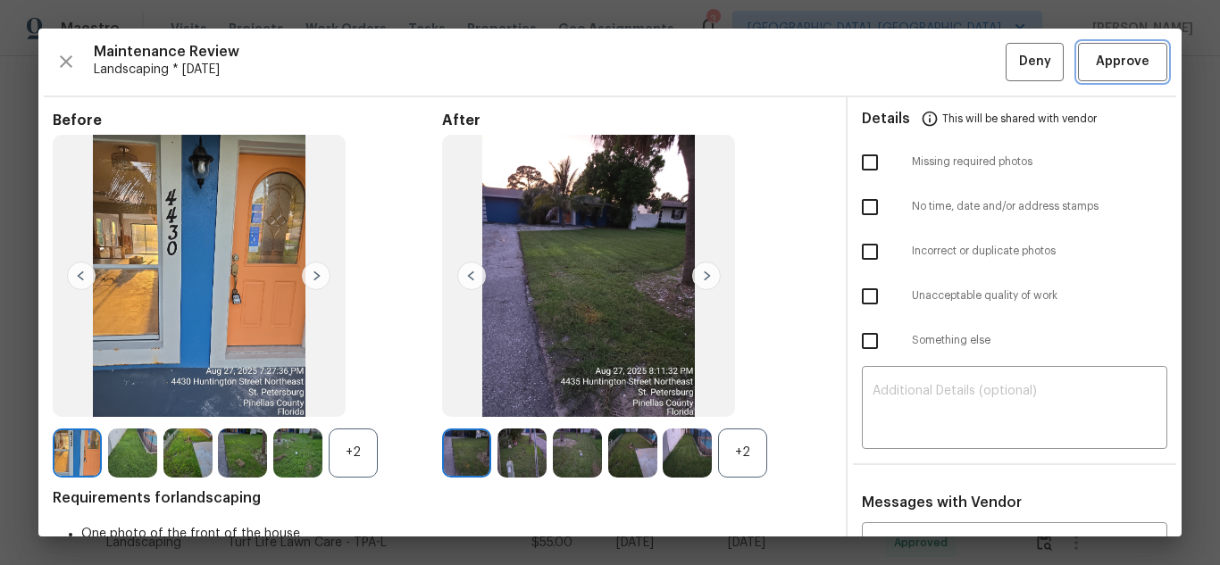
drag, startPoint x: 1122, startPoint y: 54, endPoint x: 1112, endPoint y: 55, distance: 9.9
click at [1122, 54] on span "Approve" at bounding box center [1123, 62] width 54 height 22
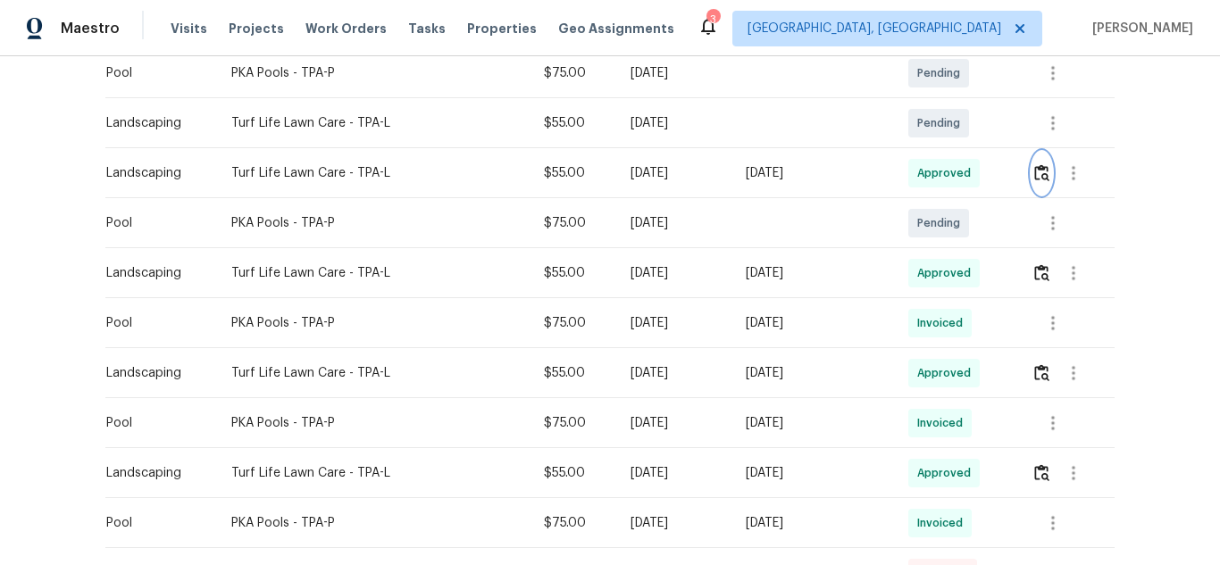
scroll to position [446, 0]
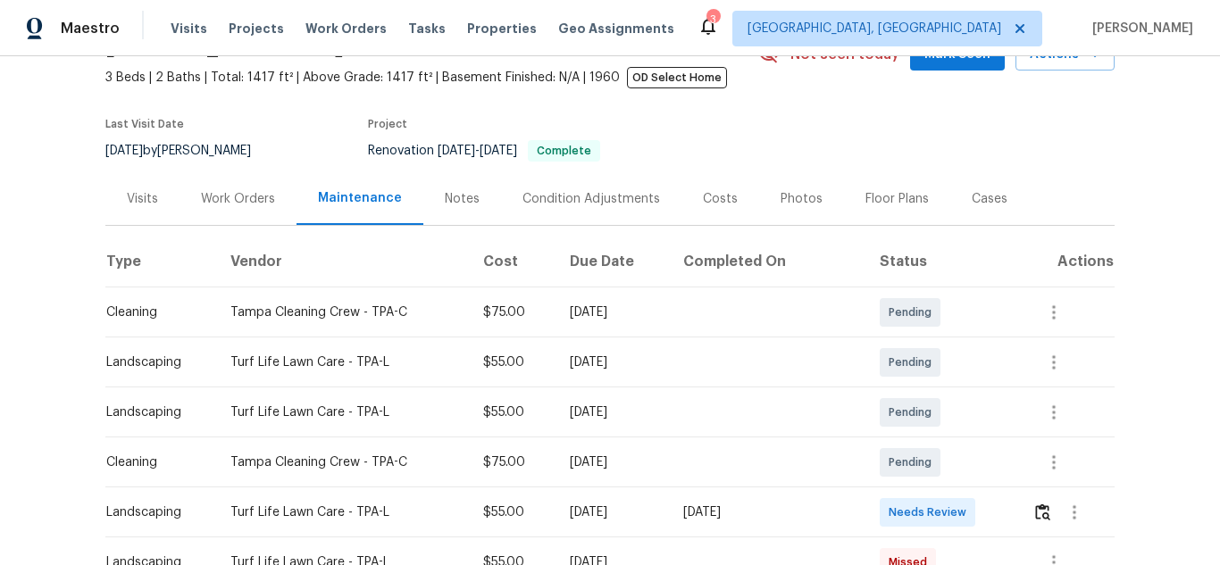
scroll to position [268, 0]
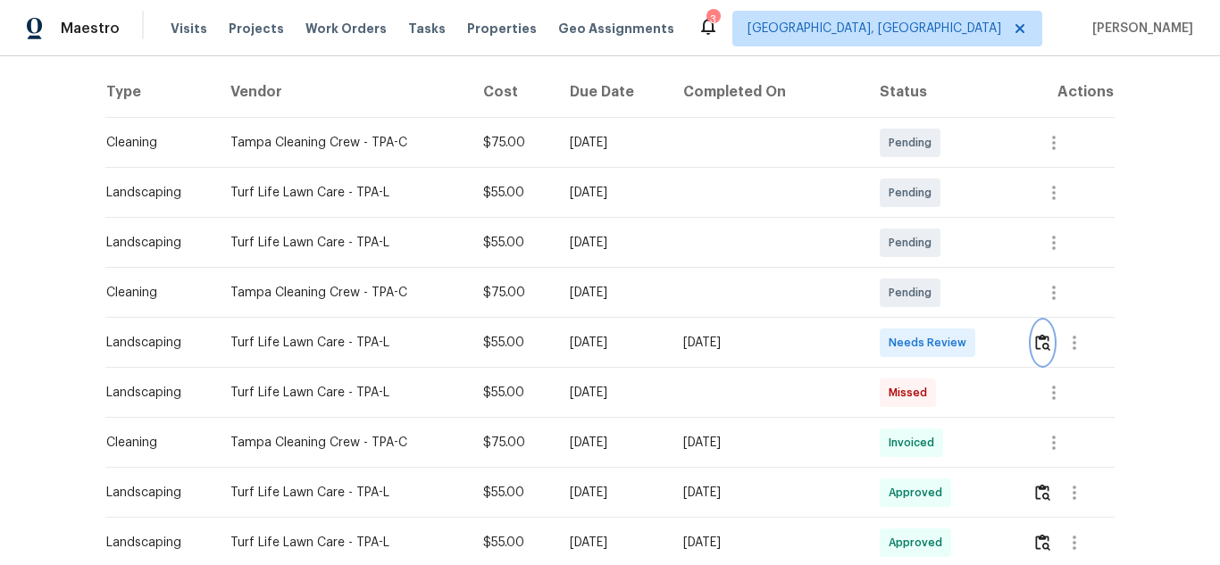
click at [1040, 353] on button "button" at bounding box center [1042, 342] width 21 height 43
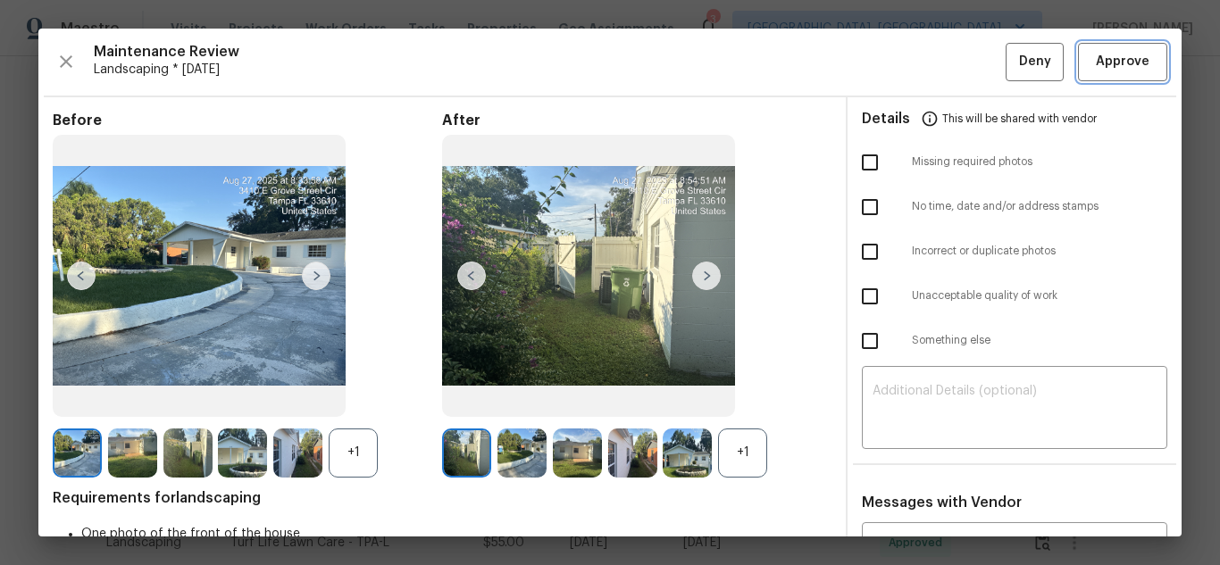
click at [1103, 70] on span "Approve" at bounding box center [1123, 62] width 54 height 22
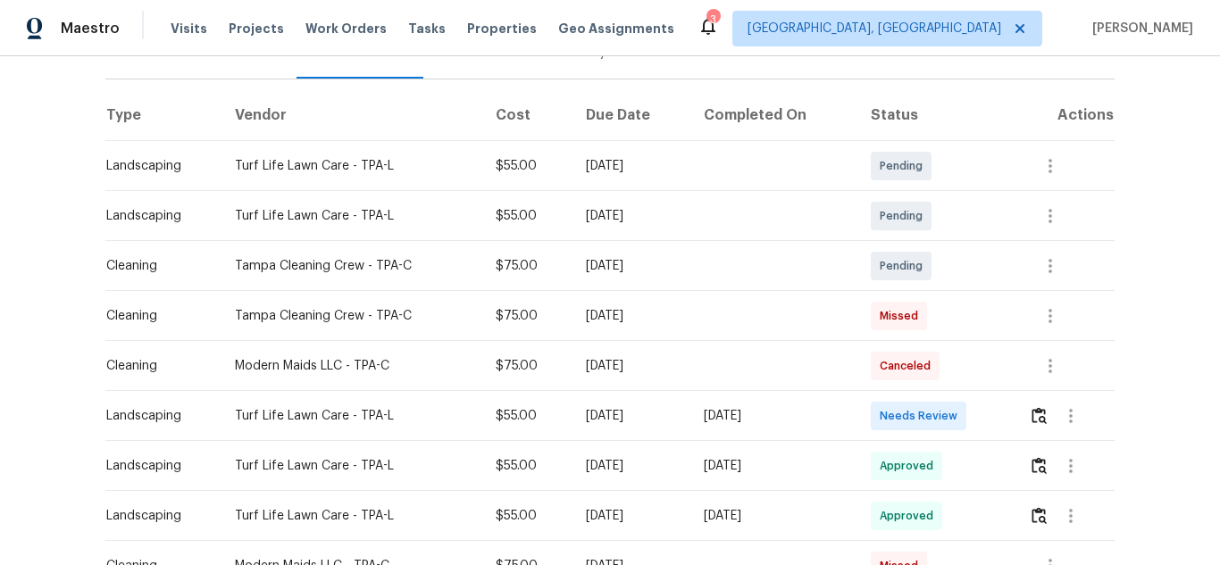
scroll to position [268, 0]
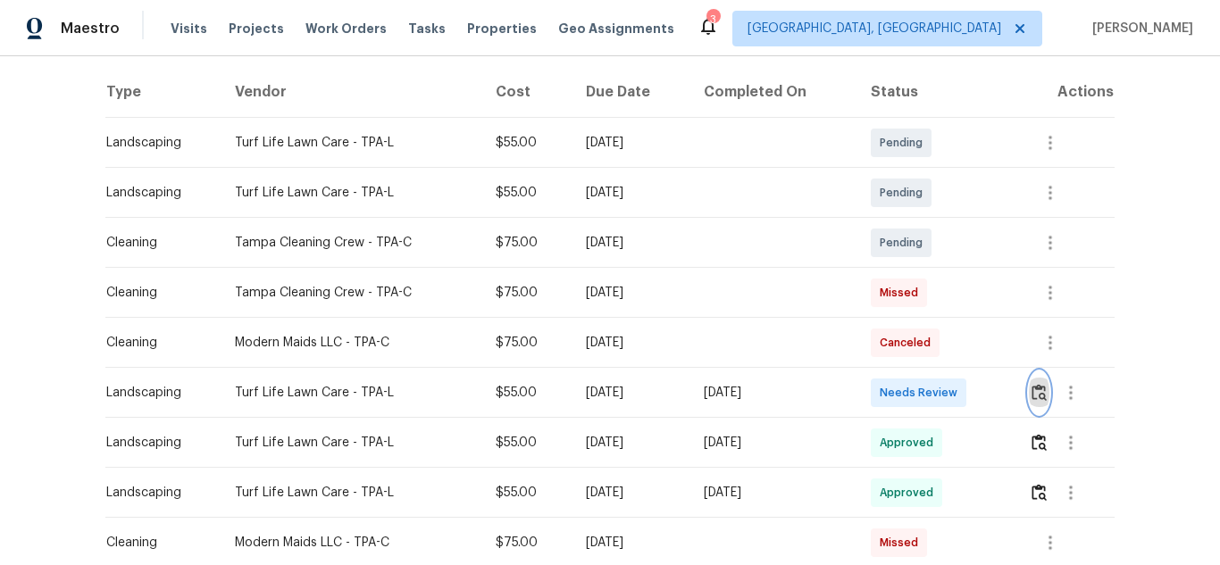
click at [1044, 388] on img "button" at bounding box center [1038, 392] width 15 height 17
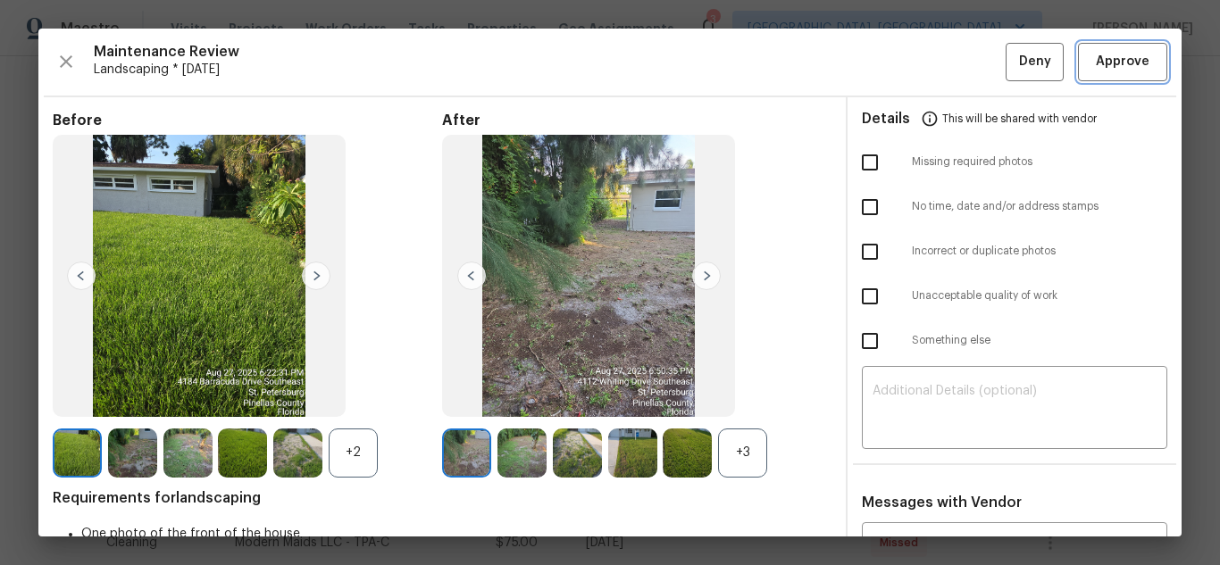
drag, startPoint x: 1126, startPoint y: 64, endPoint x: 1203, endPoint y: 130, distance: 101.3
click at [1126, 64] on span "Approve" at bounding box center [1123, 62] width 54 height 22
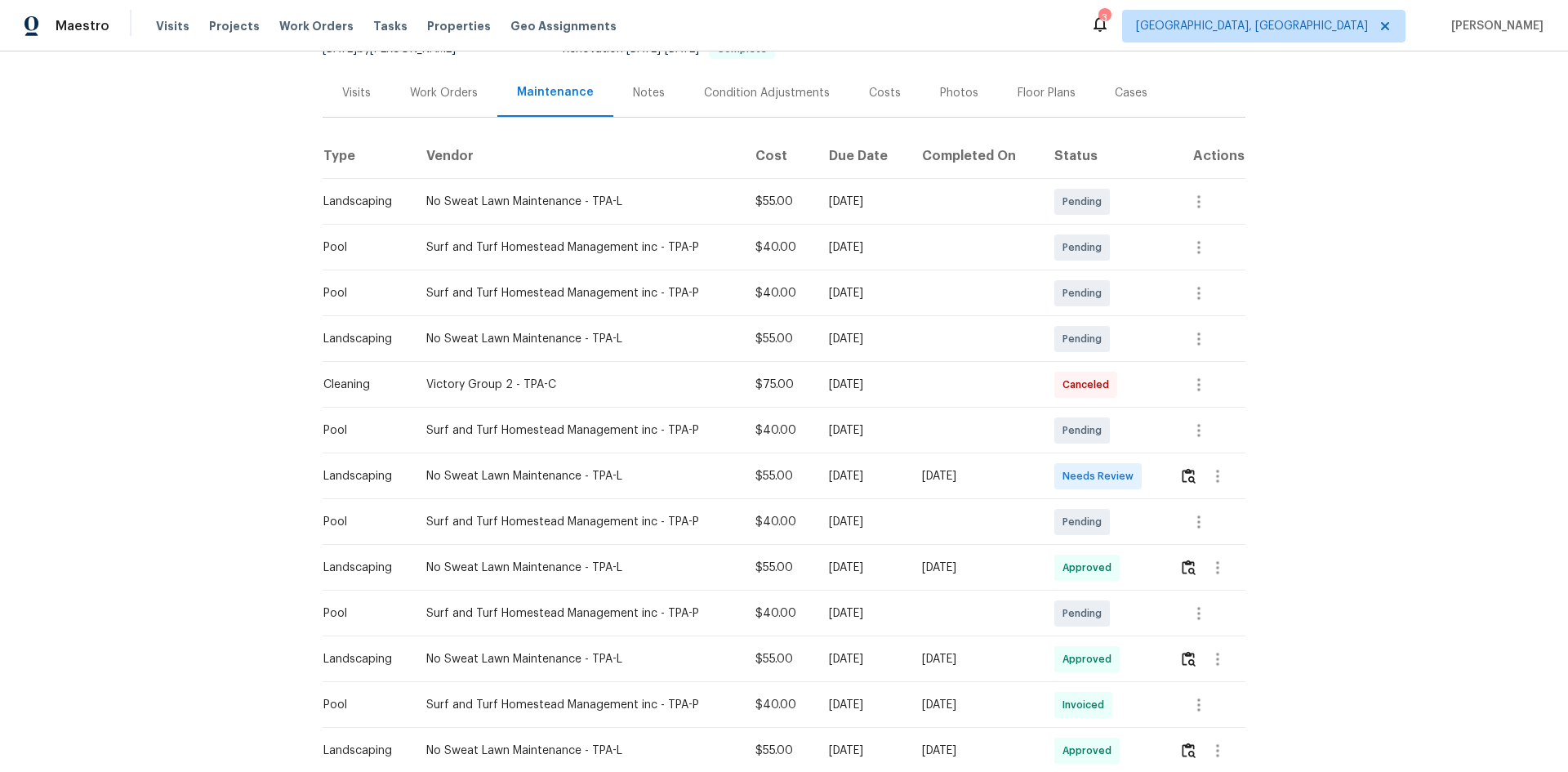
scroll to position [164, 0]
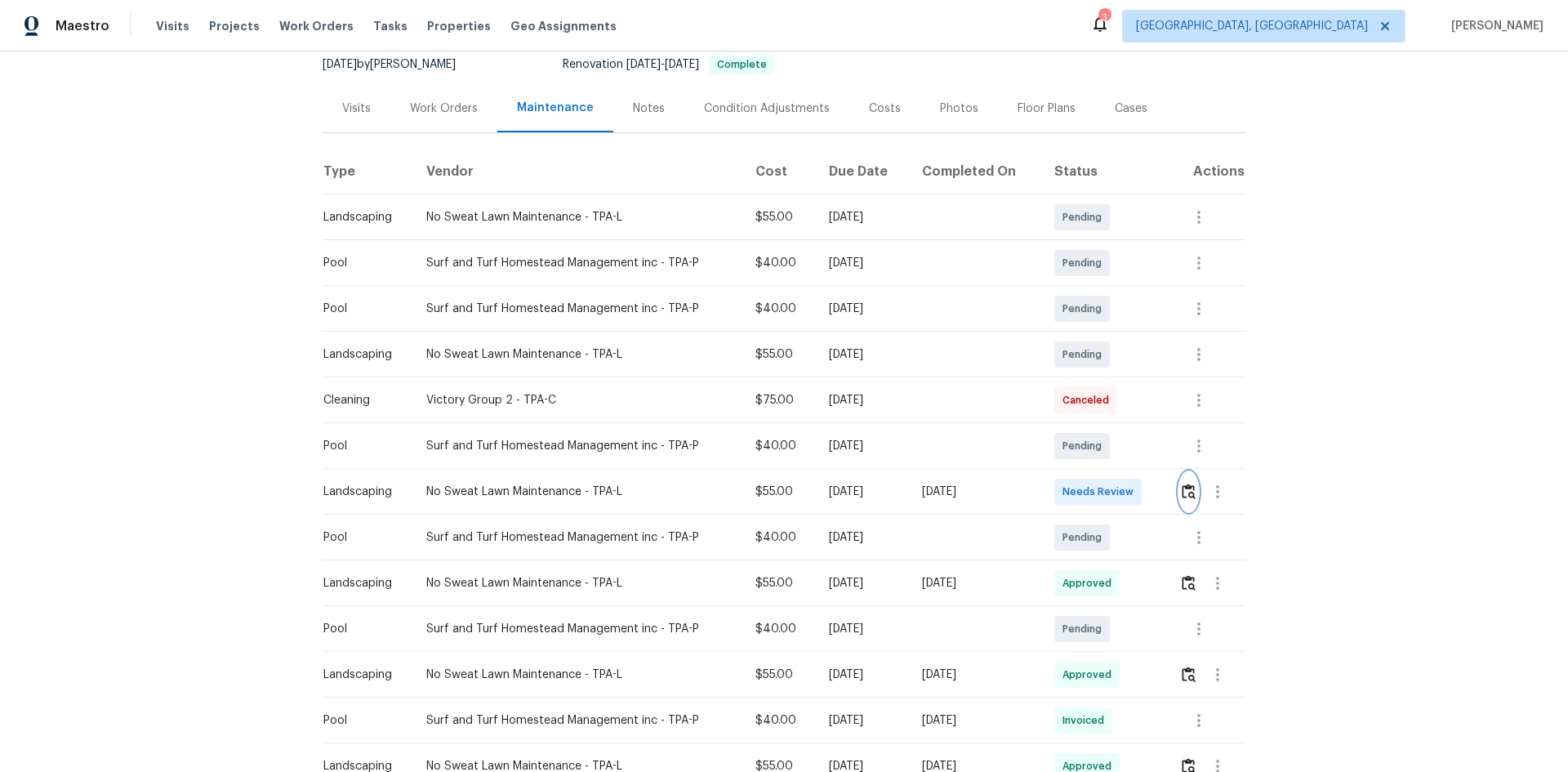
click at [1115, 488] on img "button" at bounding box center [1188, 491] width 14 height 16
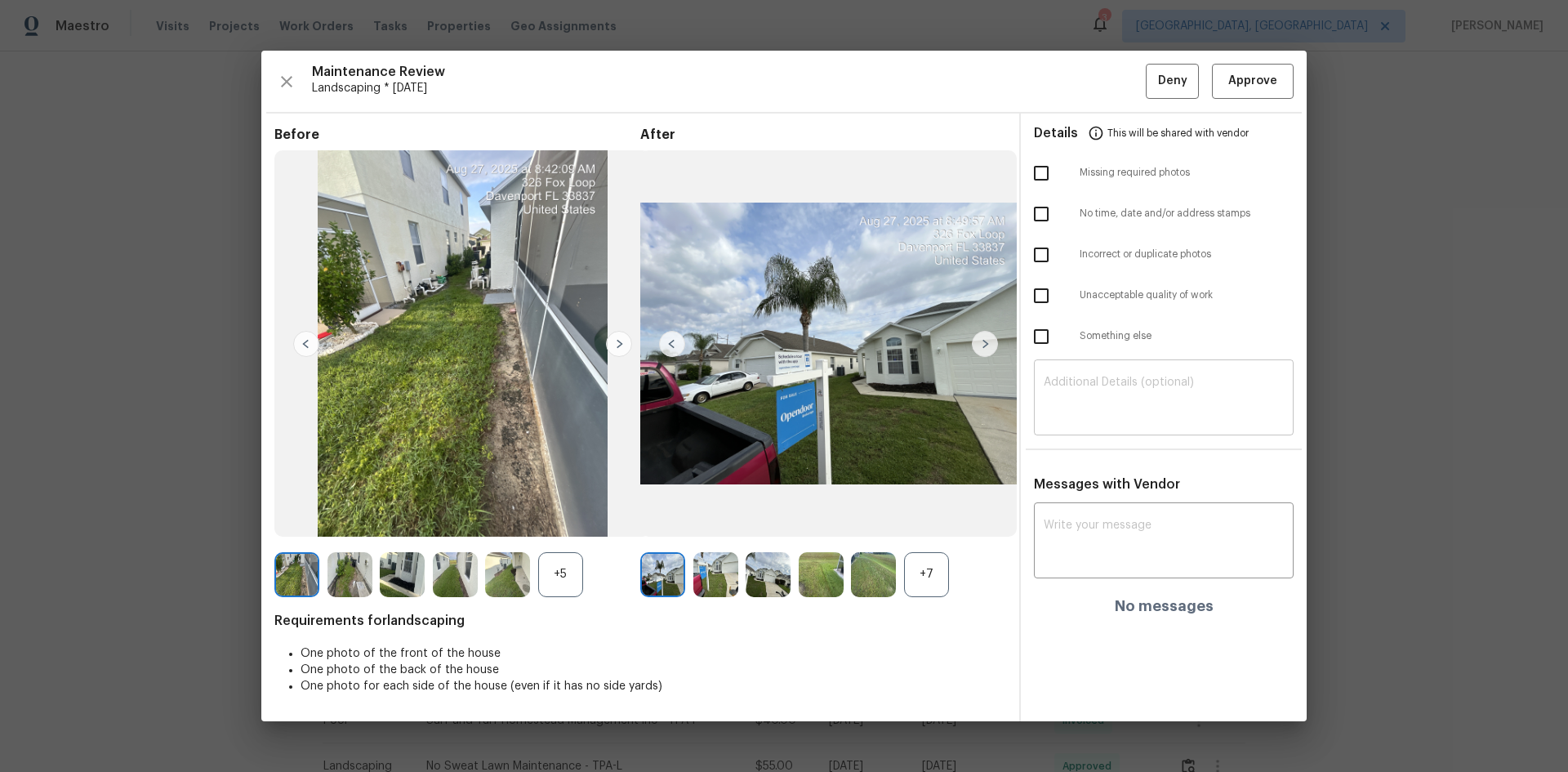
click at [1066, 408] on textarea at bounding box center [1164, 400] width 240 height 46
paste textarea "Maintenance Audit Team: Hello! Unfortunately, this landscaping visit completed …"
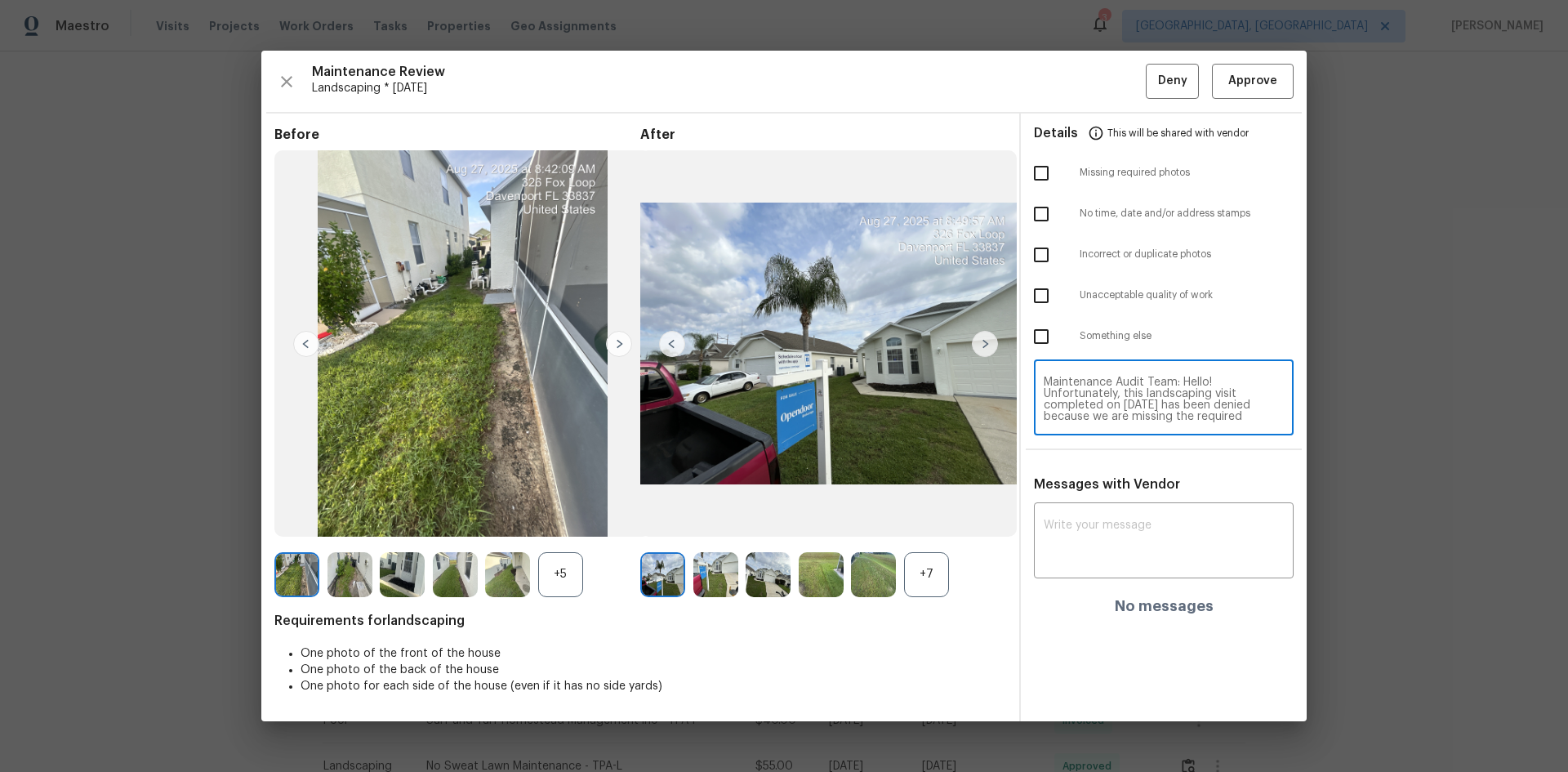
scroll to position [160, 0]
type textarea "Maintenance Audit Team: Hello! Unfortunately, this landscaping visit completed …"
click at [1056, 516] on textarea at bounding box center [1164, 542] width 240 height 46
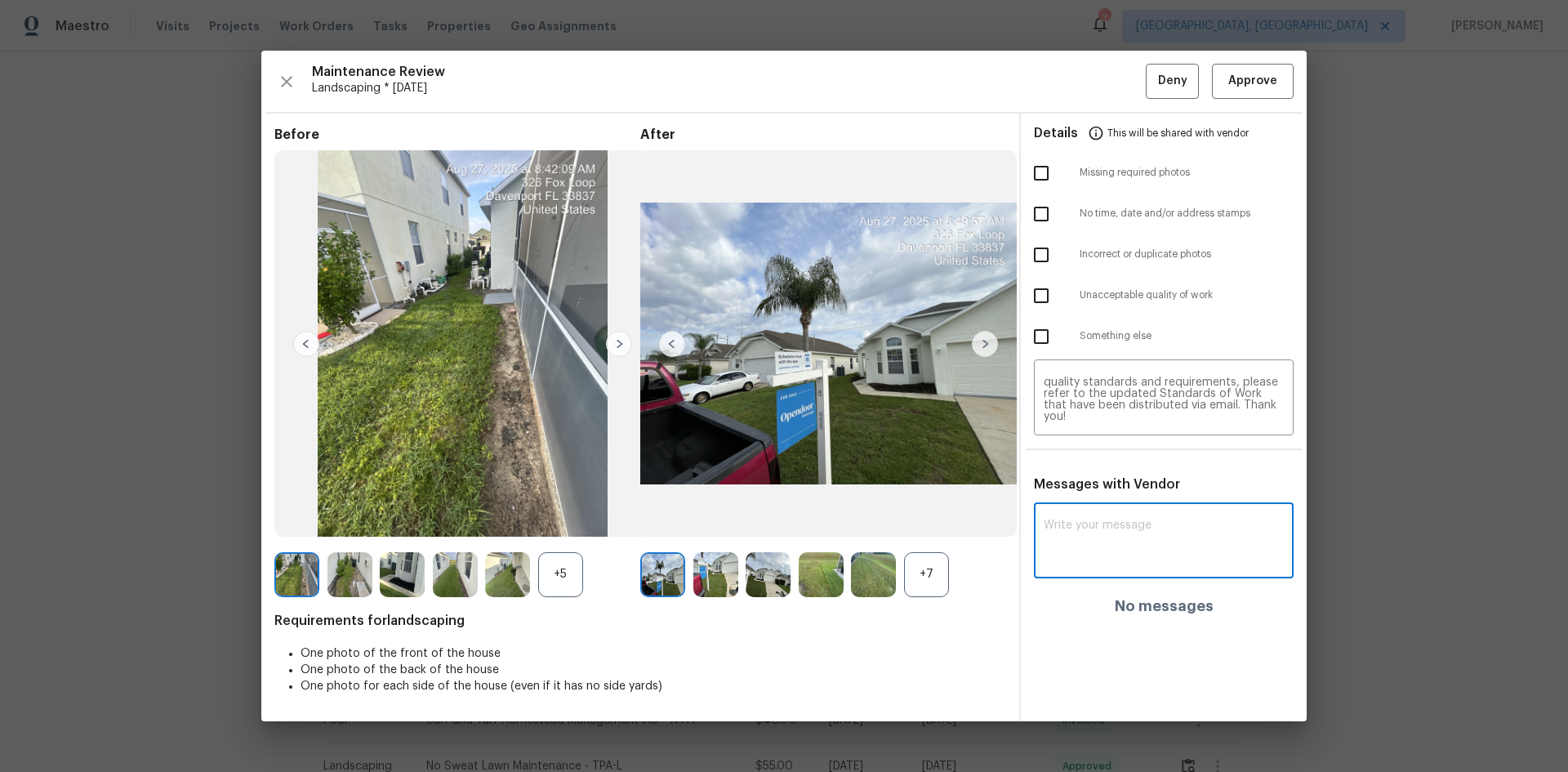
paste textarea "Maintenance Audit Team: Hello! Unfortunately, this landscaping visit completed …"
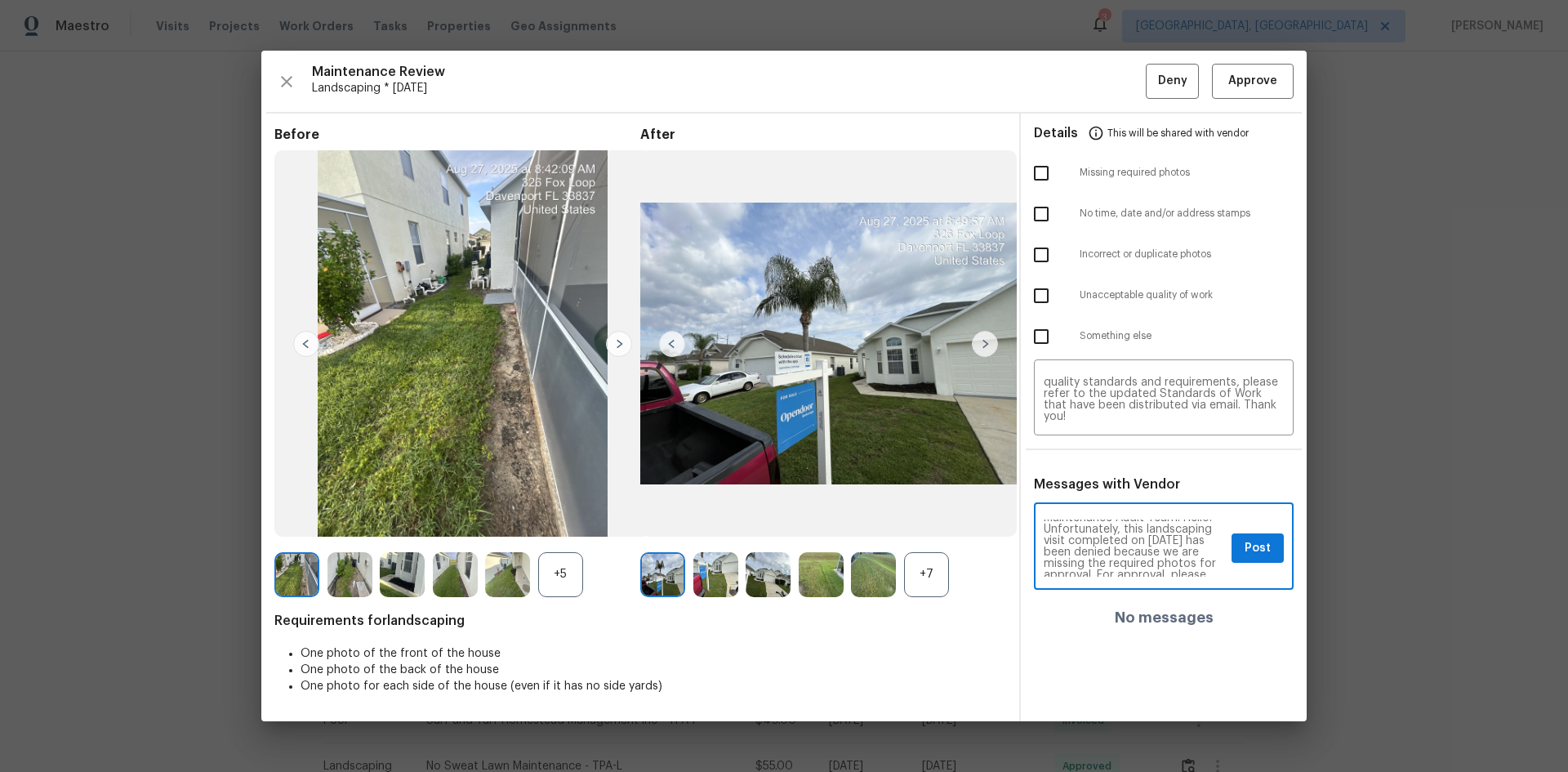
scroll to position [0, 0]
type textarea "Maintenance Audit Team: Hello! Unfortunately, this landscaping visit completed …"
click at [1115, 516] on span "Post" at bounding box center [1258, 548] width 27 height 20
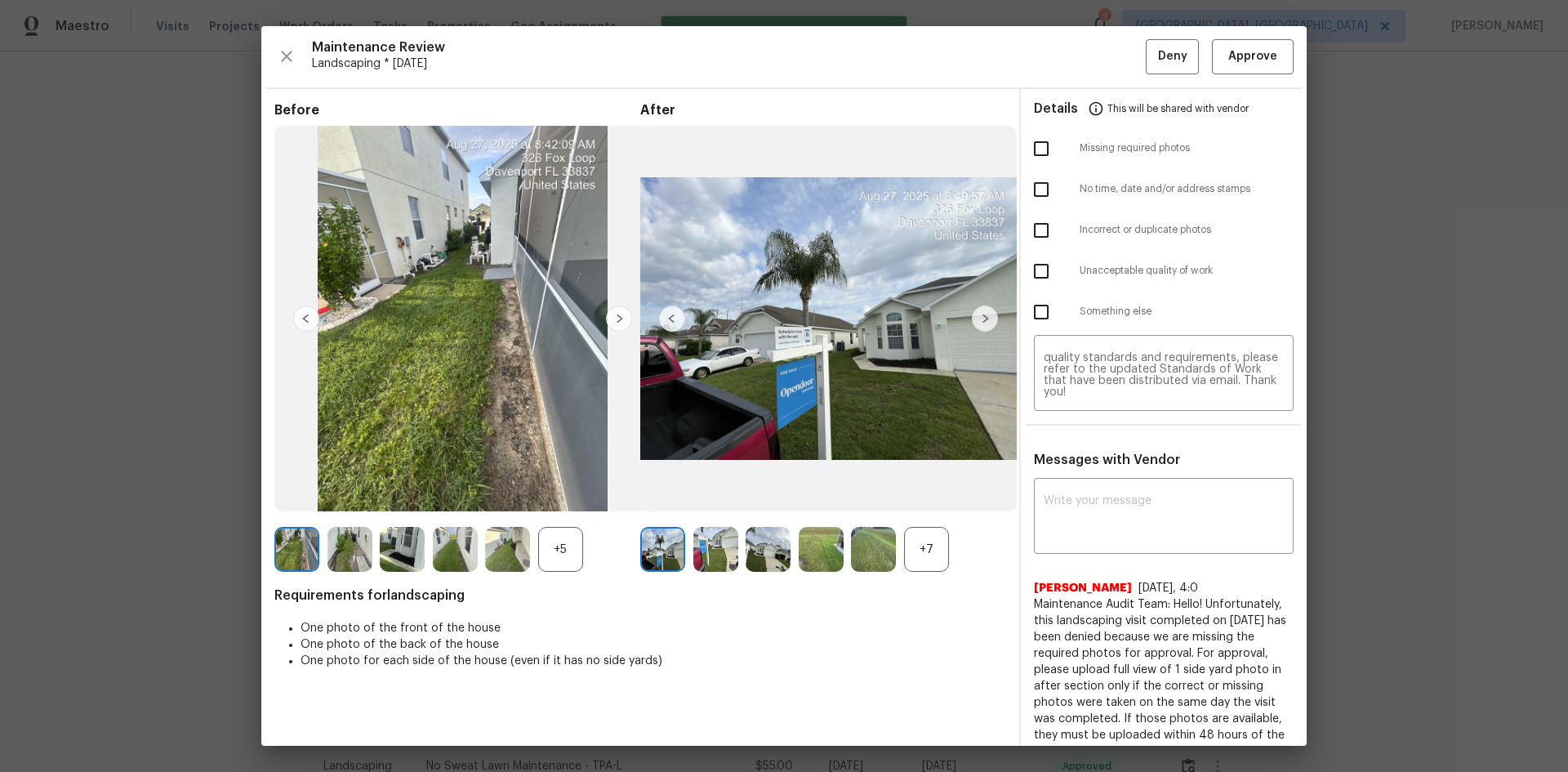
click at [1028, 154] on input "checkbox" at bounding box center [1041, 148] width 34 height 34
checkbox input "true"
click at [1115, 46] on button "Deny" at bounding box center [1173, 57] width 53 height 35
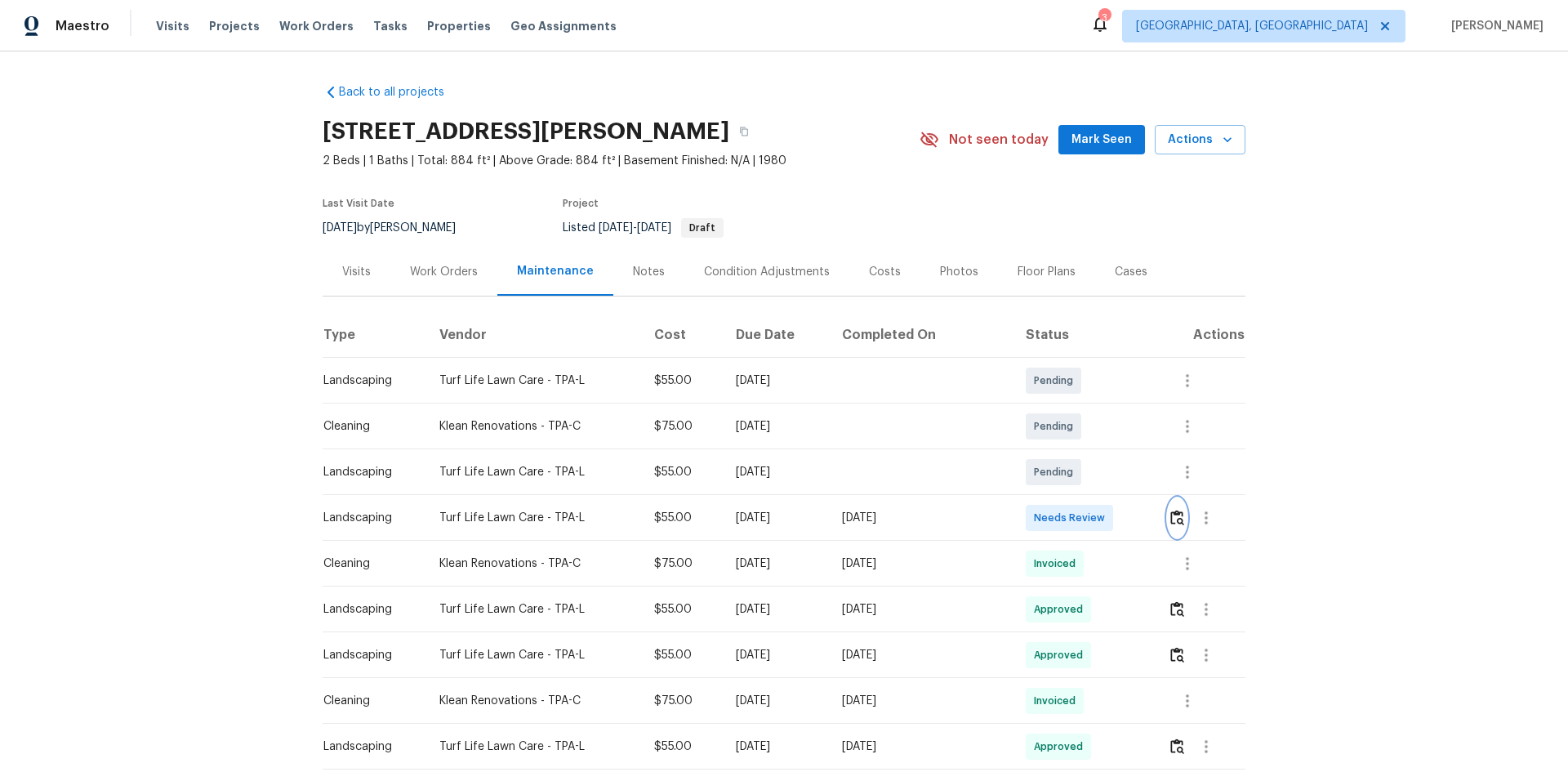
click at [1115, 516] on img "button" at bounding box center [1176, 517] width 14 height 16
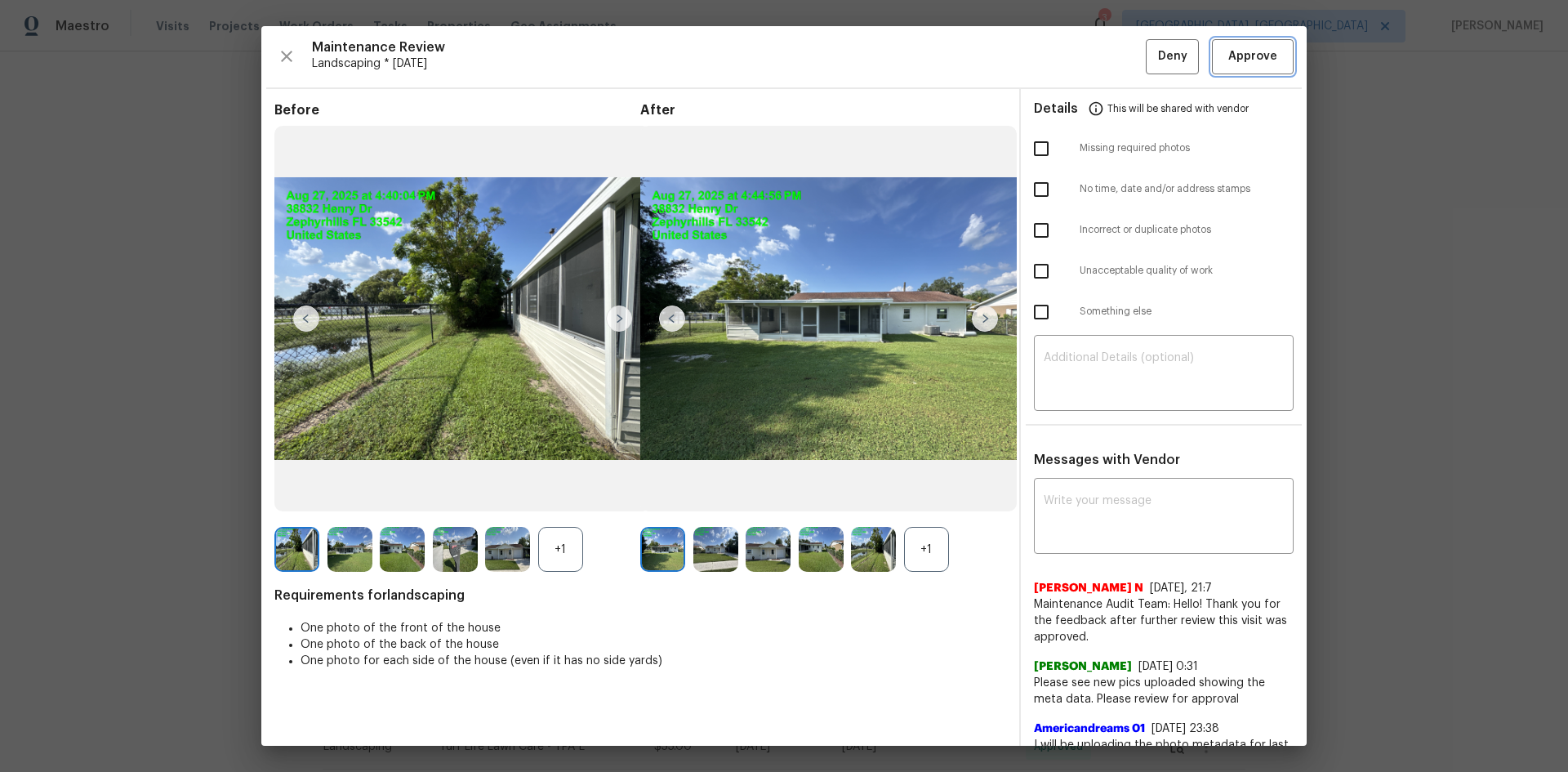
click at [1115, 53] on span "Approve" at bounding box center [1253, 57] width 49 height 20
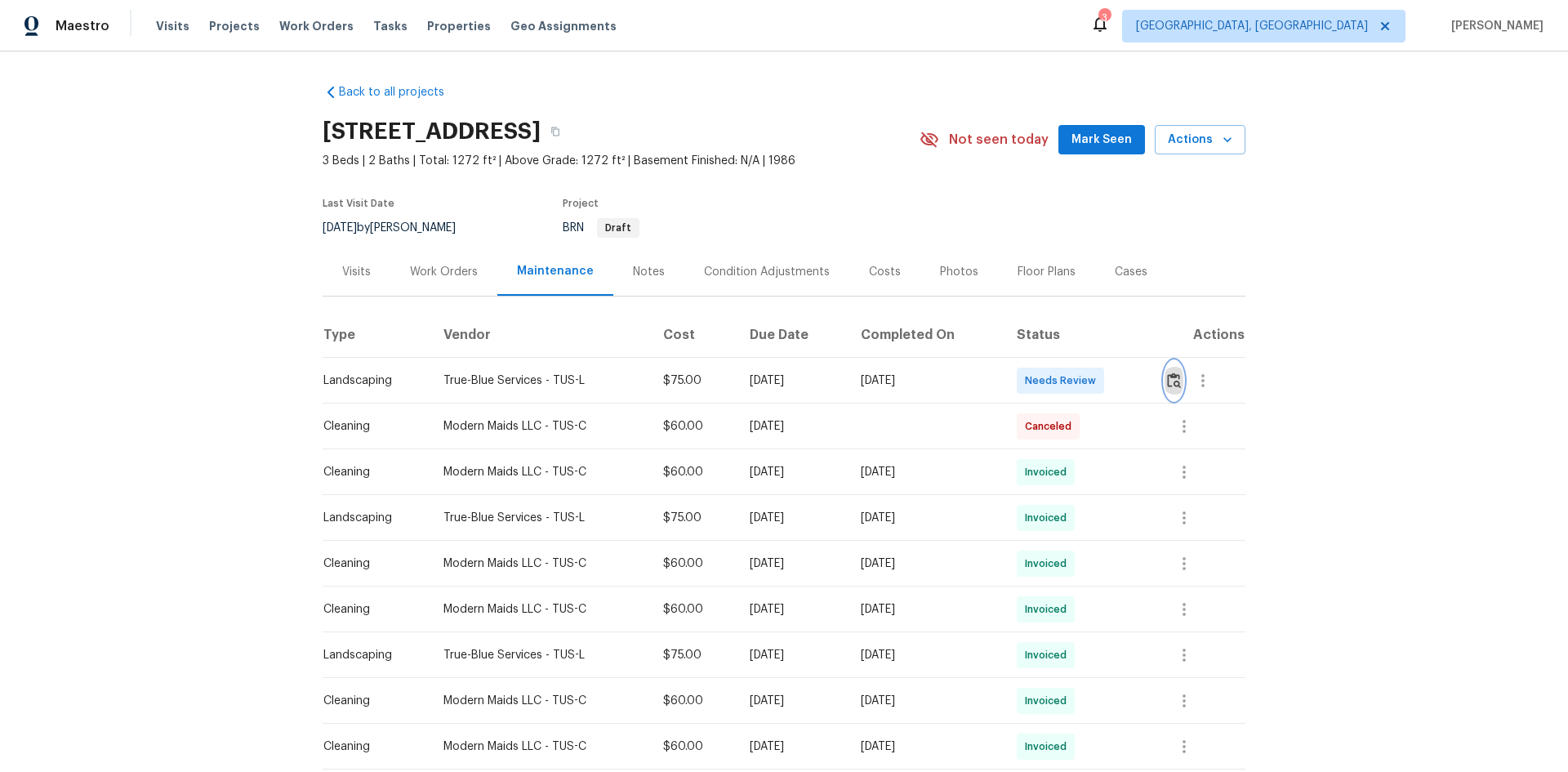
click at [1115, 381] on img "button" at bounding box center [1174, 380] width 14 height 16
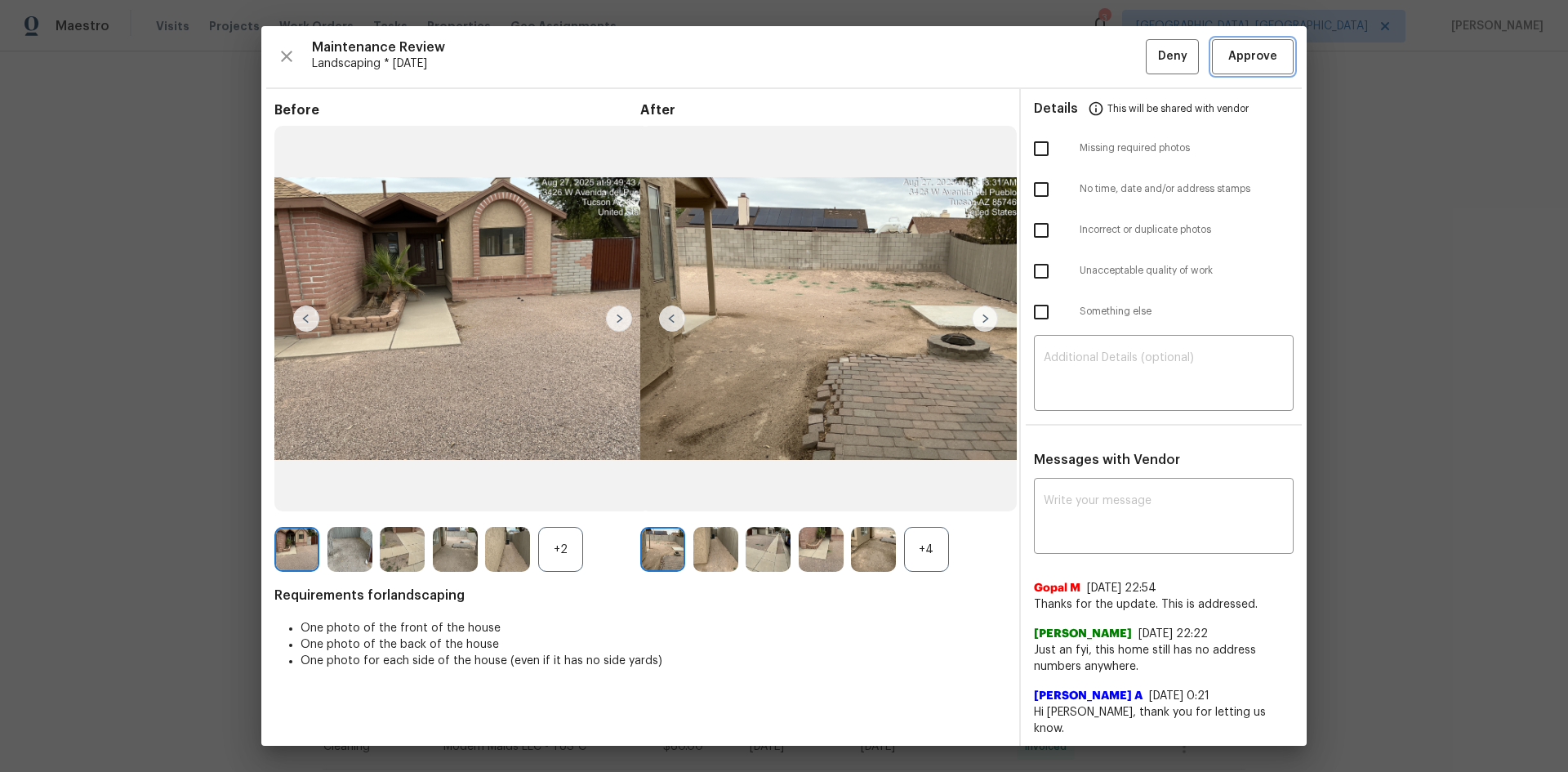
click at [1115, 52] on span "Approve" at bounding box center [1252, 57] width 56 height 20
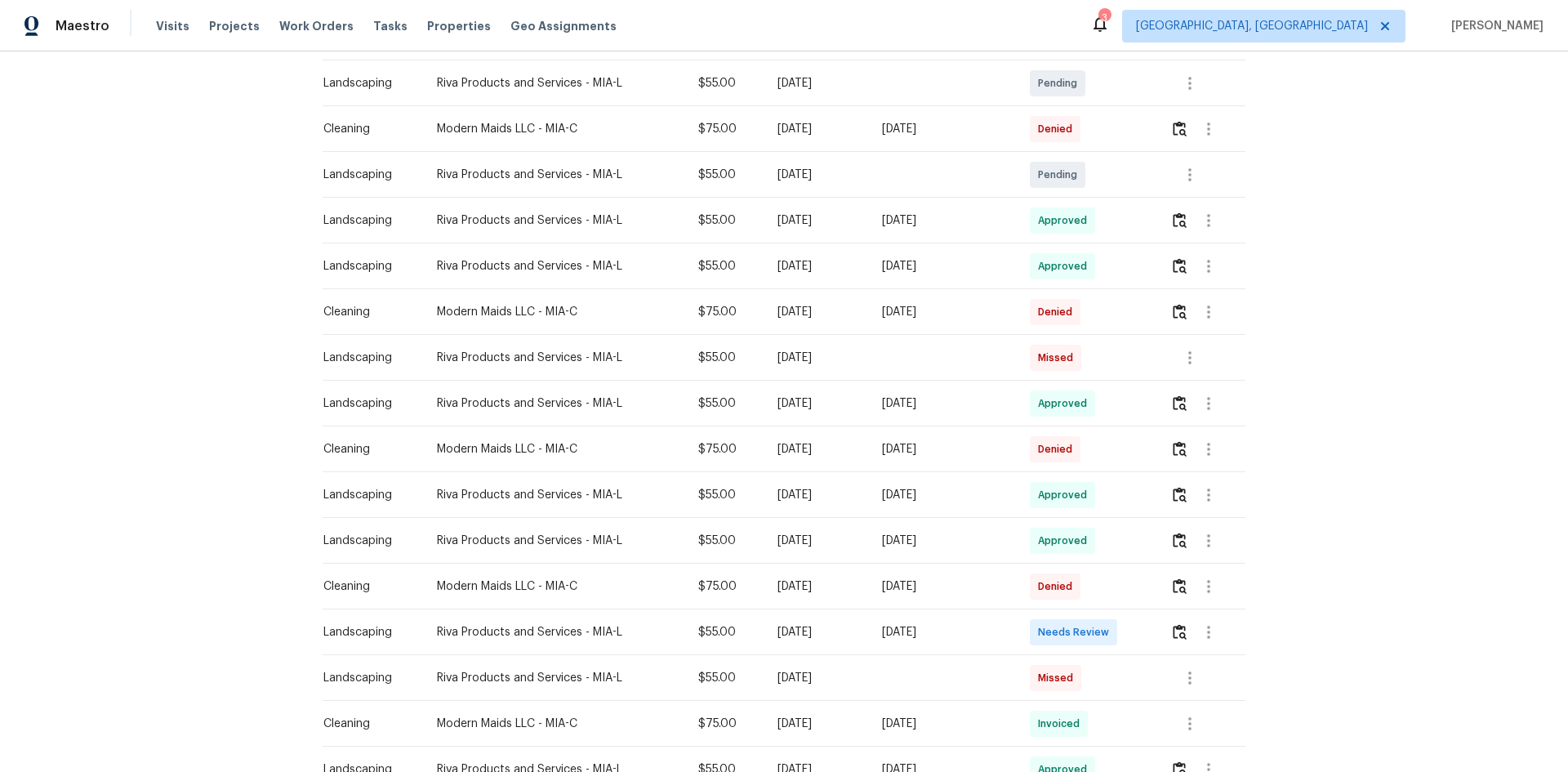
scroll to position [490, 0]
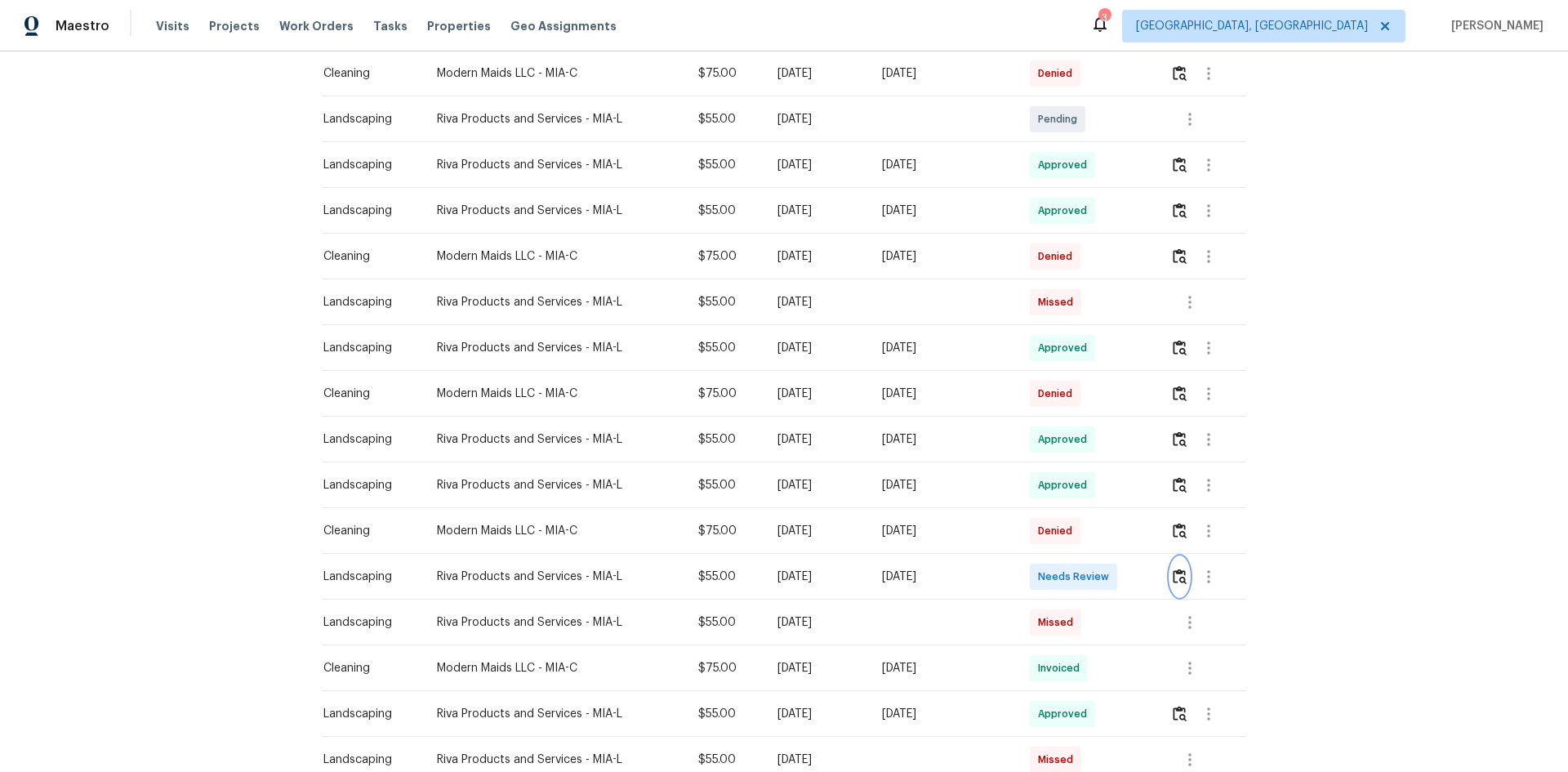
click at [1115, 516] on img "button" at bounding box center [1179, 575] width 14 height 16
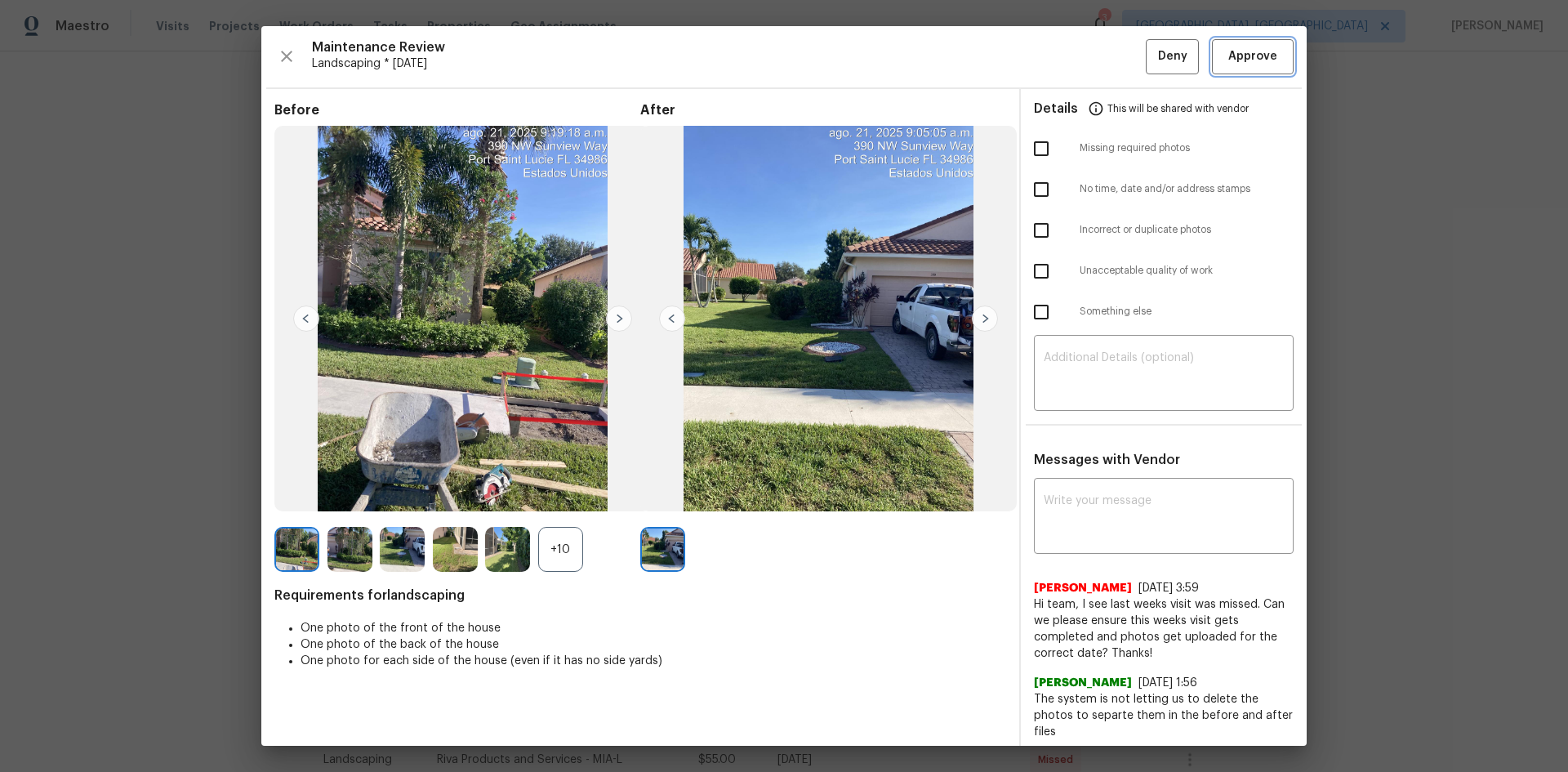
click at [1115, 64] on span "Approve" at bounding box center [1252, 57] width 56 height 20
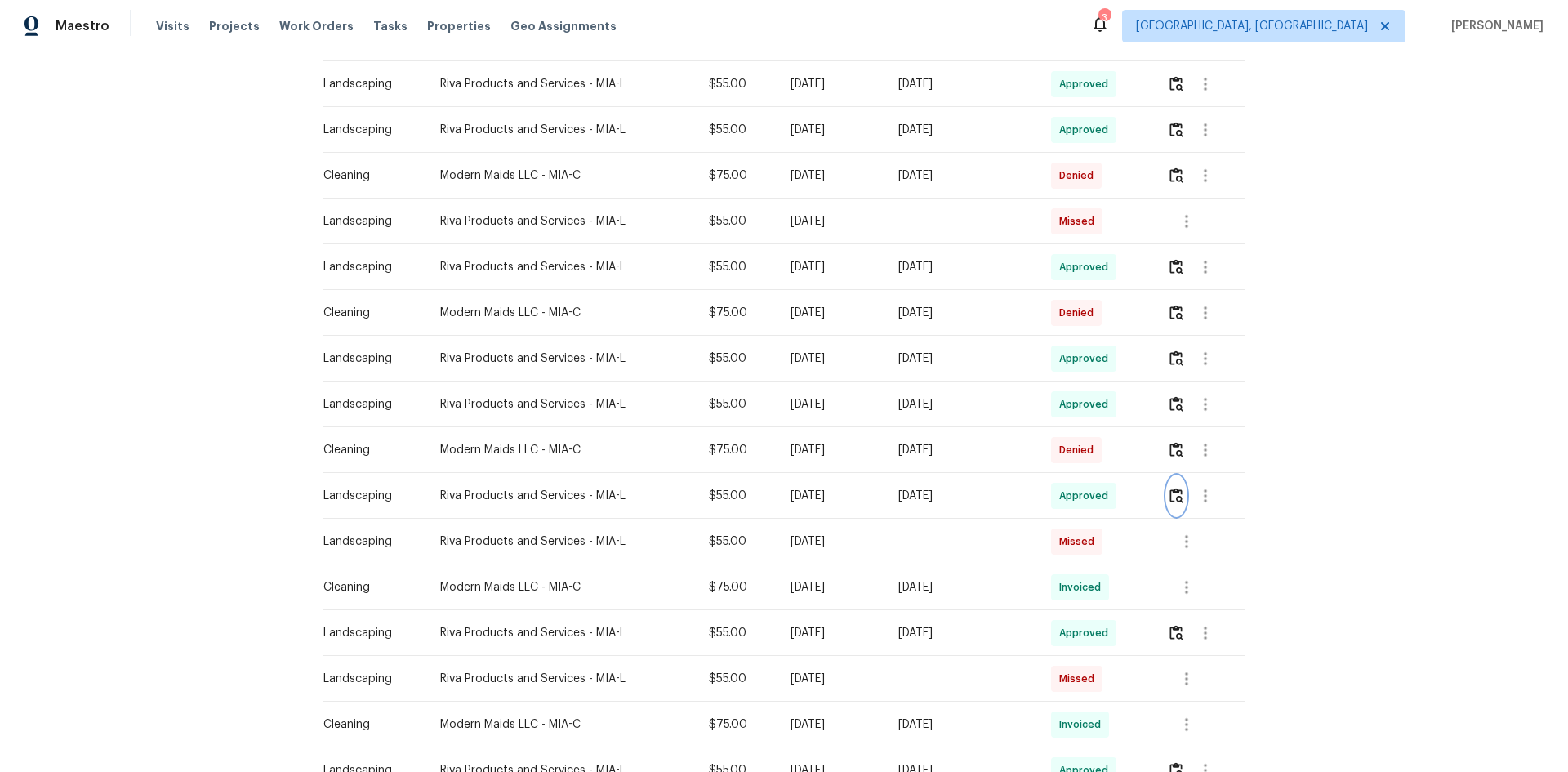
scroll to position [572, 0]
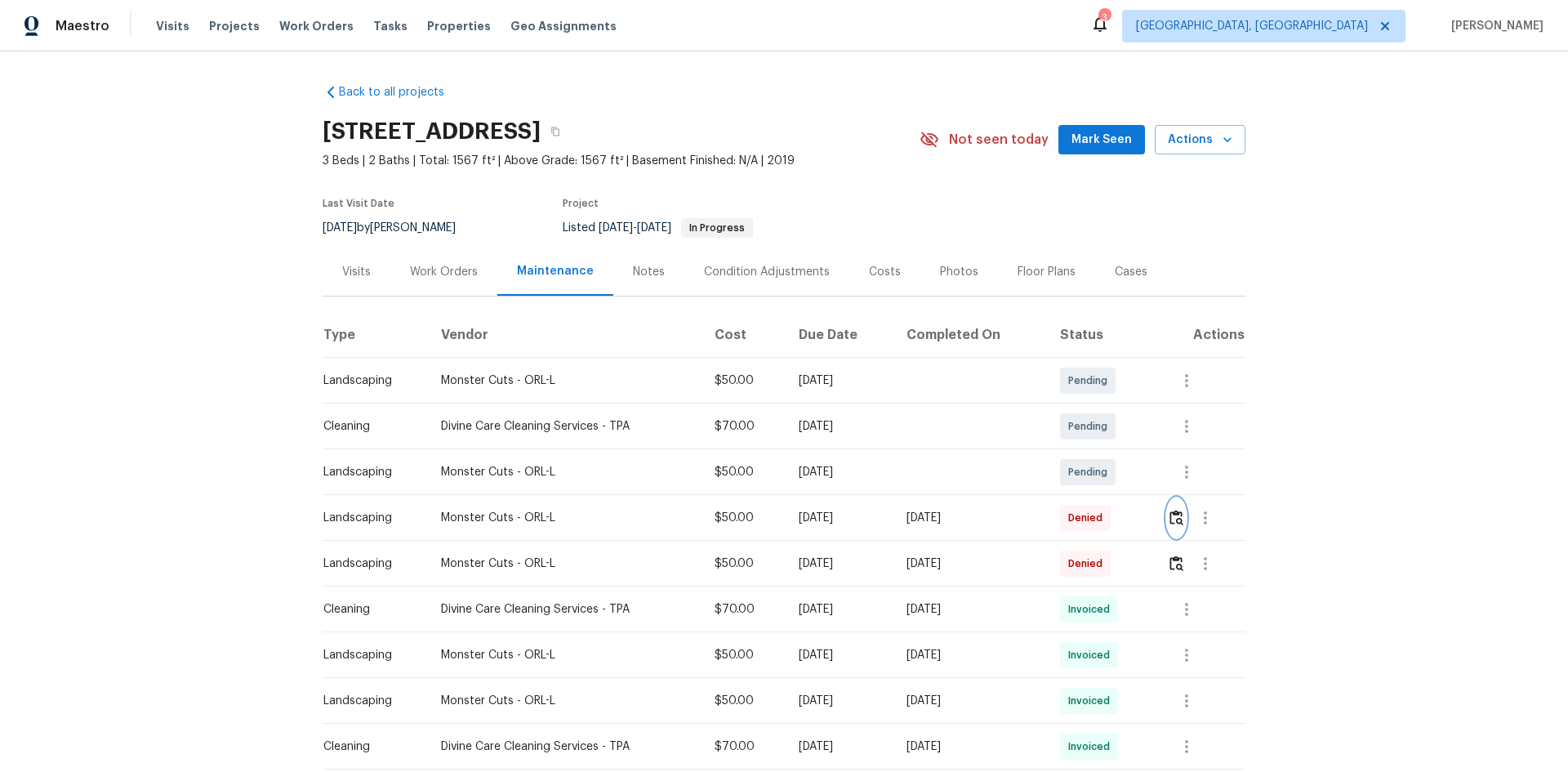
click at [1173, 519] on img "button" at bounding box center [1176, 517] width 14 height 16
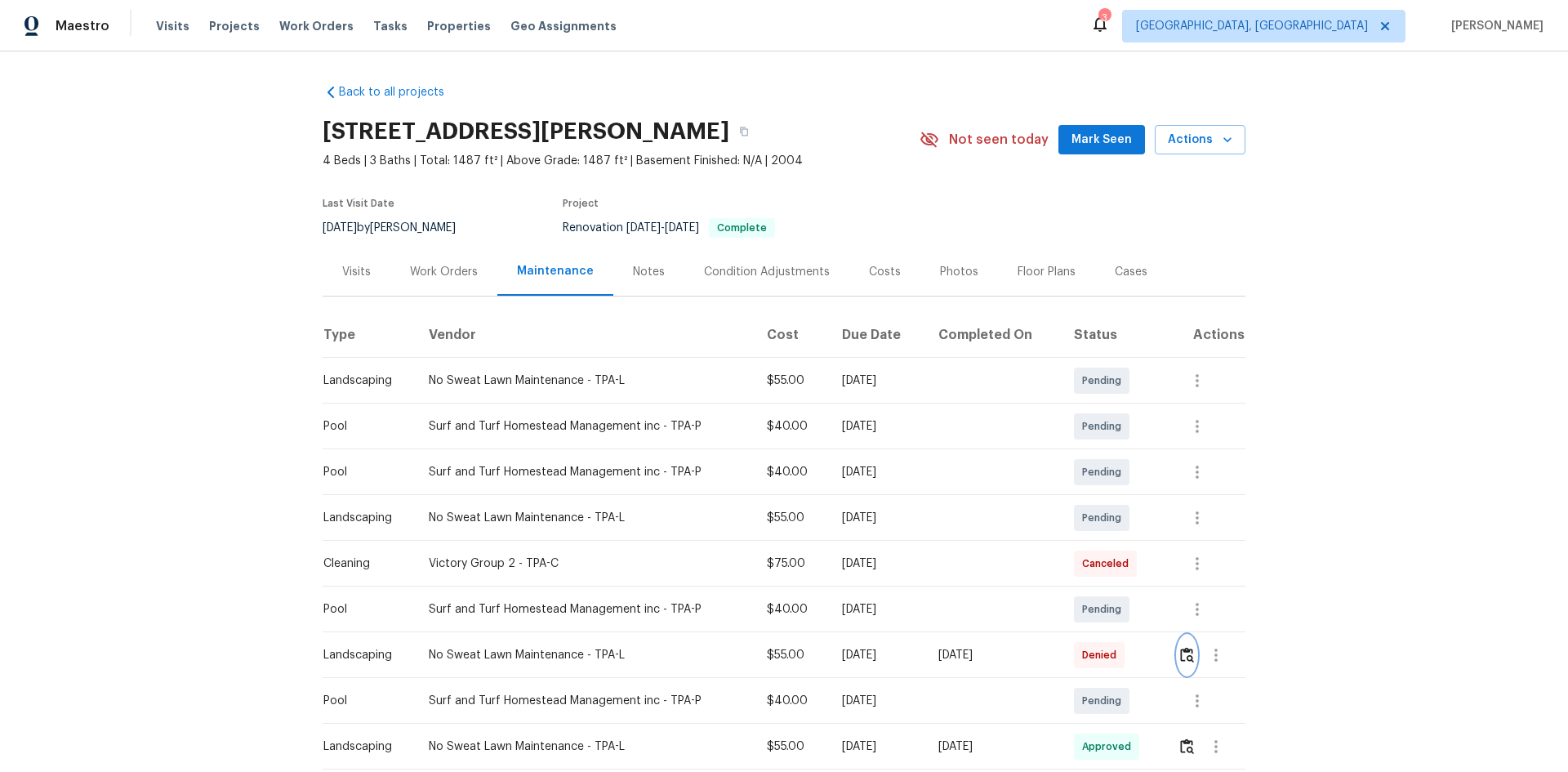
click at [1115, 516] on img "button" at bounding box center [1187, 654] width 14 height 16
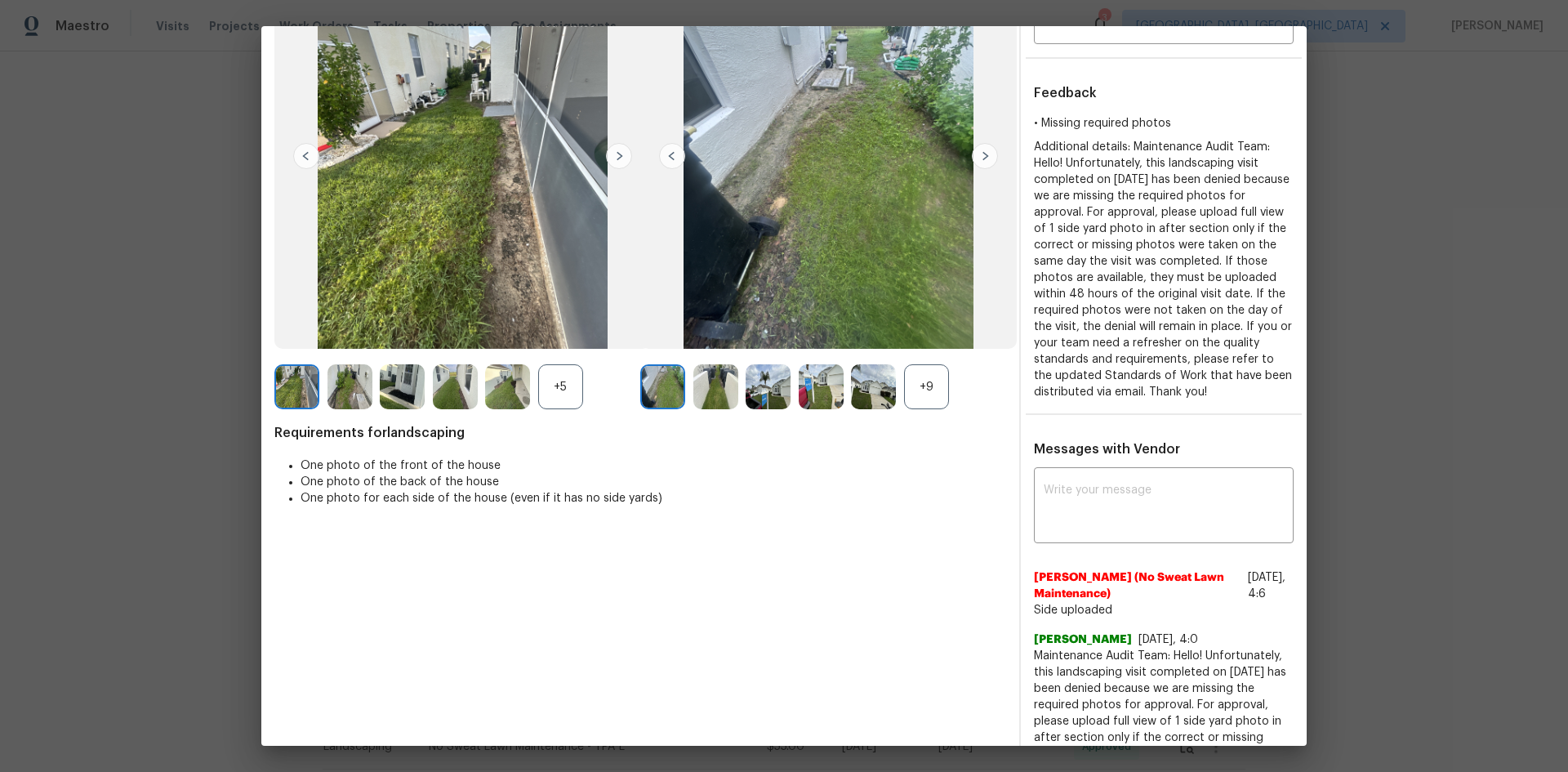
scroll to position [164, 0]
click at [928, 391] on div "+9" at bounding box center [926, 385] width 45 height 45
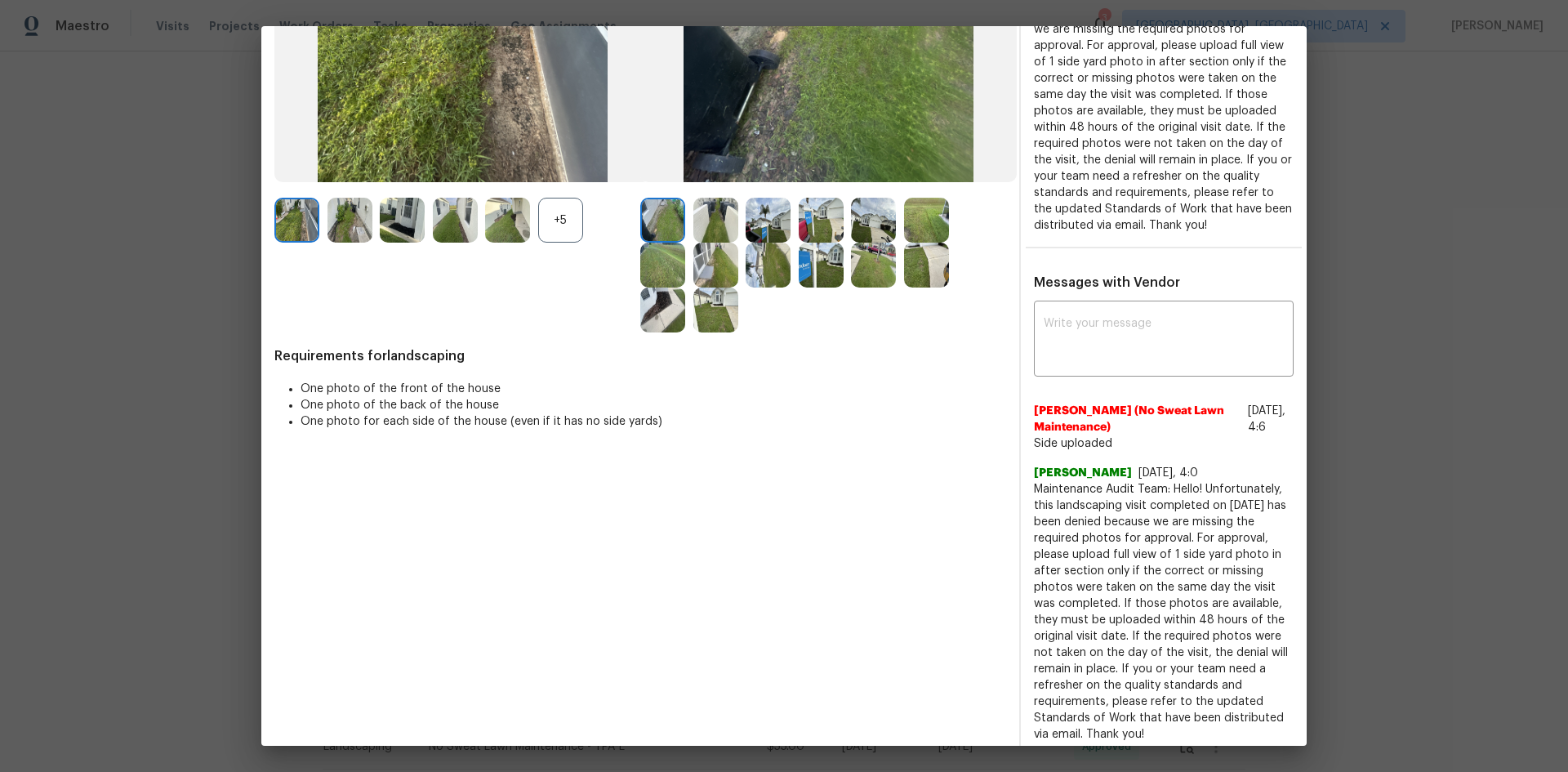
scroll to position [339, 0]
